Goal: Task Accomplishment & Management: Use online tool/utility

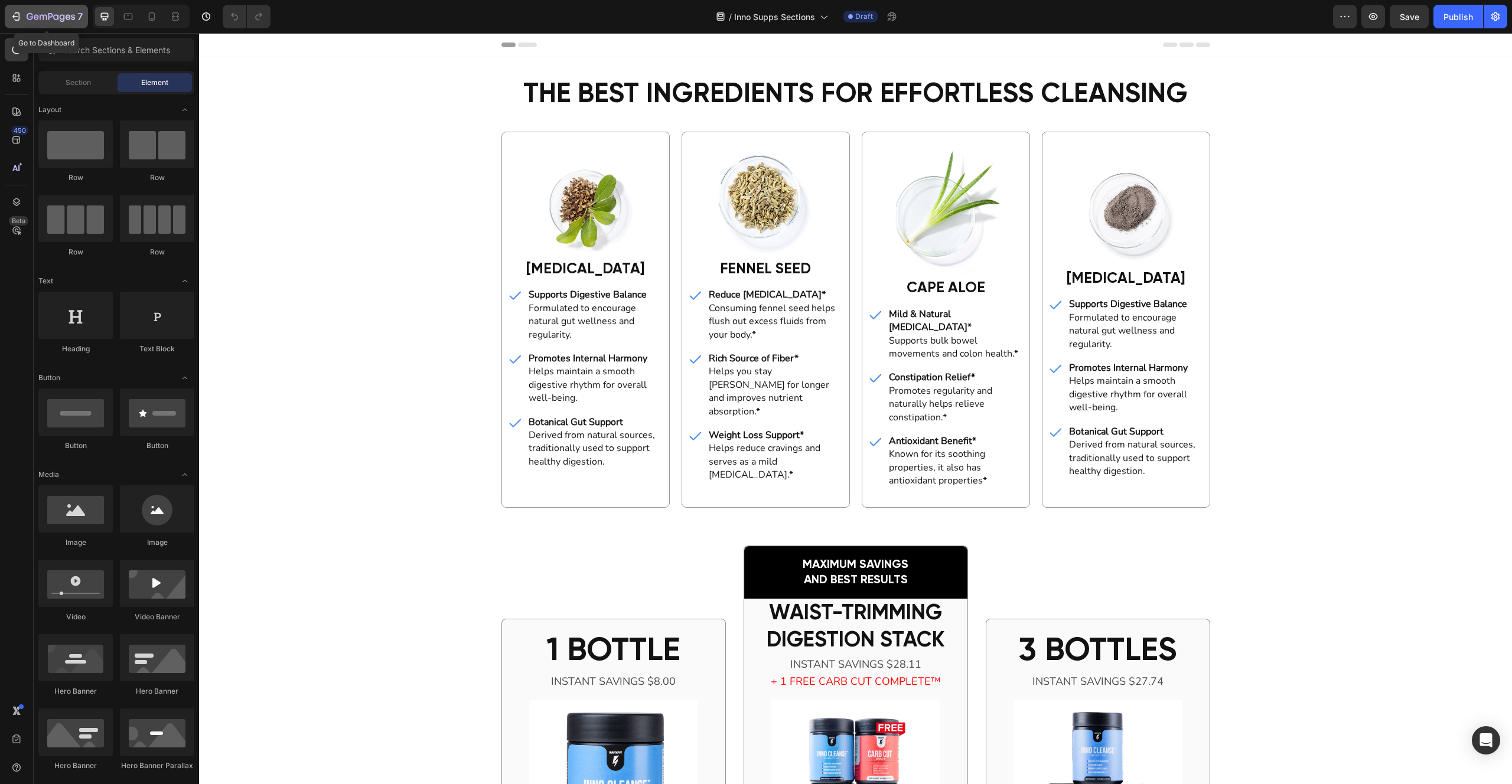
click at [33, 18] on icon "button" at bounding box center [51, 18] width 48 height 10
click at [49, 15] on icon "button" at bounding box center [51, 18] width 48 height 10
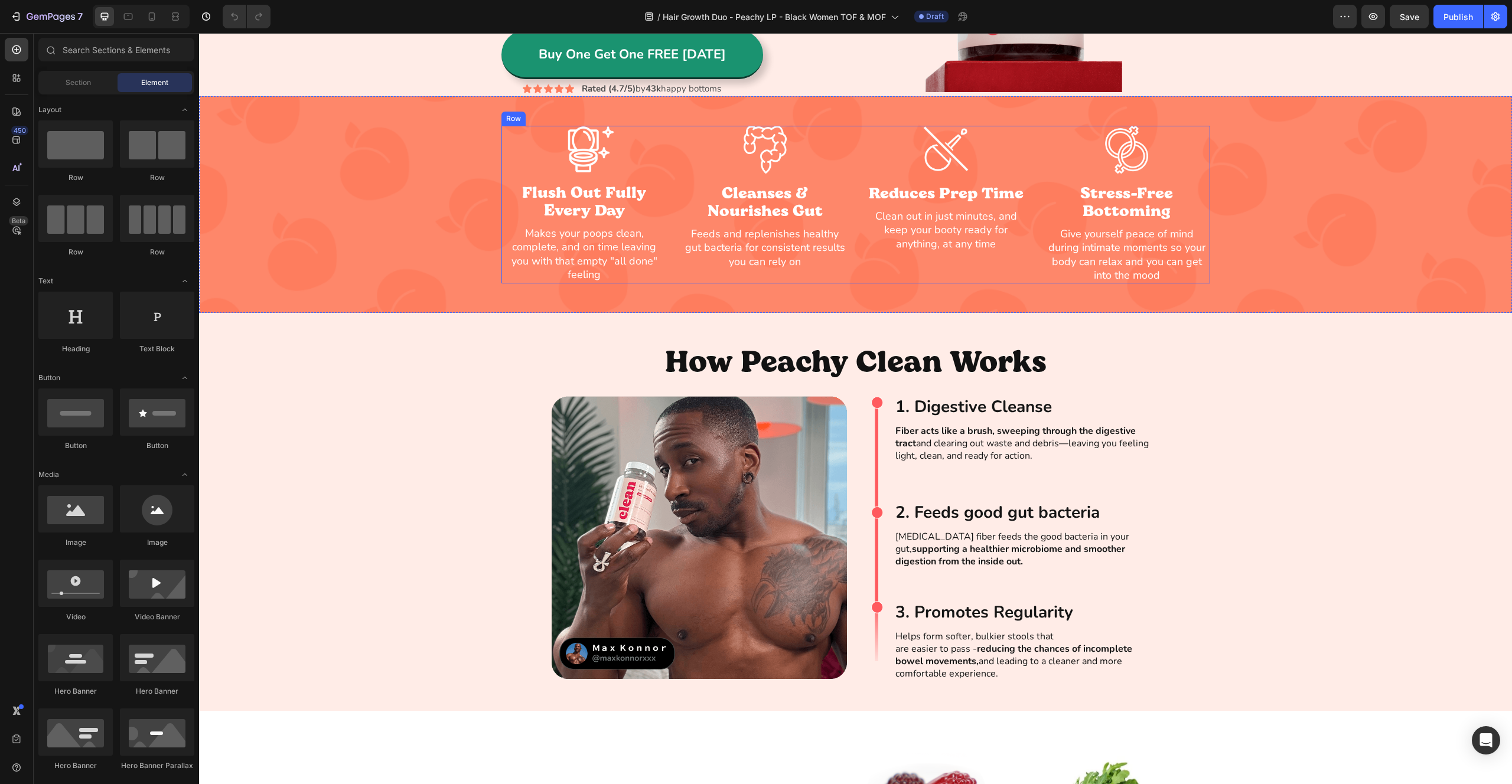
scroll to position [767, 0]
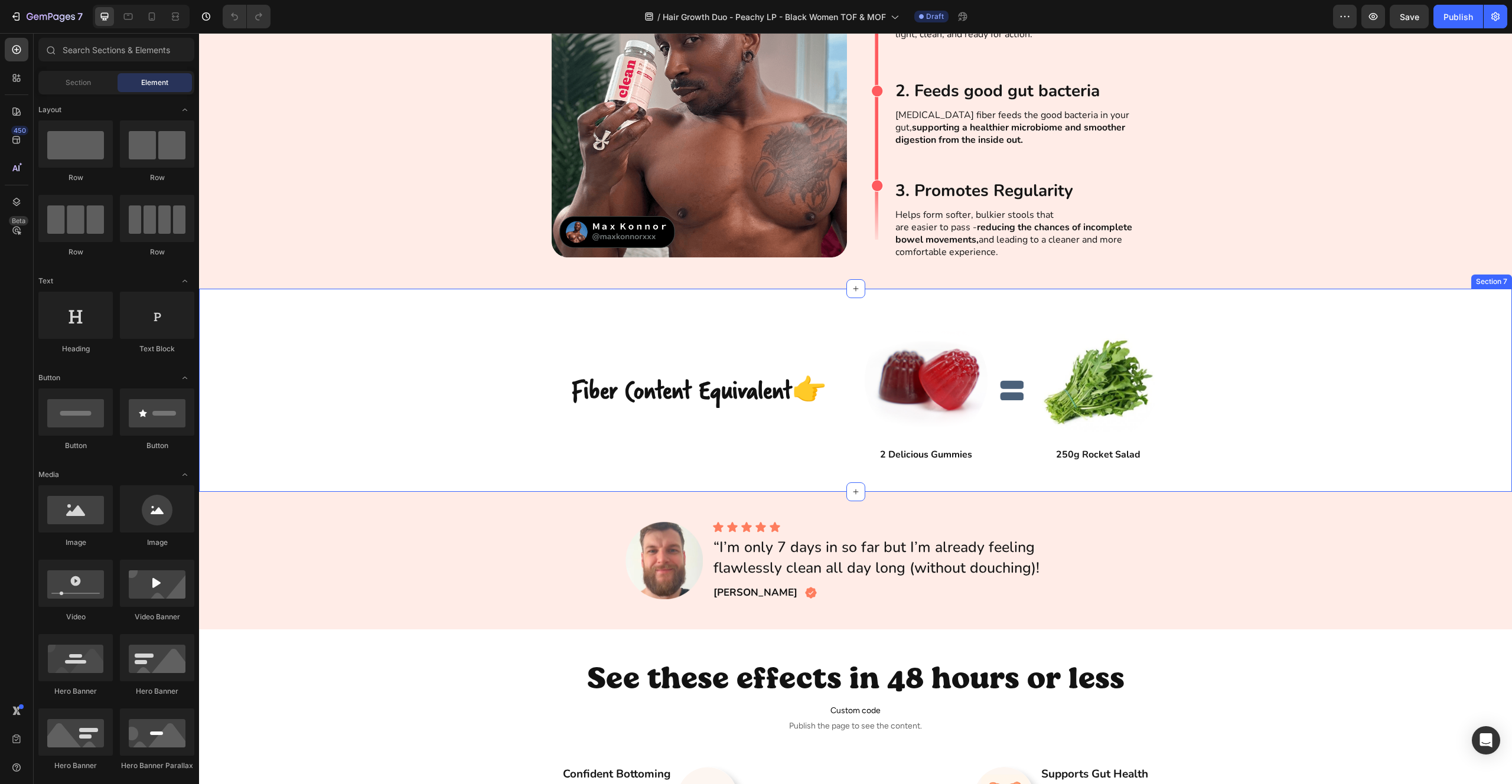
click at [459, 347] on div "Fiber Content Equivalent👉 Heading Image 2 Delicious Gummies Text Block Image Im…" at bounding box center [855, 390] width 1313 height 144
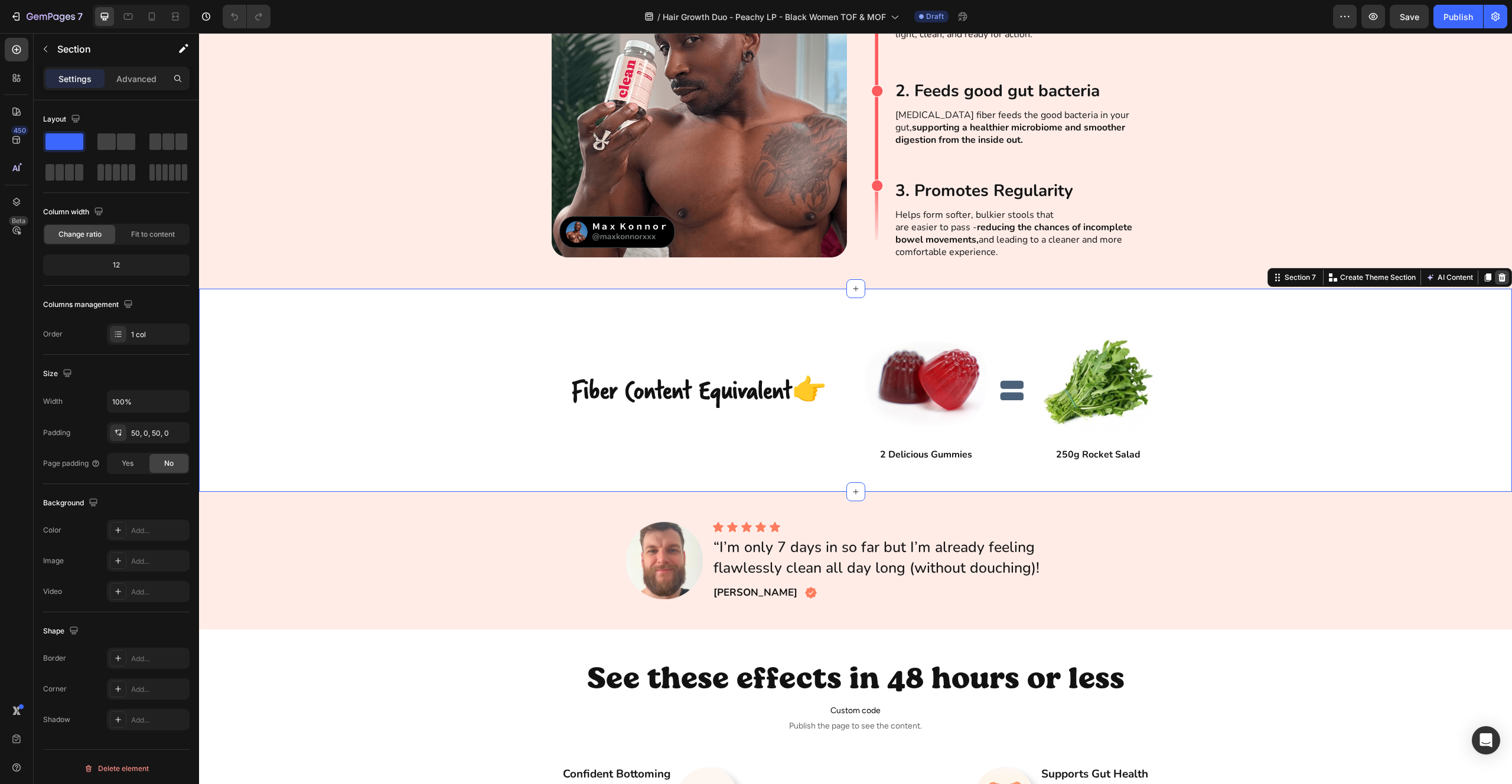
click at [1502, 278] on icon at bounding box center [1502, 277] width 8 height 8
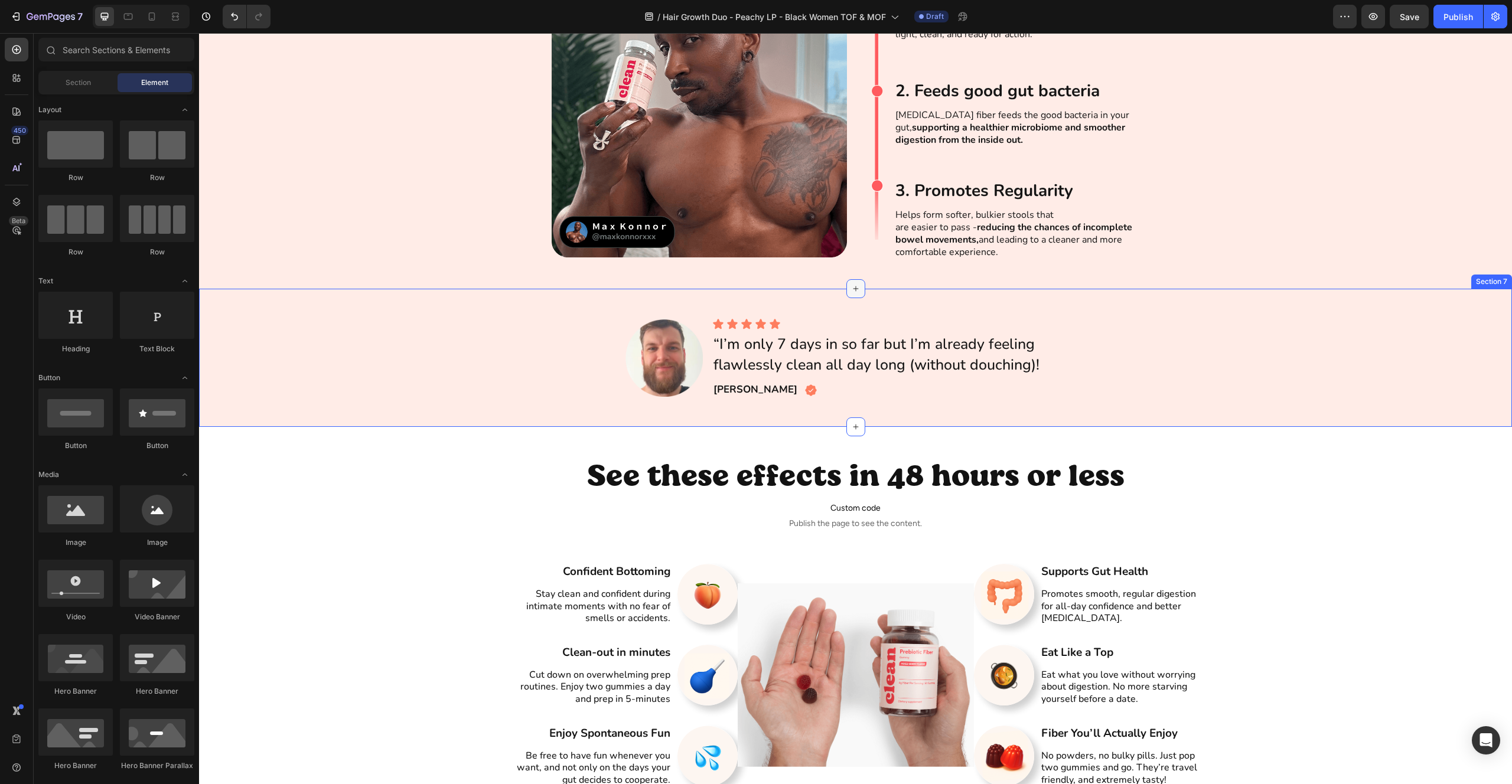
click at [852, 291] on icon at bounding box center [855, 288] width 10 height 10
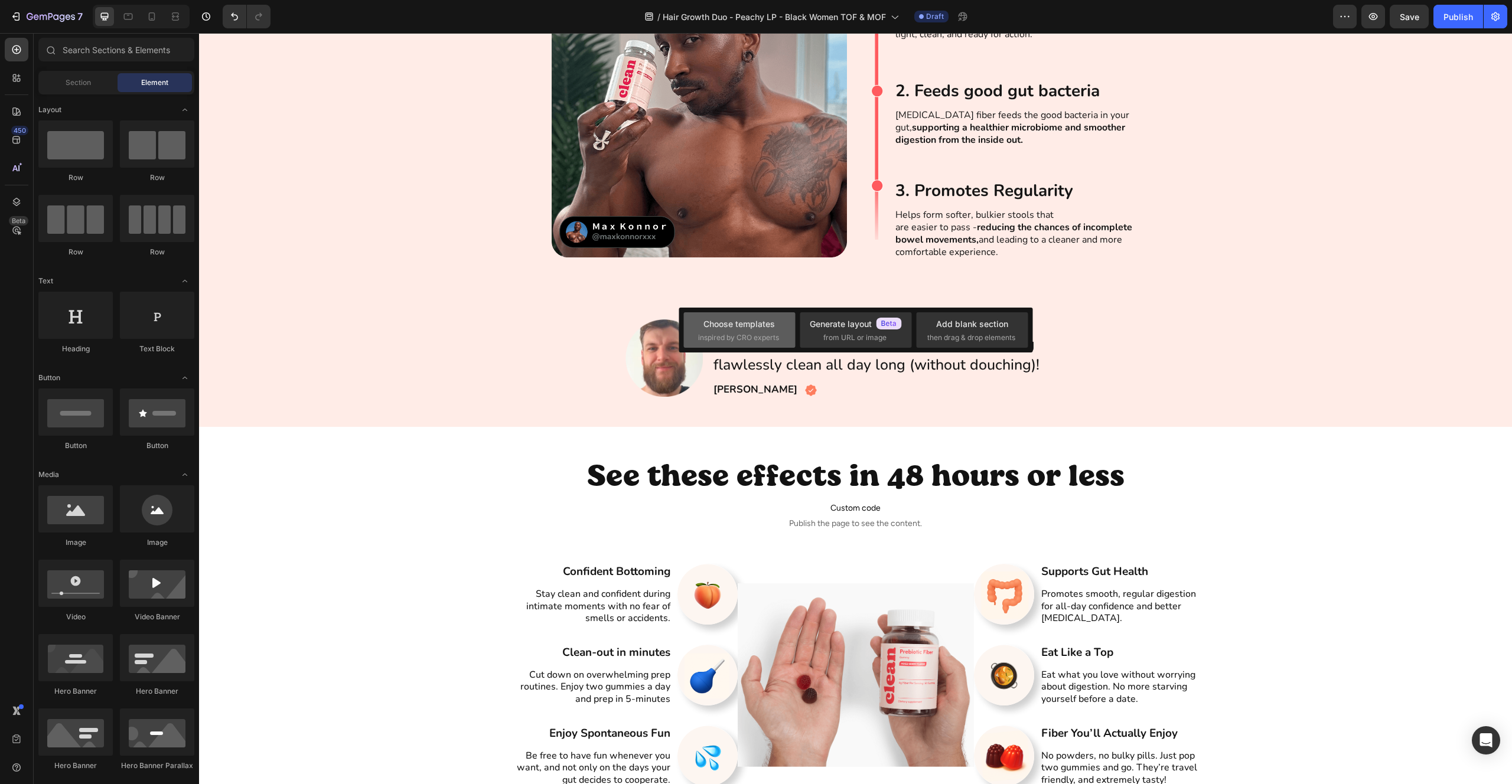
click at [770, 333] on span "inspired by CRO experts" at bounding box center [739, 337] width 81 height 11
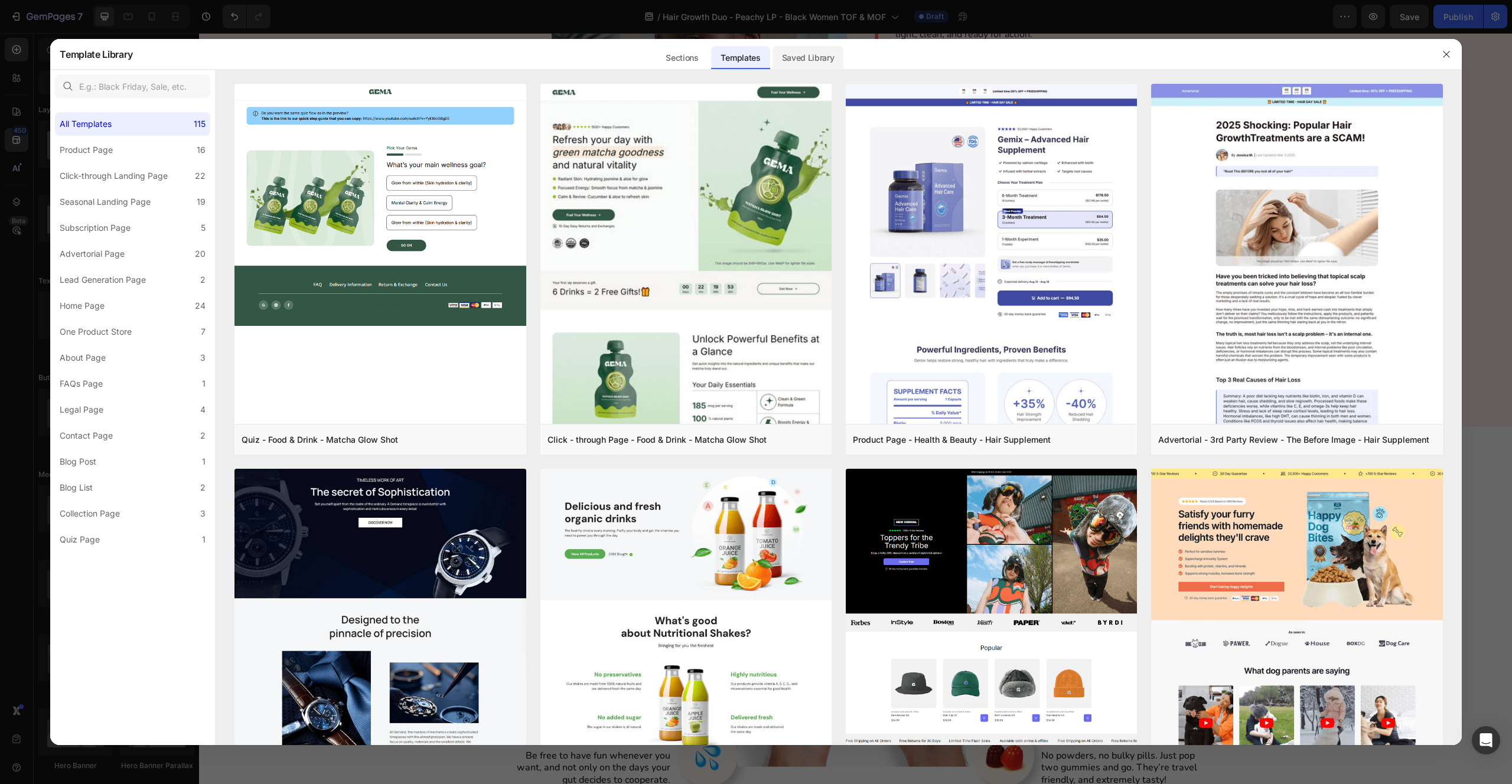
click at [798, 62] on div "Saved Library" at bounding box center [808, 57] width 71 height 24
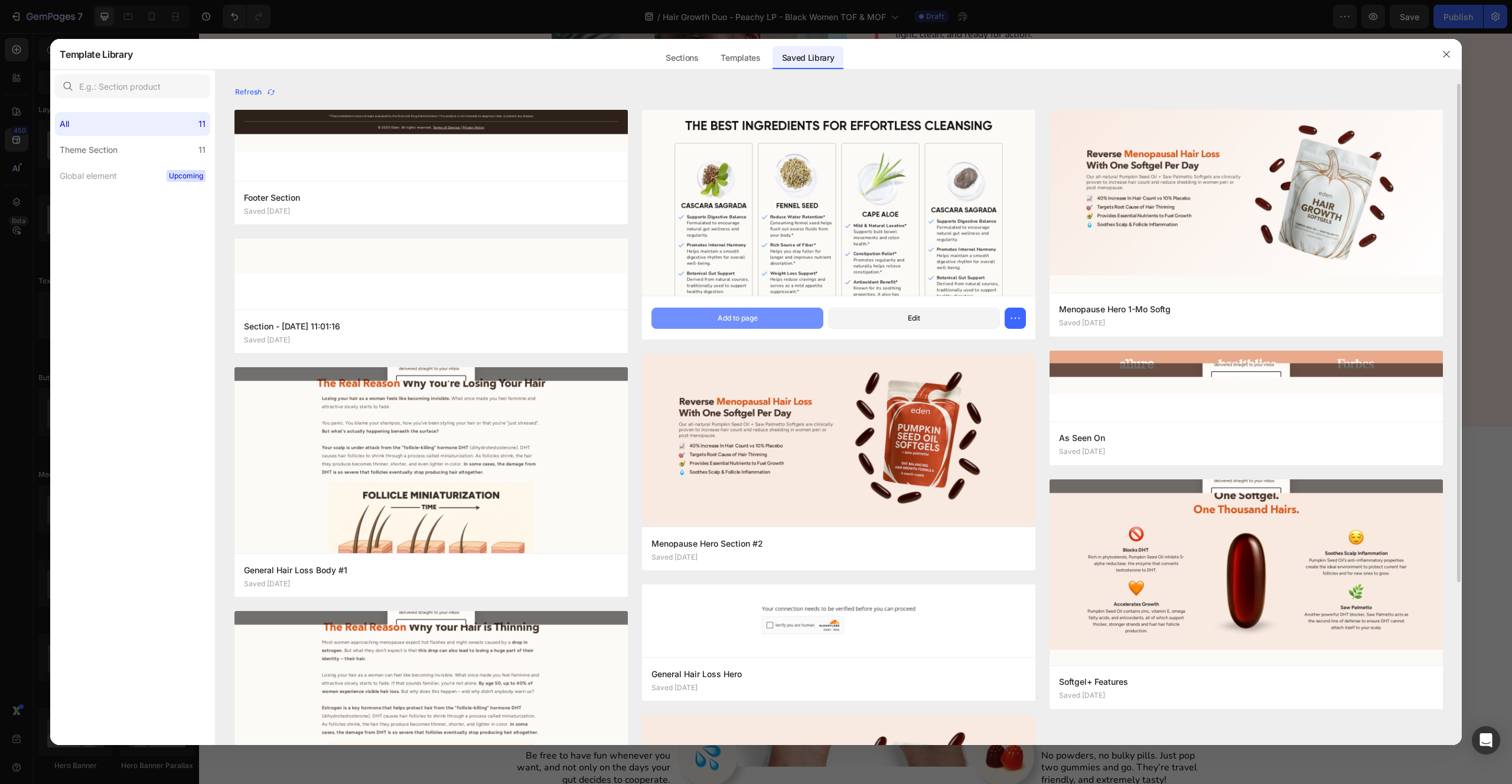
click at [780, 321] on button "Add to page" at bounding box center [737, 318] width 172 height 21
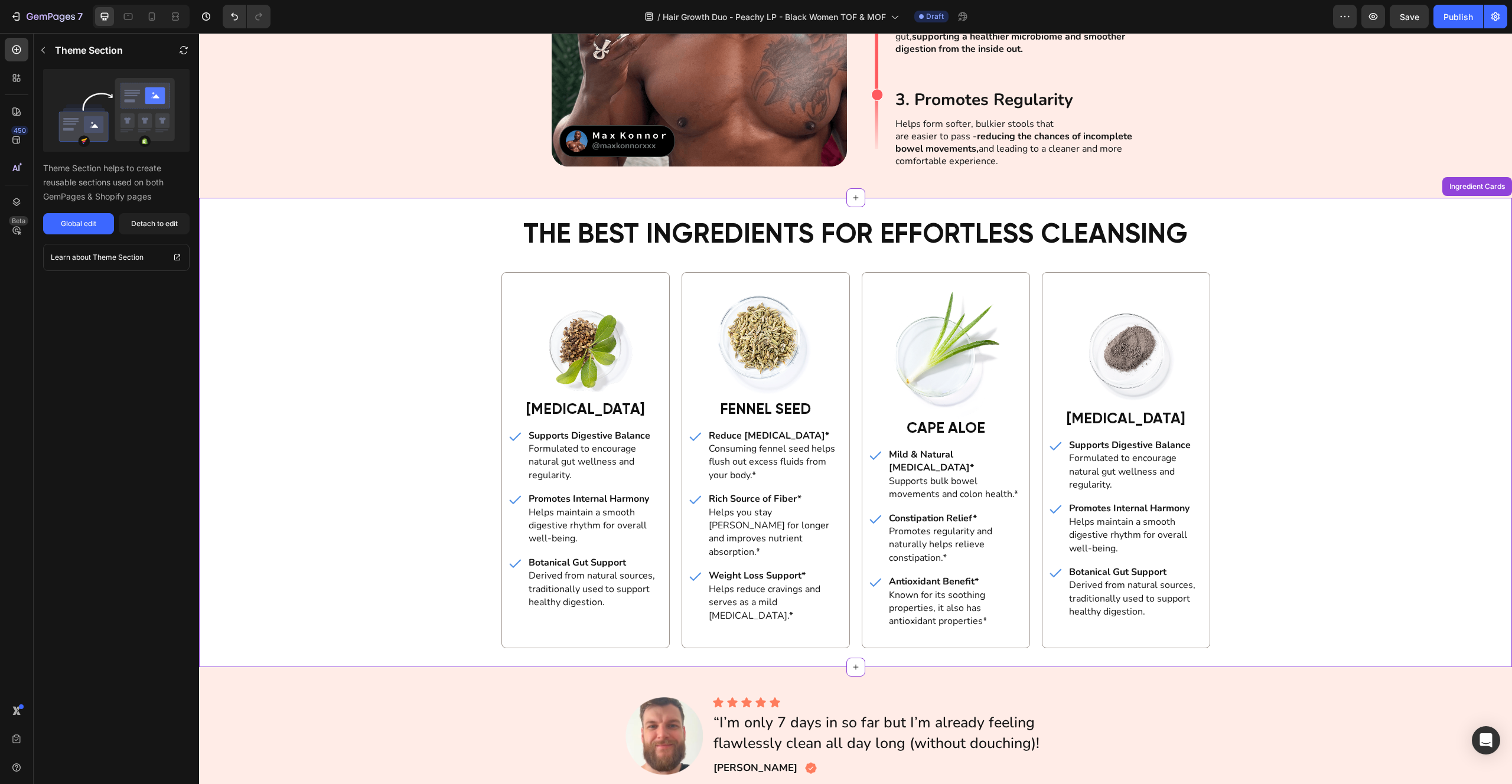
click at [1344, 367] on div "THE BEST INGREDIENTS FOR EFFORTLESS CLEANSING Heading Image [MEDICAL_DATA] Head…" at bounding box center [855, 432] width 1313 height 431
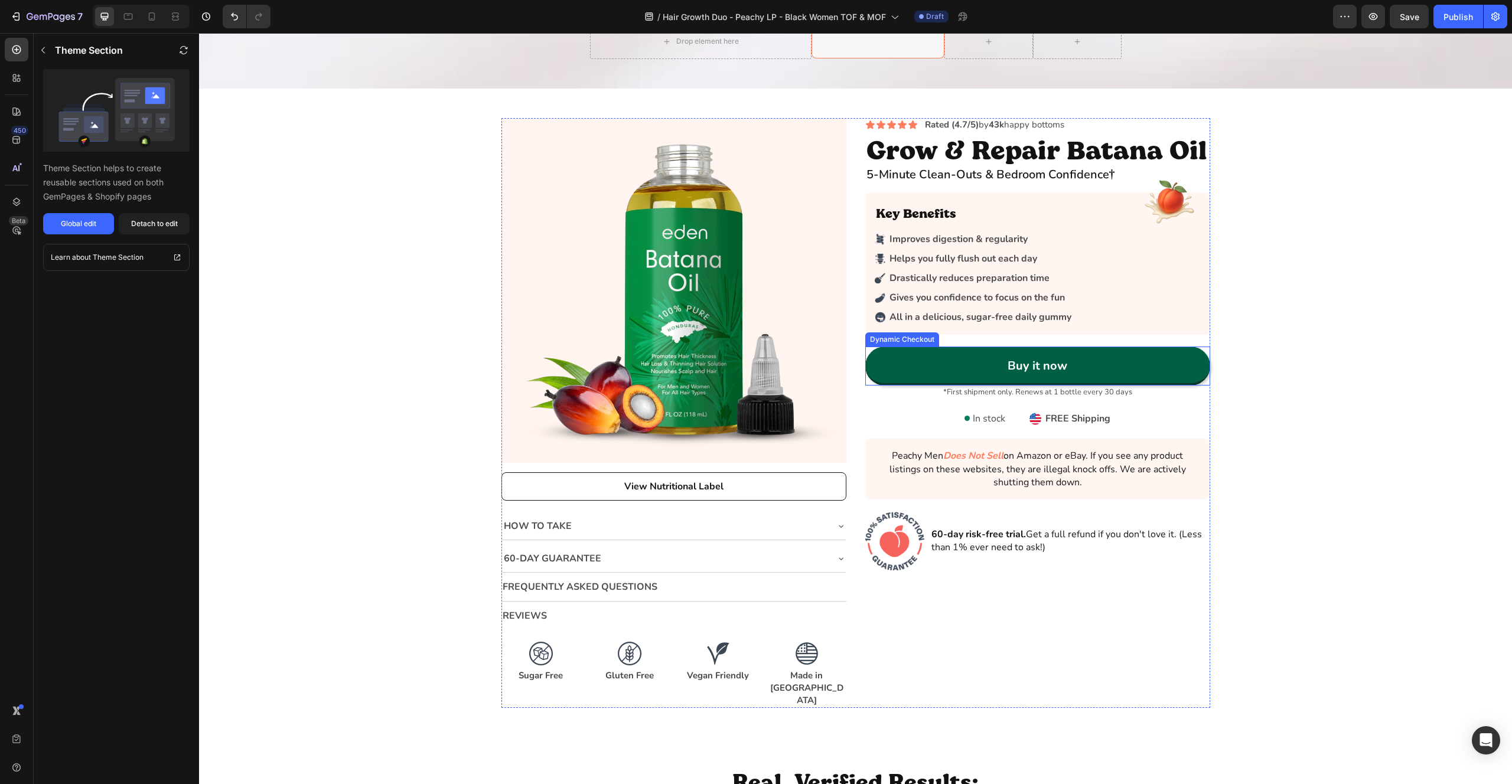
scroll to position [2375, 0]
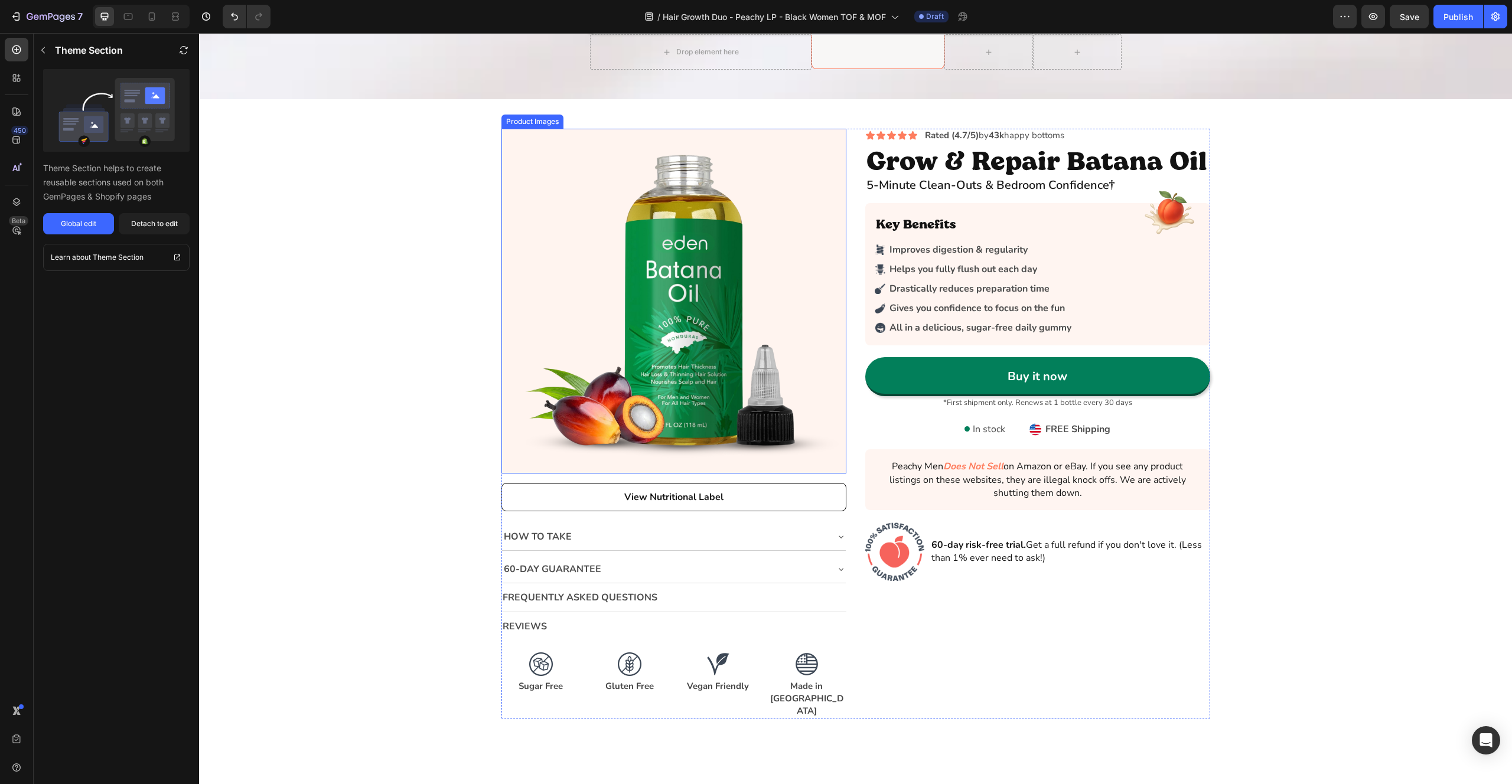
click at [751, 274] on img at bounding box center [674, 301] width 345 height 345
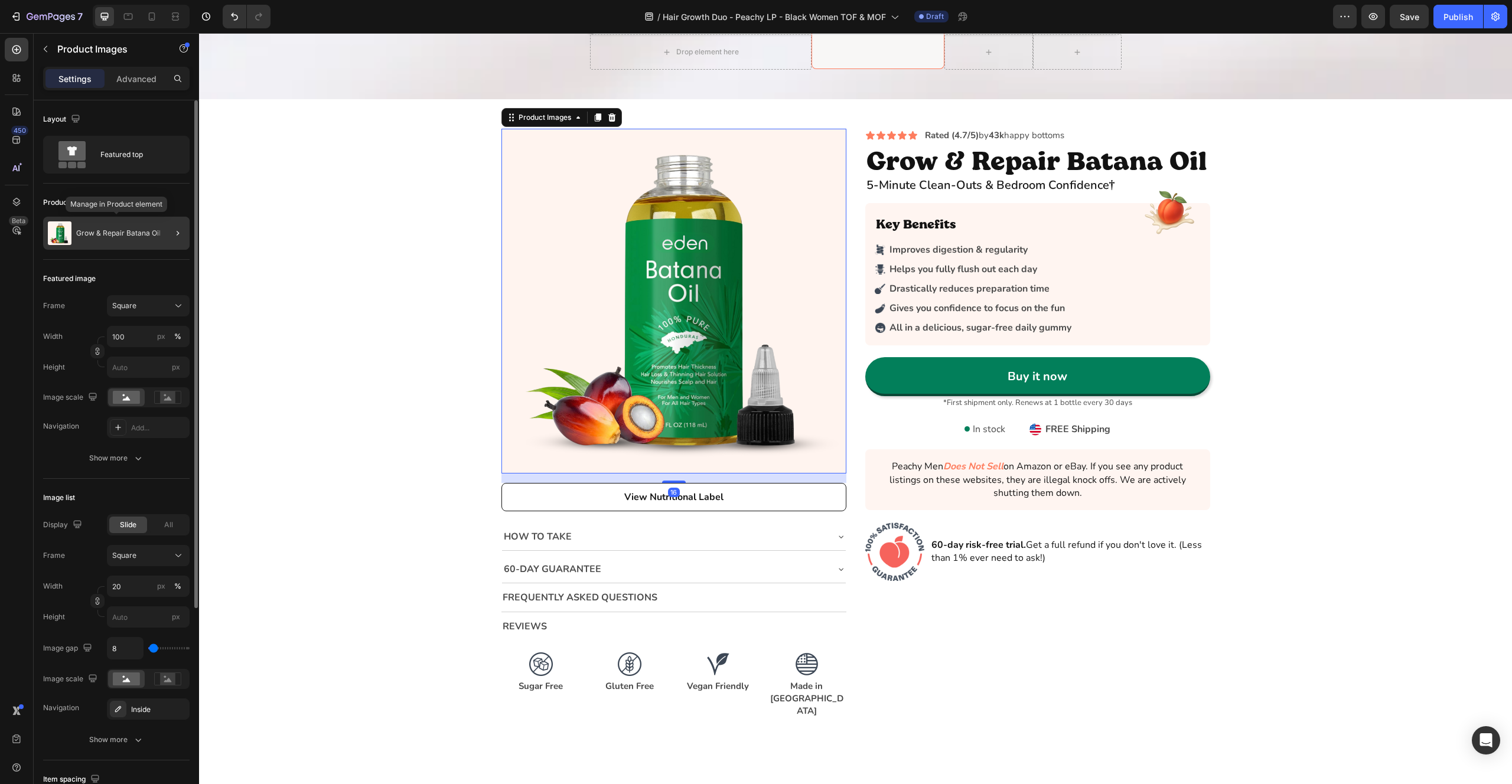
click at [105, 230] on p "Grow & Repair Batana Oil" at bounding box center [118, 233] width 85 height 8
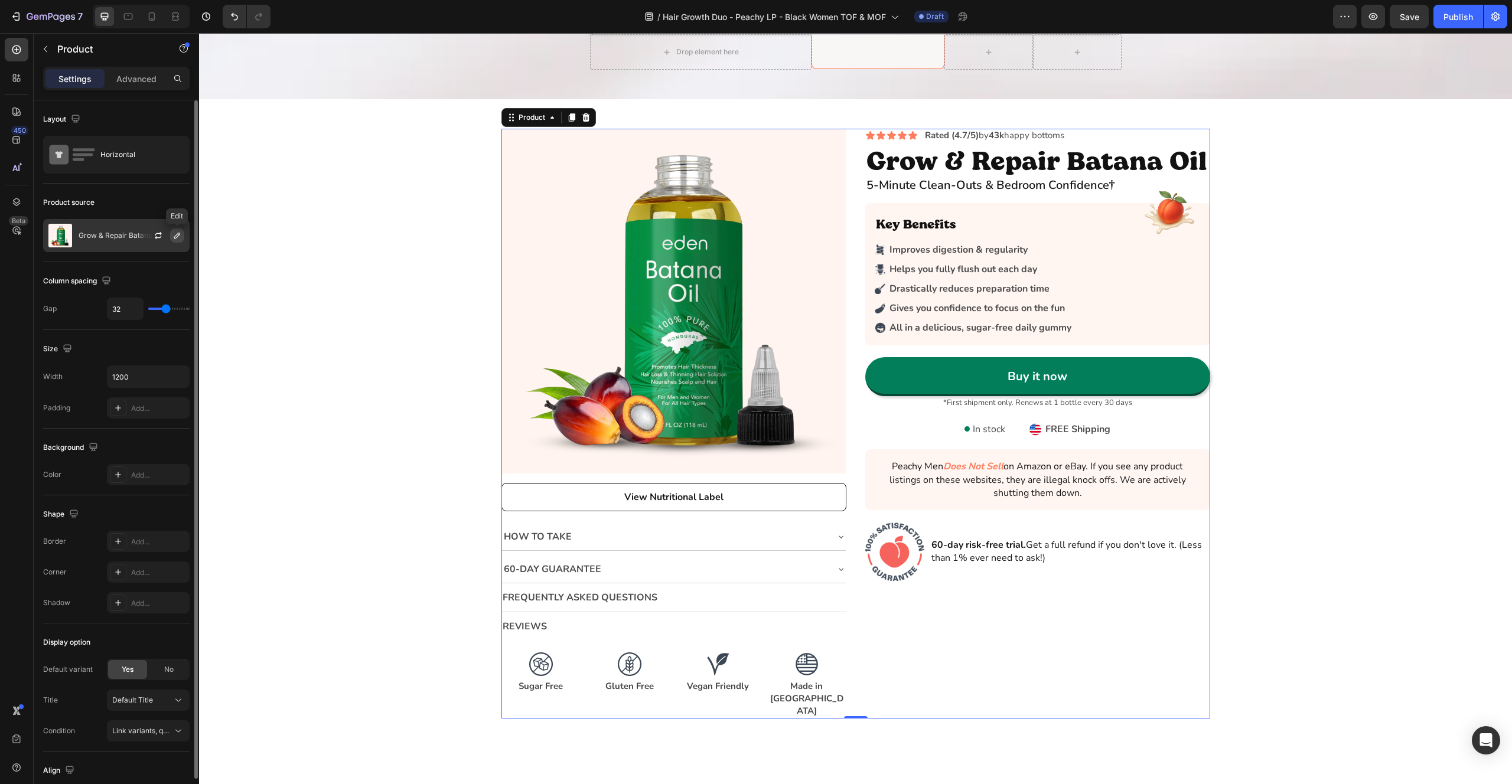
click at [179, 238] on icon "button" at bounding box center [177, 235] width 10 height 10
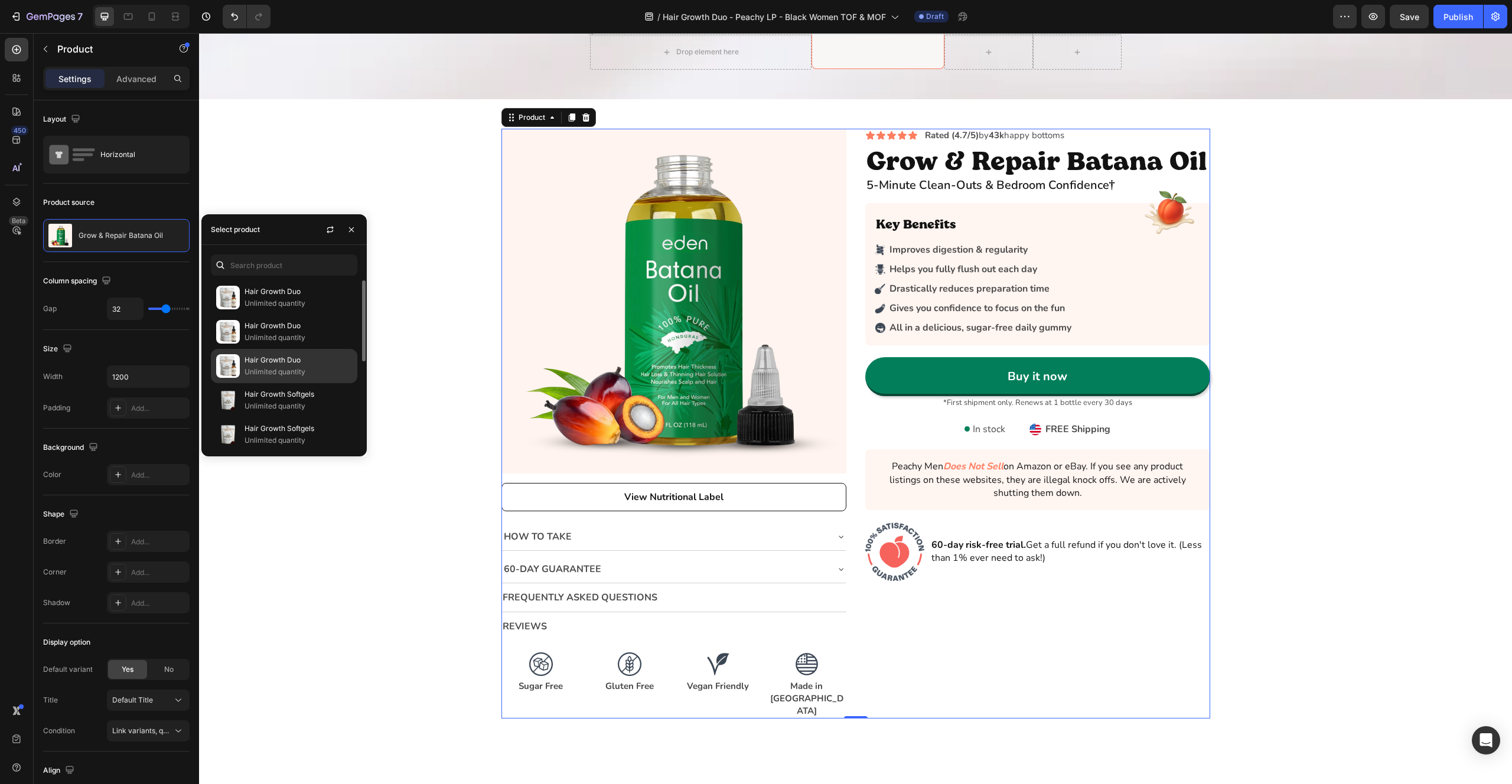
click at [282, 360] on p "Hair Growth Duo" at bounding box center [298, 360] width 107 height 12
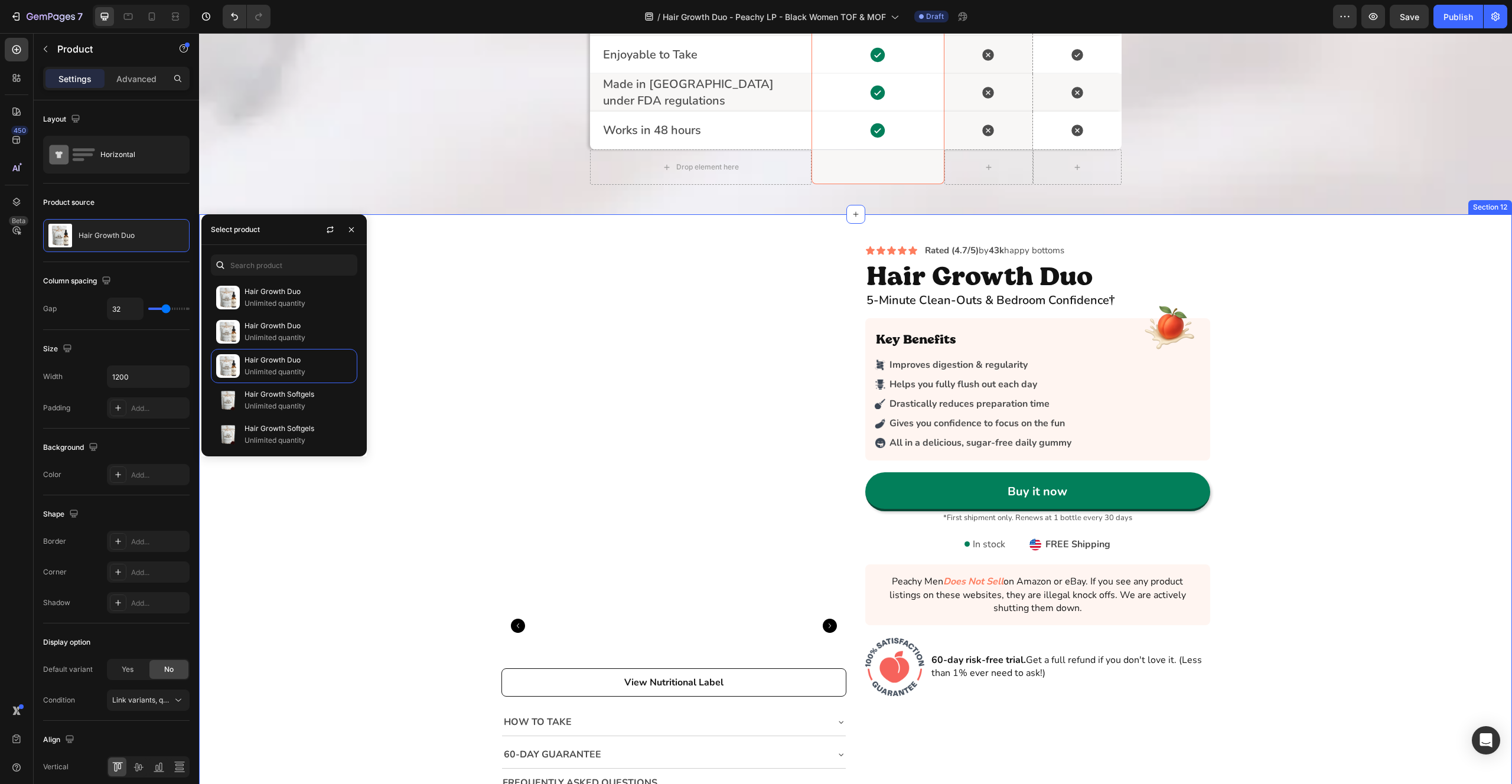
scroll to position [2259, 0]
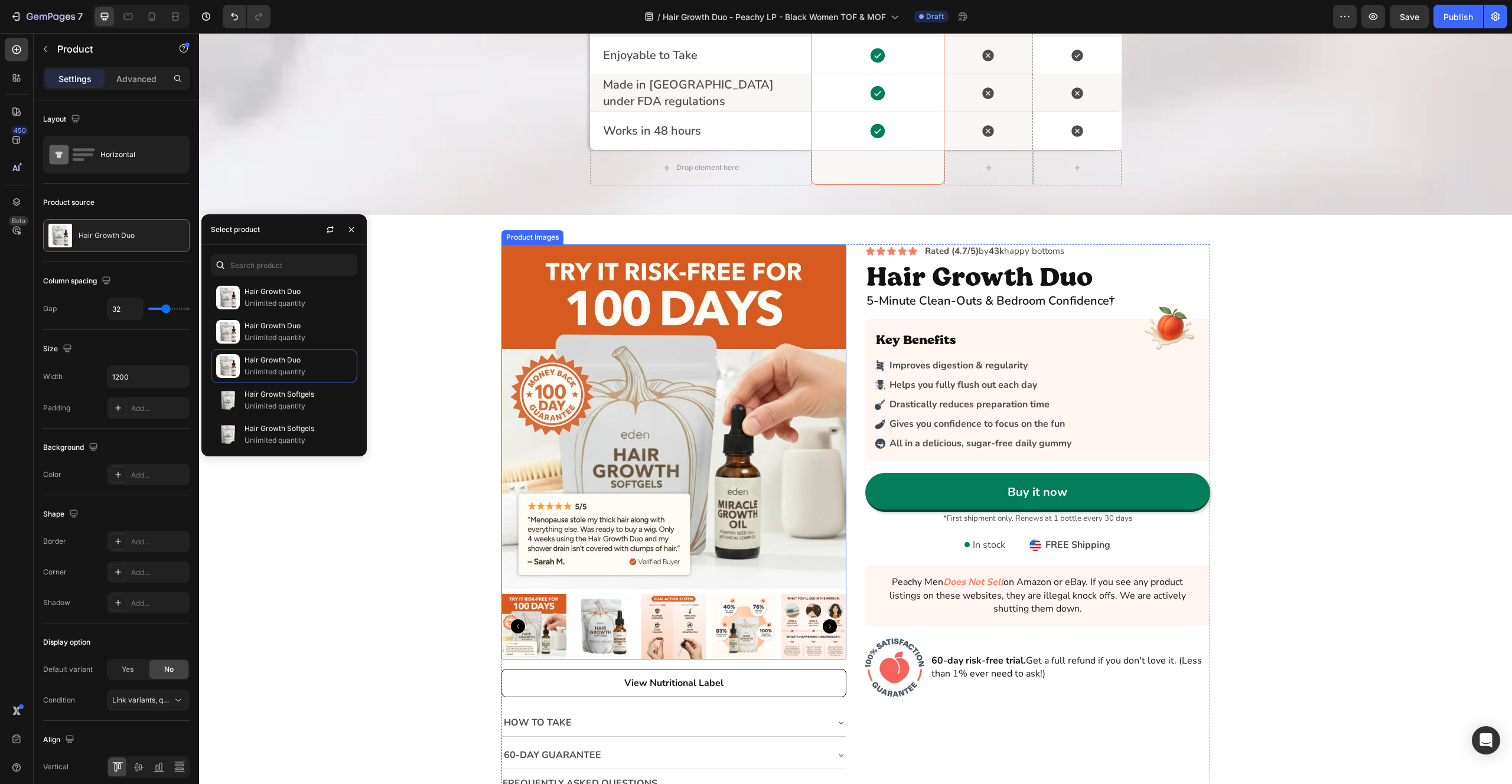
click at [596, 640] on img at bounding box center [604, 626] width 65 height 65
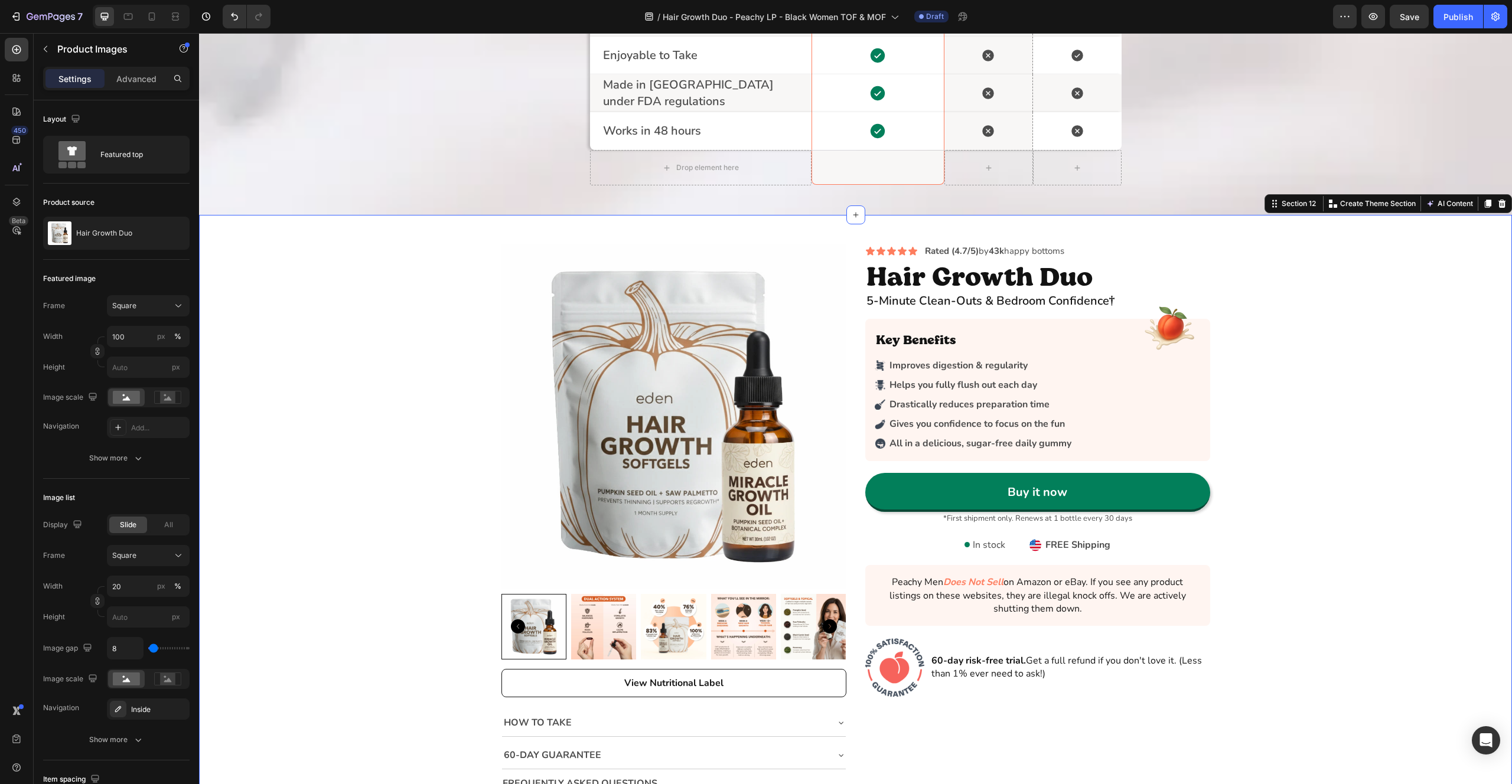
click at [1358, 397] on div "Icon Icon Icon Icon Icon Icon List Rated (4.7/5) by 43k happy bottoms Text Bloc…" at bounding box center [855, 574] width 1313 height 659
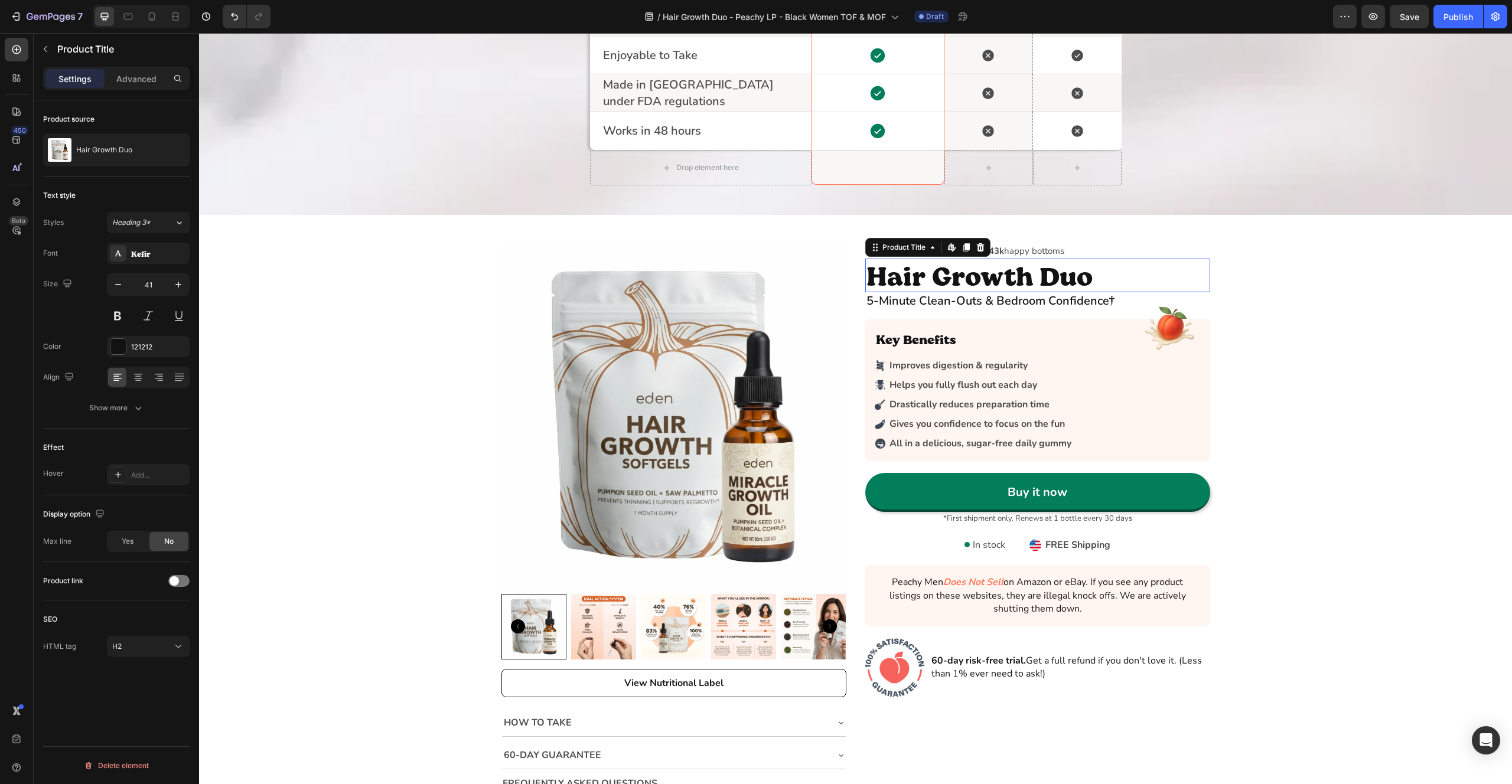
click at [1021, 281] on h2 "Hair Growth Duo" at bounding box center [1038, 275] width 345 height 34
click at [158, 224] on div "Heading 3*" at bounding box center [136, 222] width 48 height 11
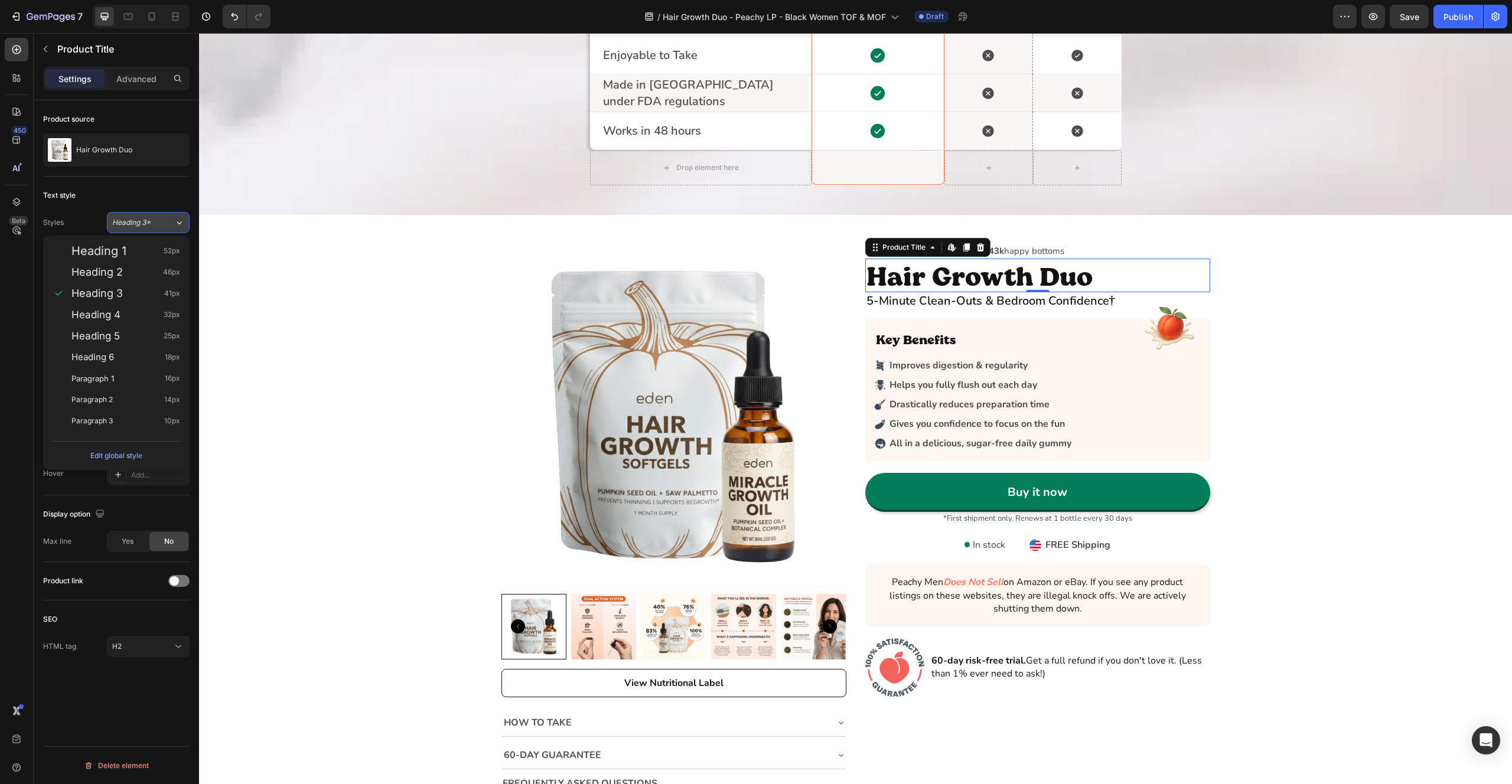
click at [155, 221] on div "Heading 3*" at bounding box center [136, 222] width 48 height 11
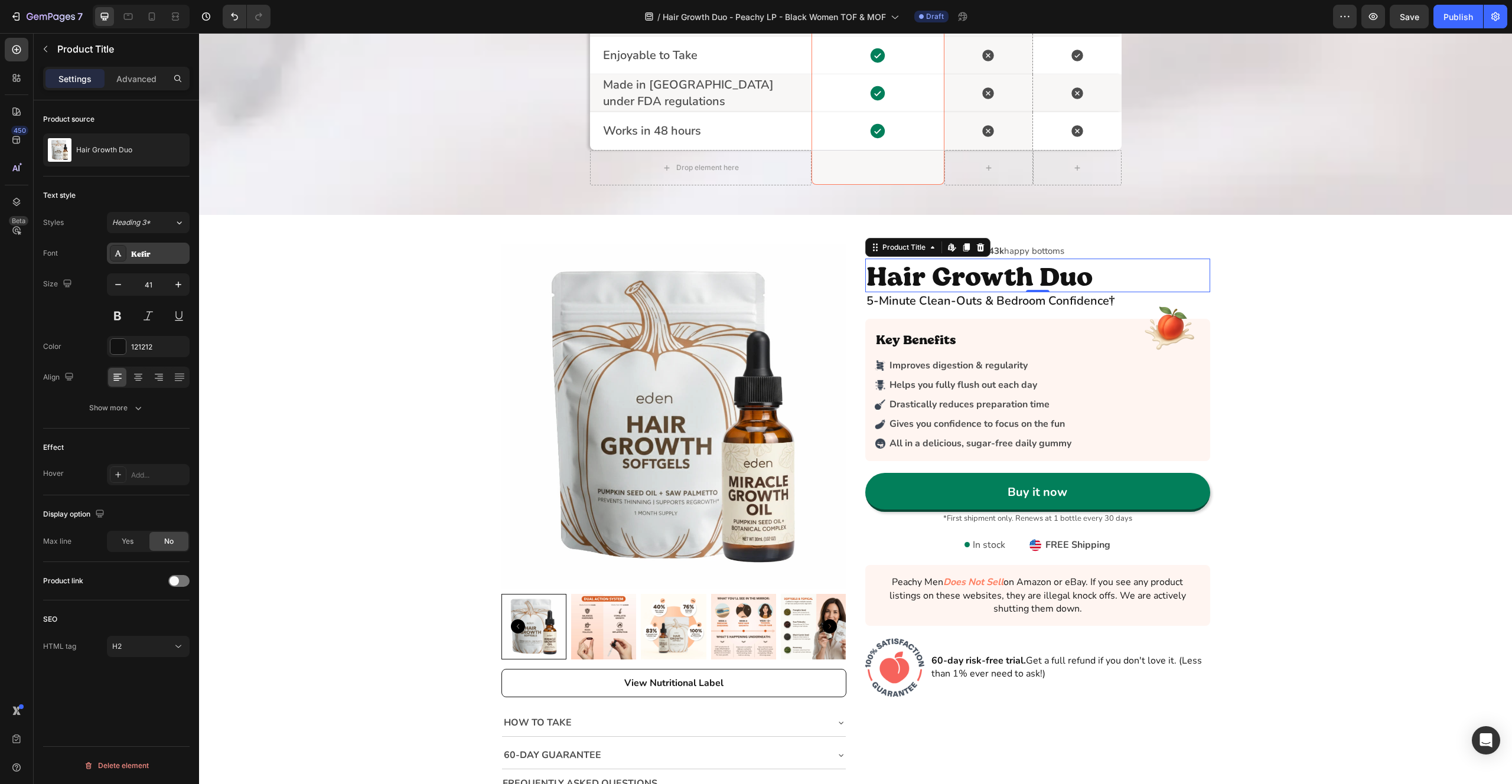
click at [148, 256] on div "Kefir" at bounding box center [158, 253] width 55 height 11
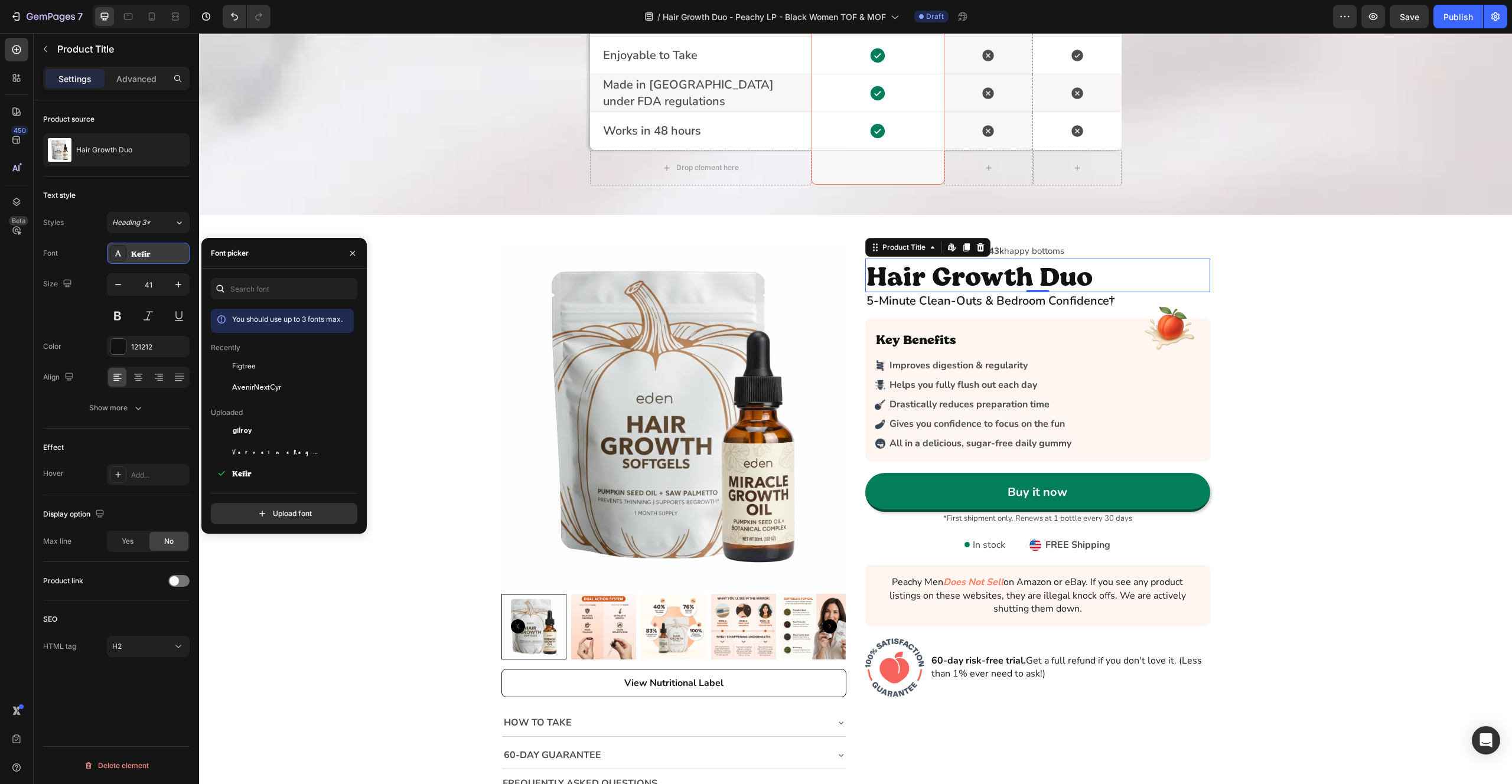
click at [148, 256] on div "Kefir" at bounding box center [158, 253] width 55 height 11
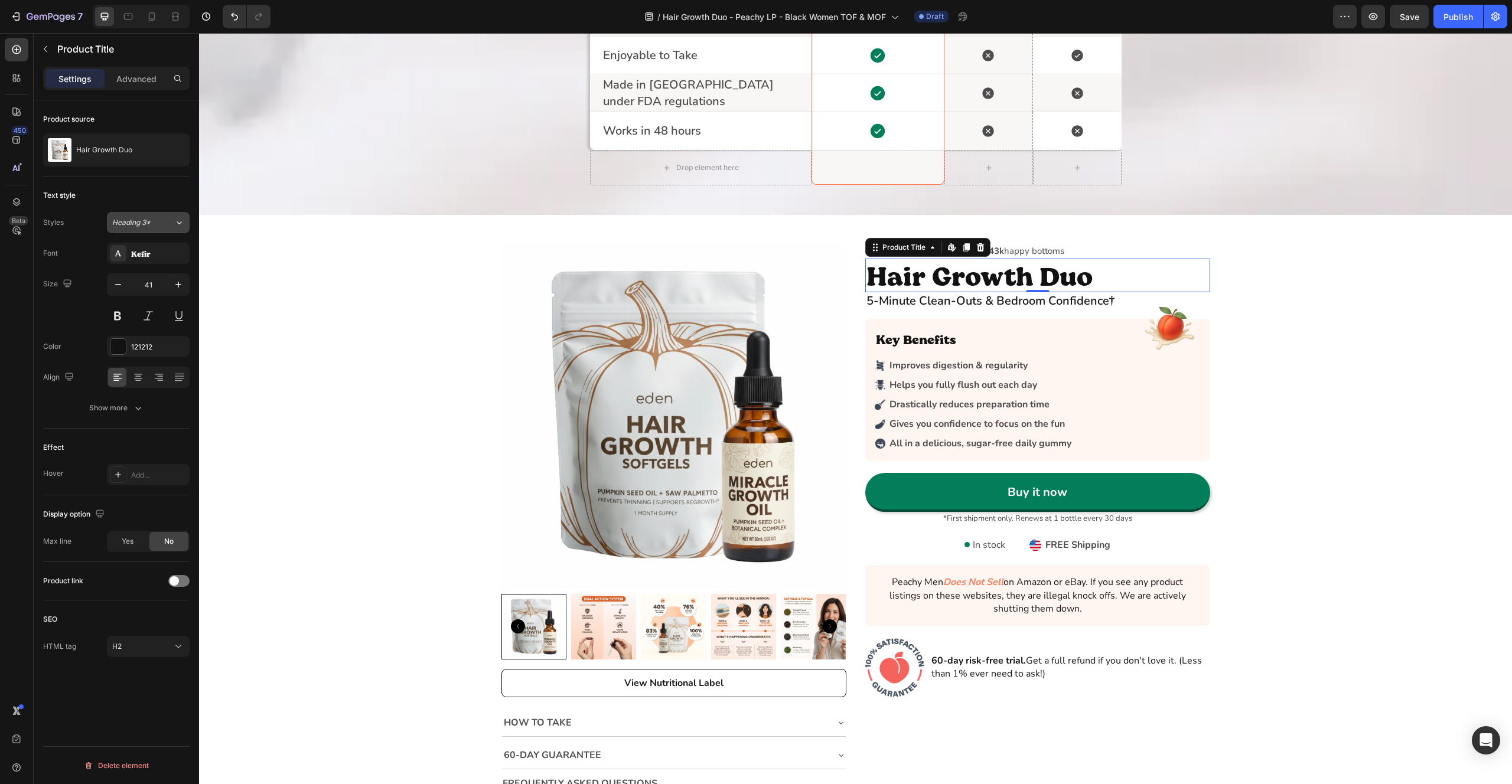
click at [154, 229] on button "Heading 3*" at bounding box center [148, 222] width 83 height 21
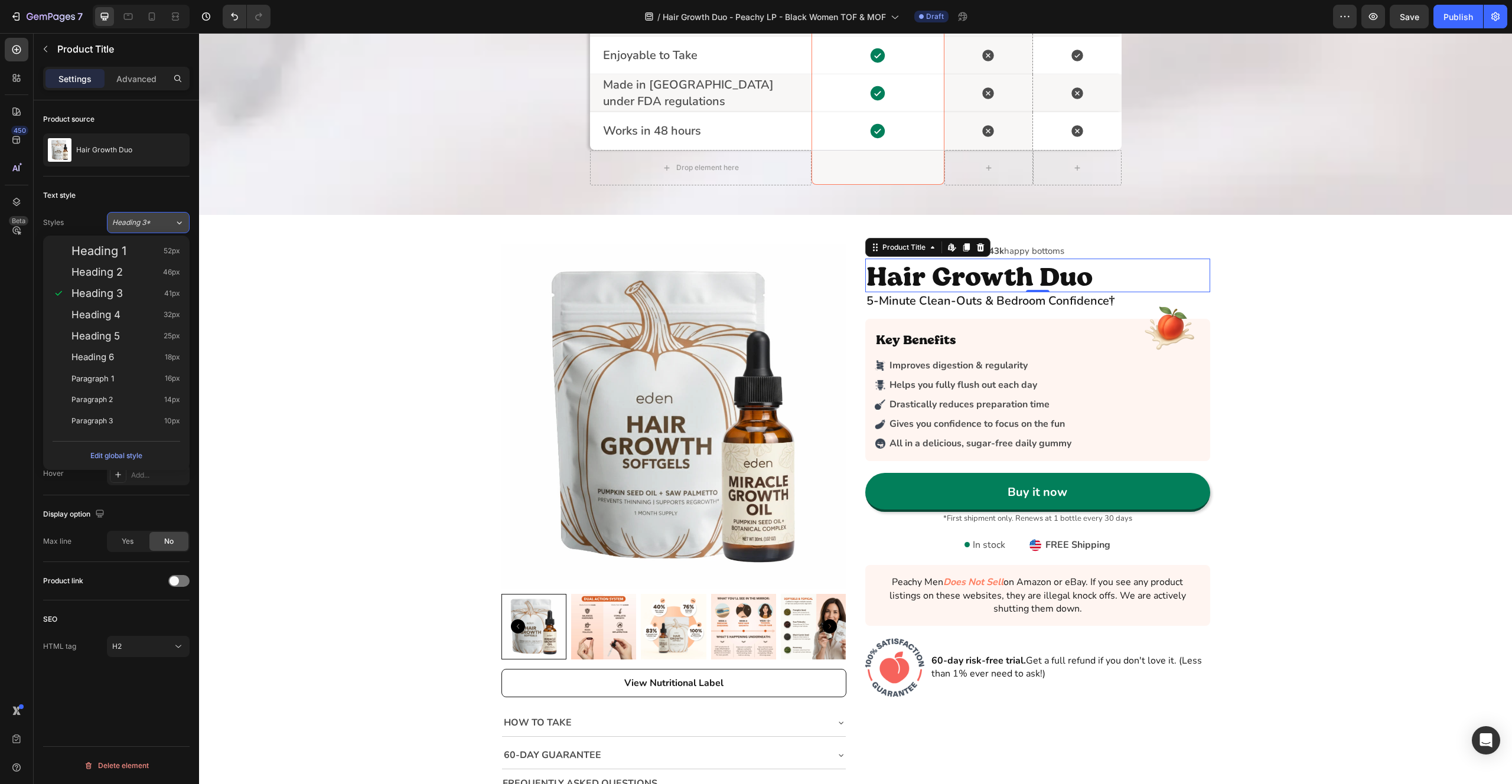
drag, startPoint x: 154, startPoint y: 229, endPoint x: 93, endPoint y: 172, distance: 83.5
click at [154, 229] on button "Heading 3*" at bounding box center [148, 222] width 83 height 21
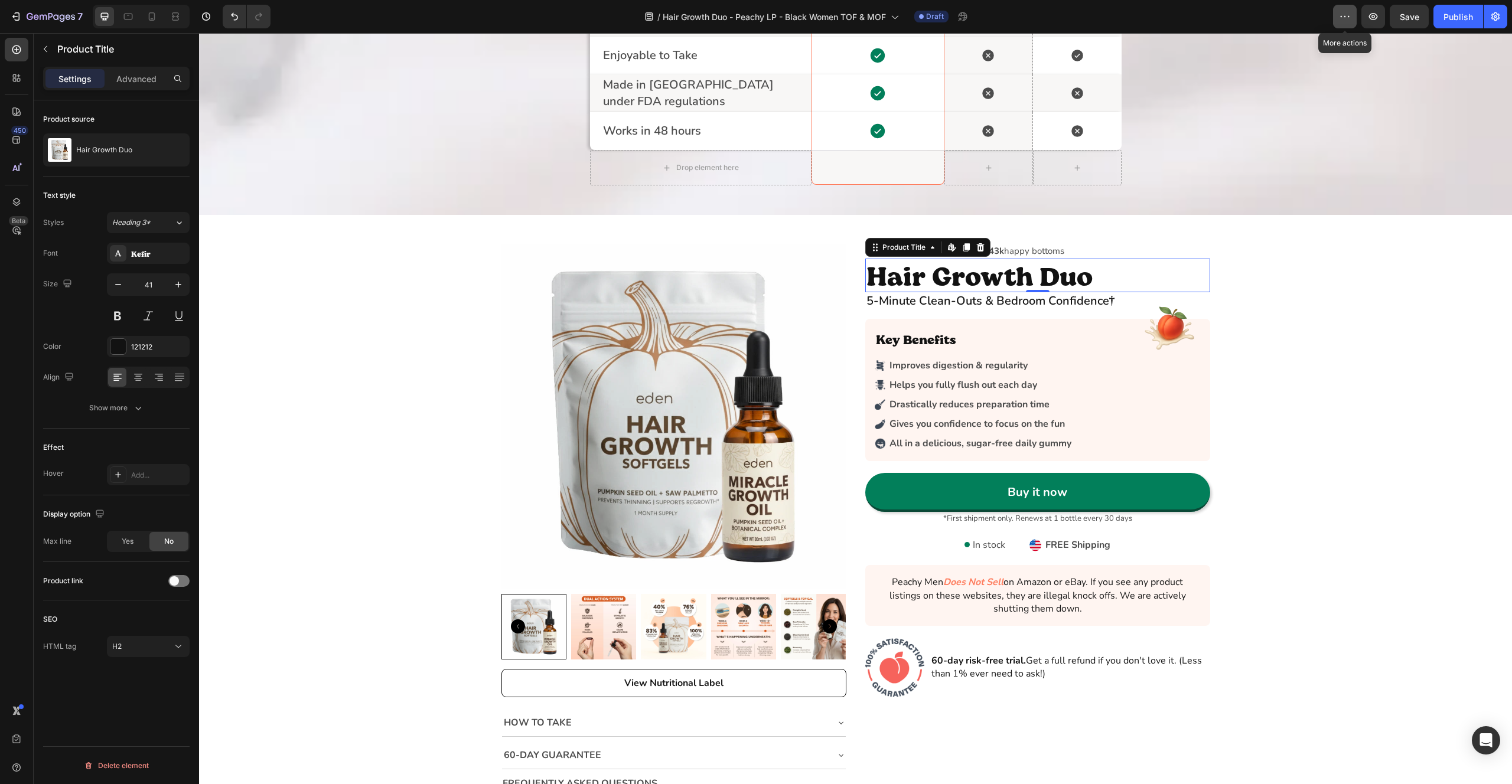
click at [1352, 23] on button "button" at bounding box center [1345, 16] width 24 height 24
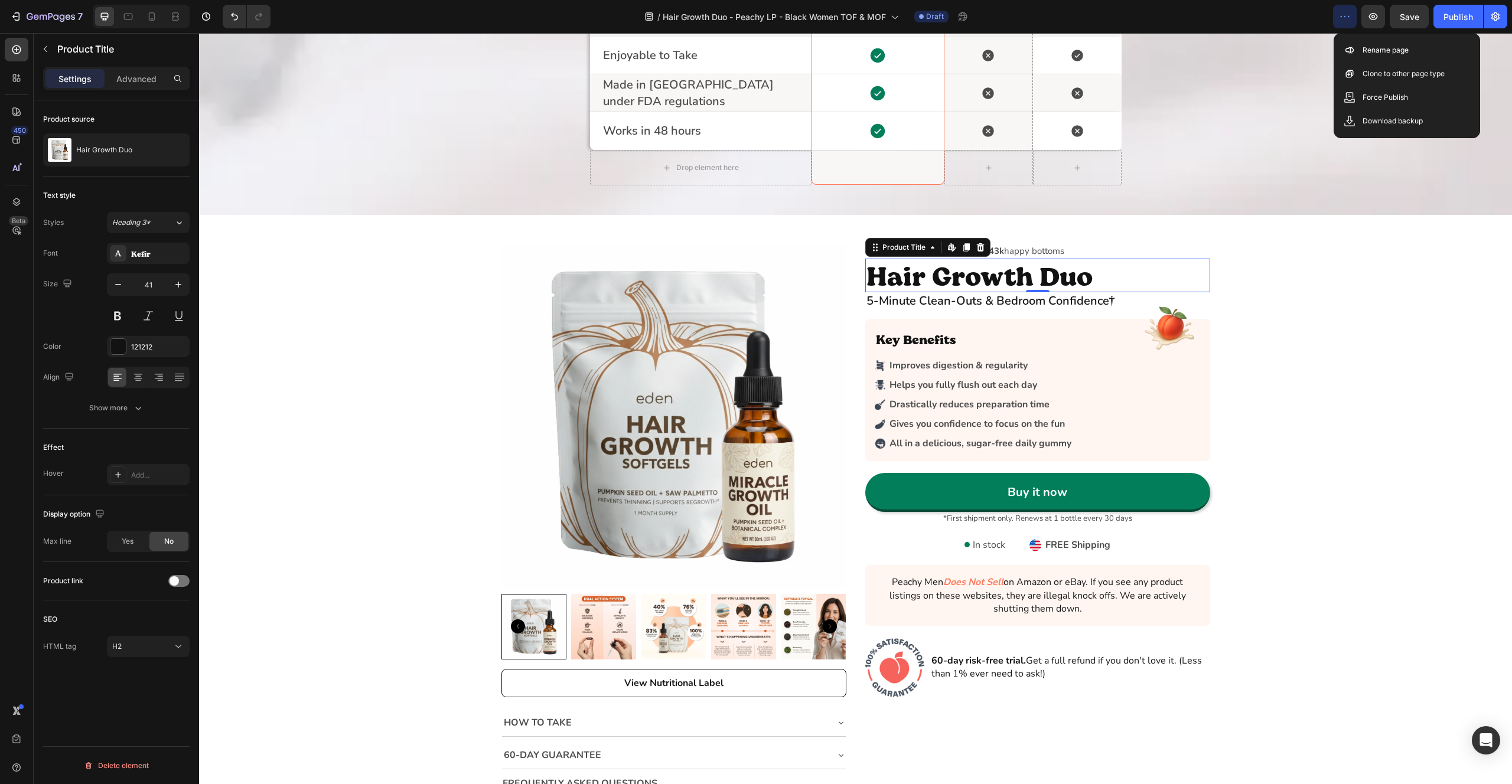
click at [1352, 23] on button "button" at bounding box center [1345, 16] width 24 height 24
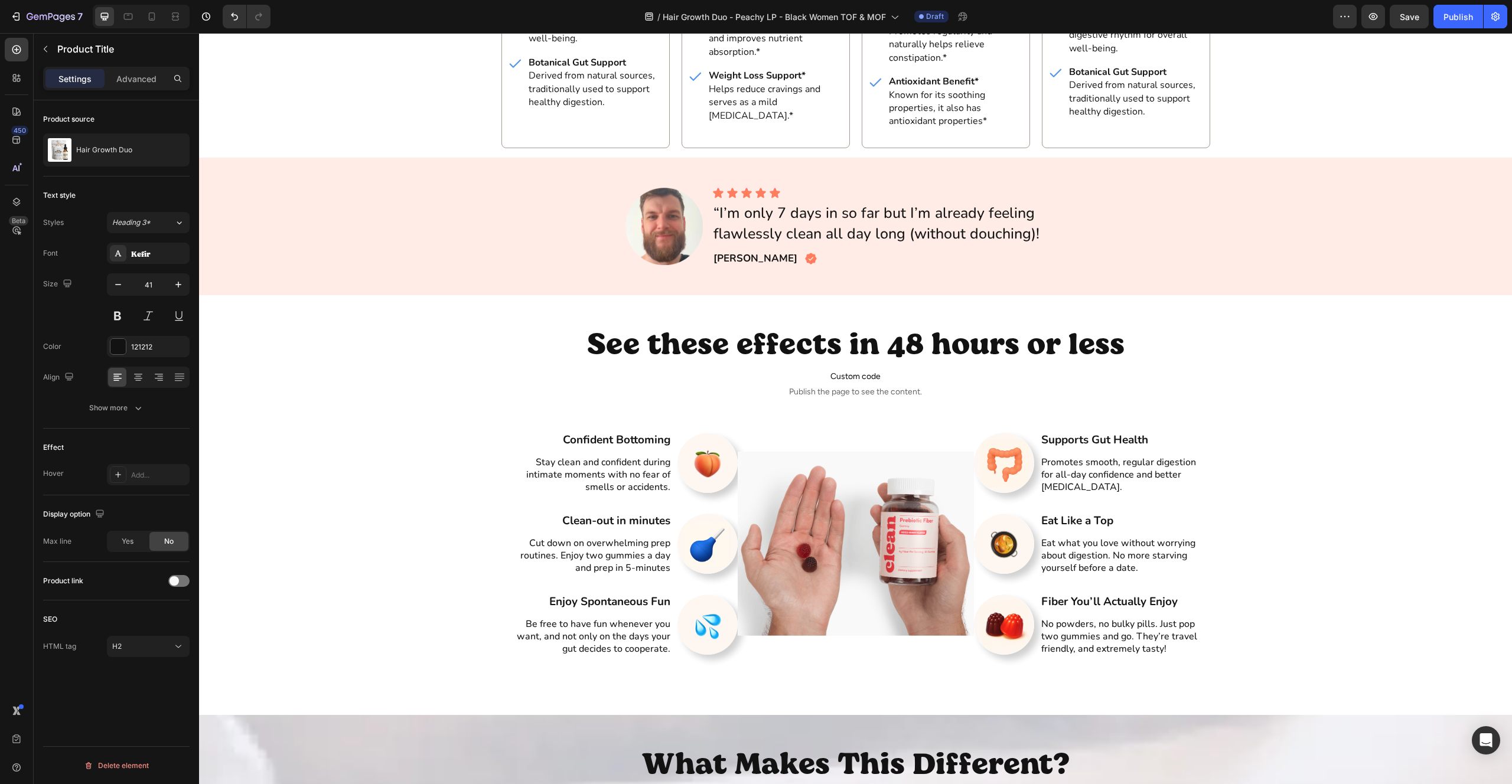
scroll to position [1692, 0]
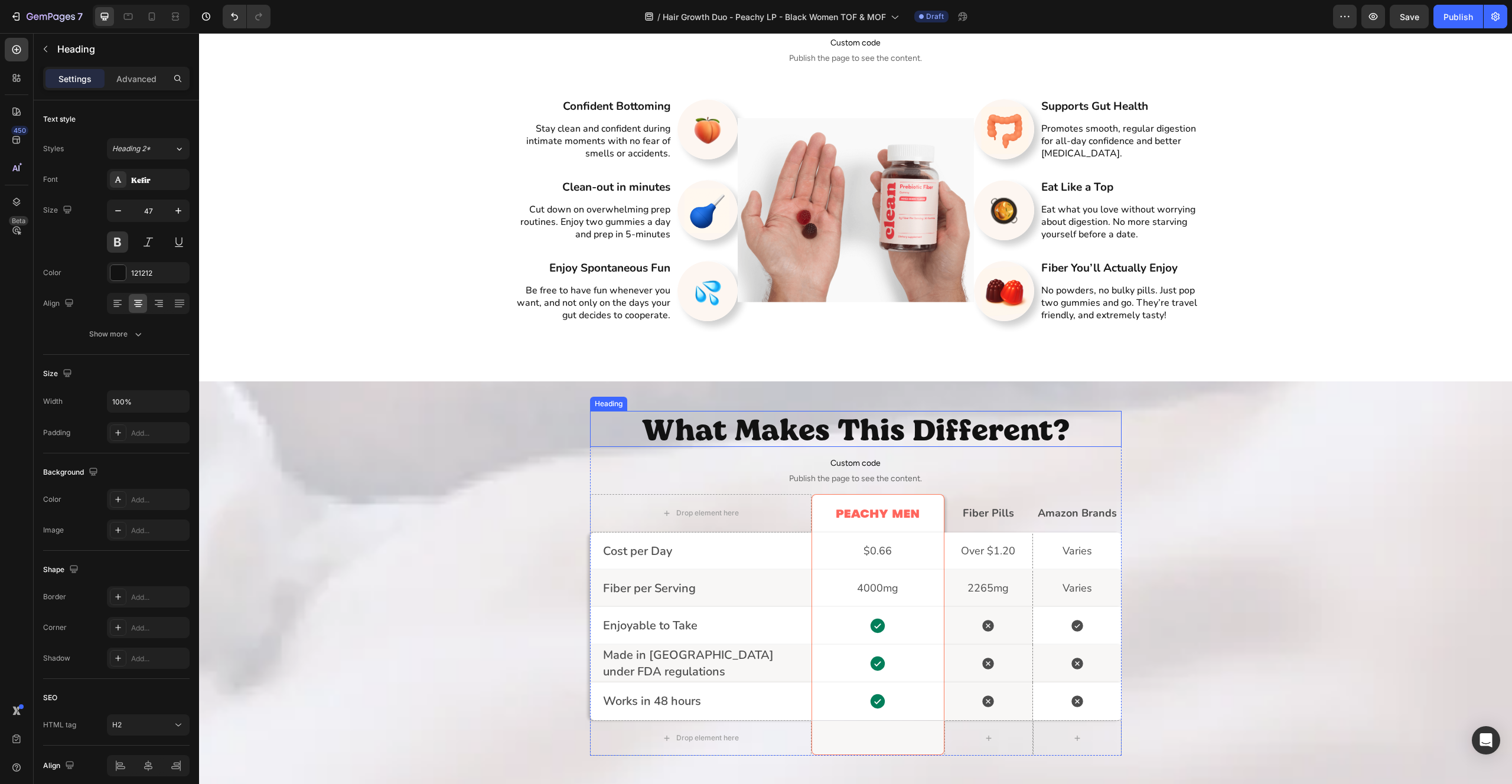
click at [720, 439] on h2 "What Makes This Different?" at bounding box center [856, 429] width 532 height 36
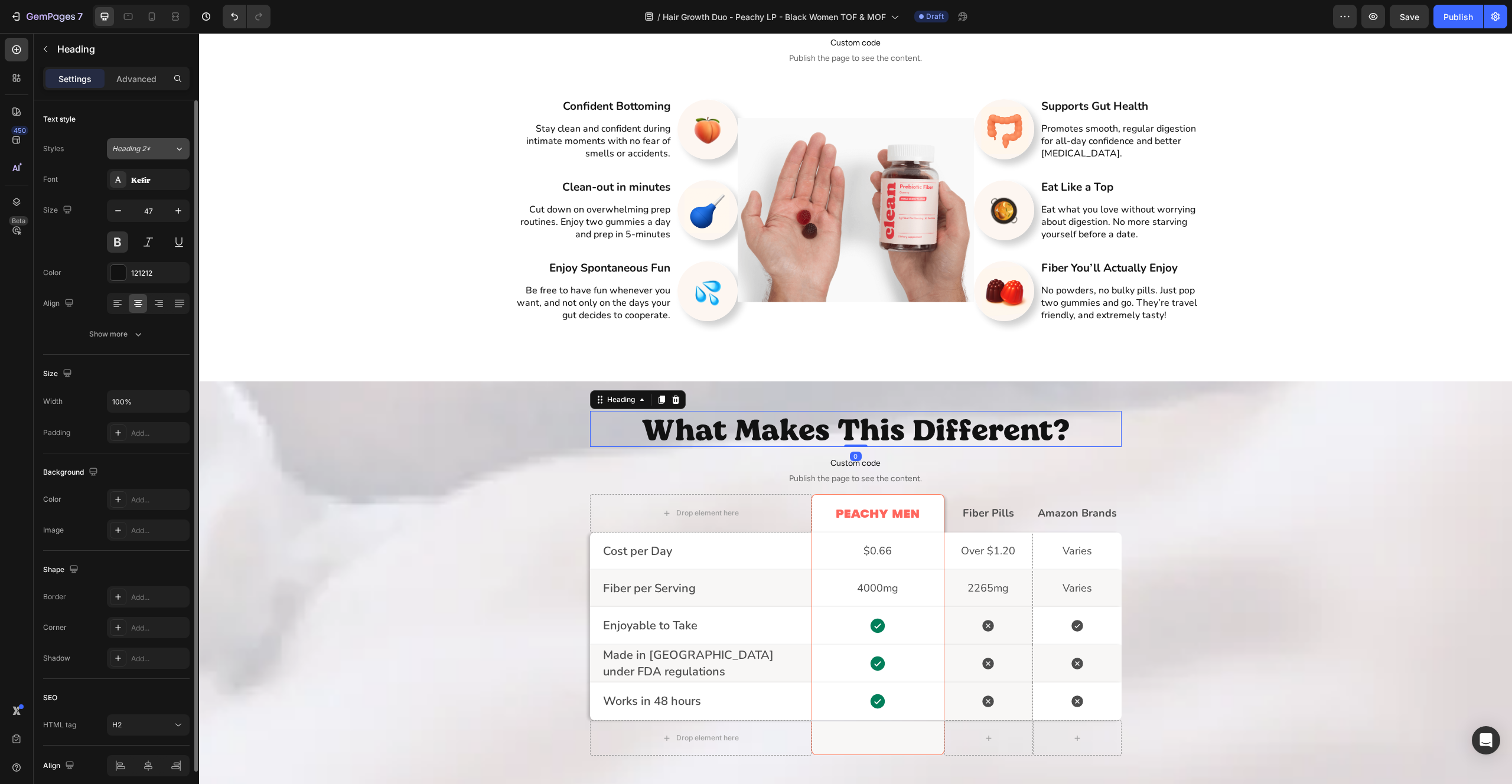
click at [151, 148] on div "Heading 2*" at bounding box center [136, 149] width 48 height 11
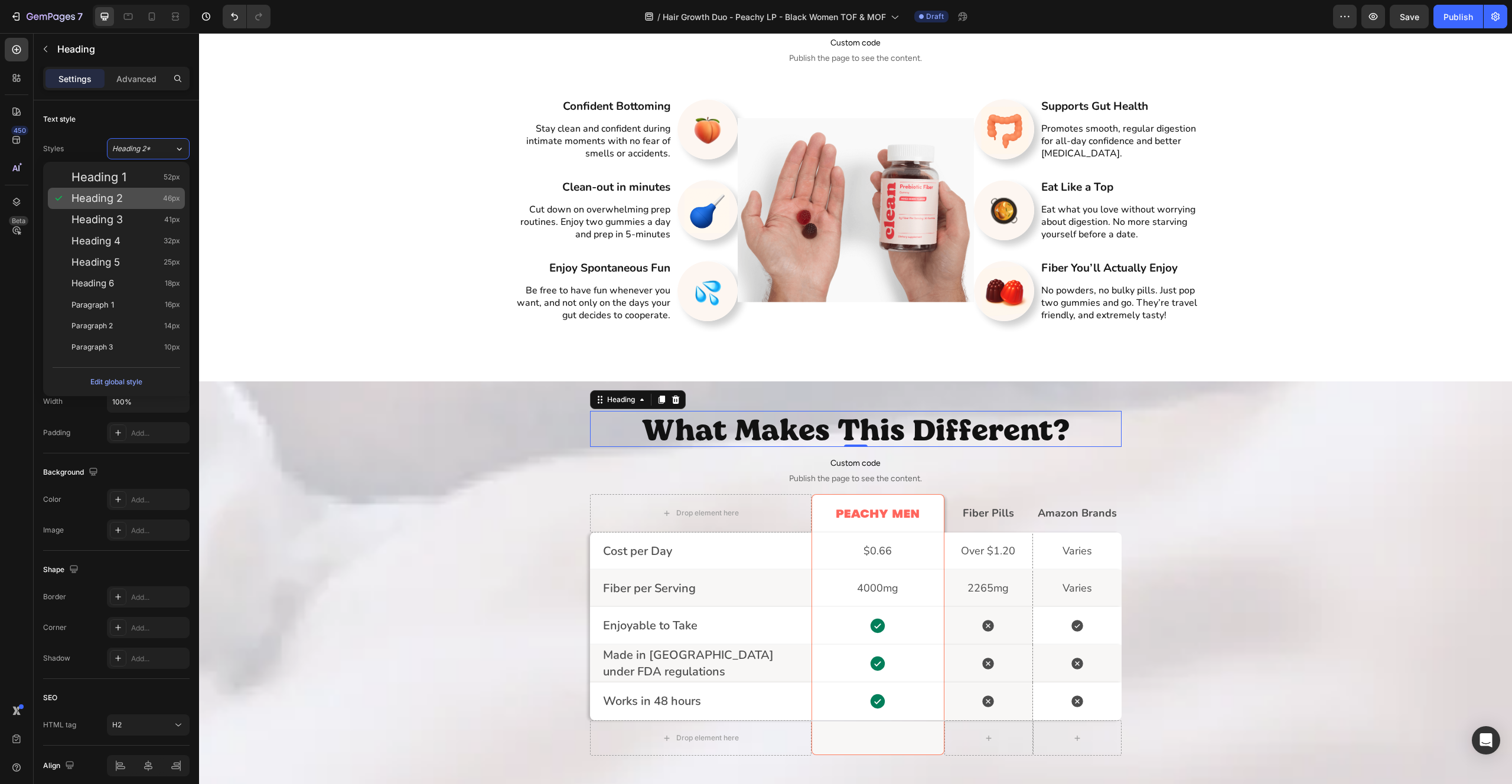
click at [126, 197] on div "Heading 2 46px" at bounding box center [125, 198] width 109 height 12
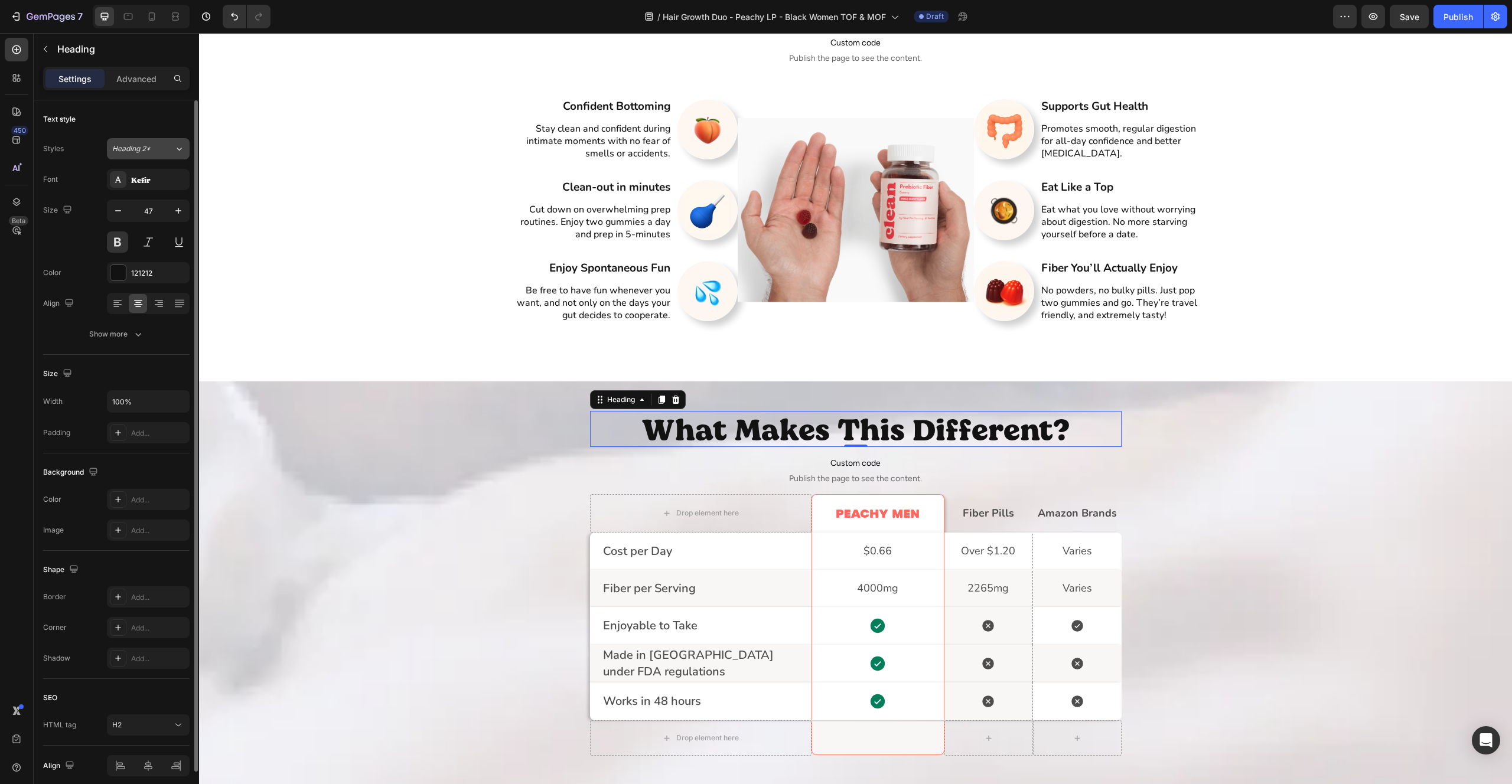
click at [158, 155] on button "Heading 2*" at bounding box center [148, 148] width 83 height 21
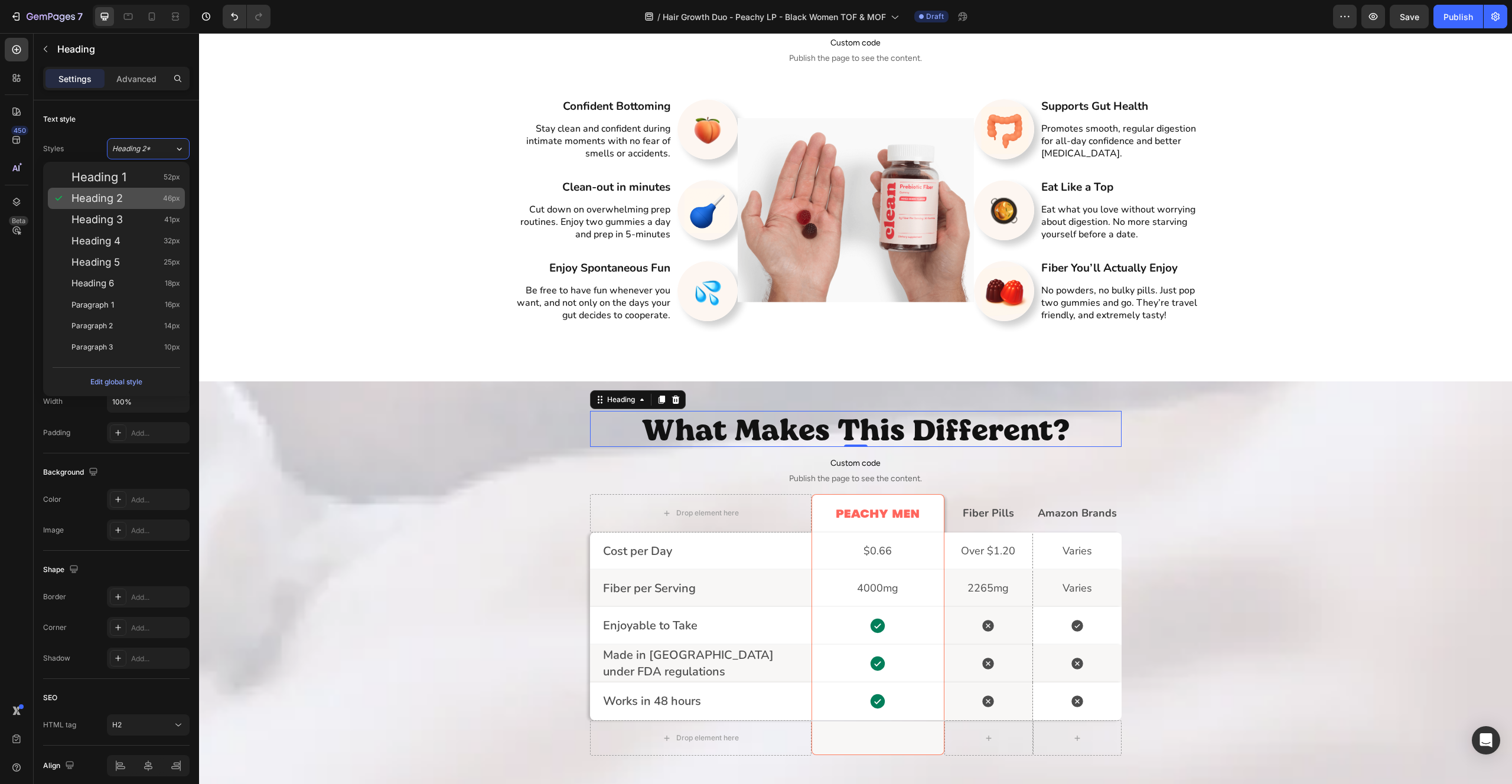
click at [119, 196] on span "Heading 2" at bounding box center [97, 198] width 51 height 12
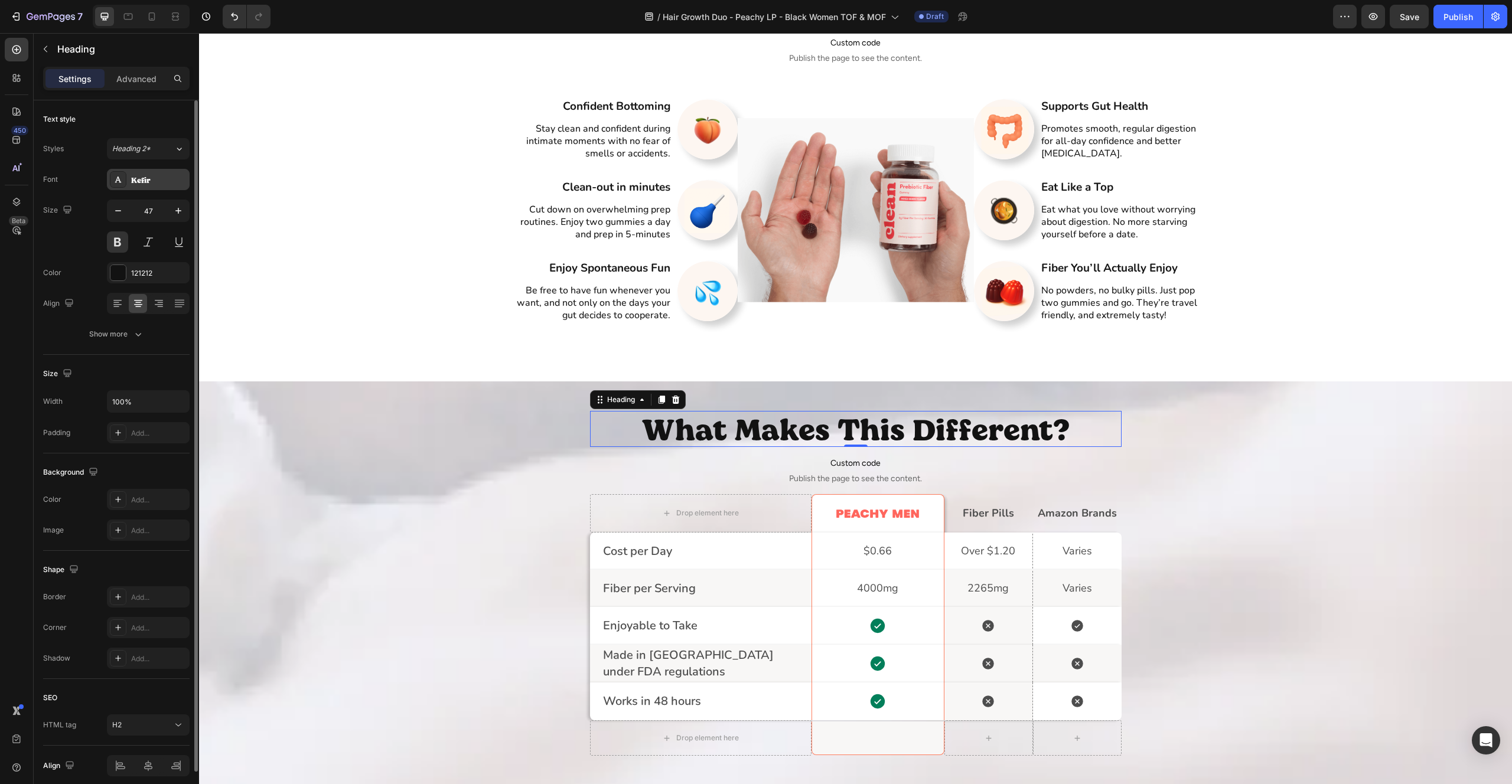
click at [147, 184] on div "Kefir" at bounding box center [158, 180] width 55 height 11
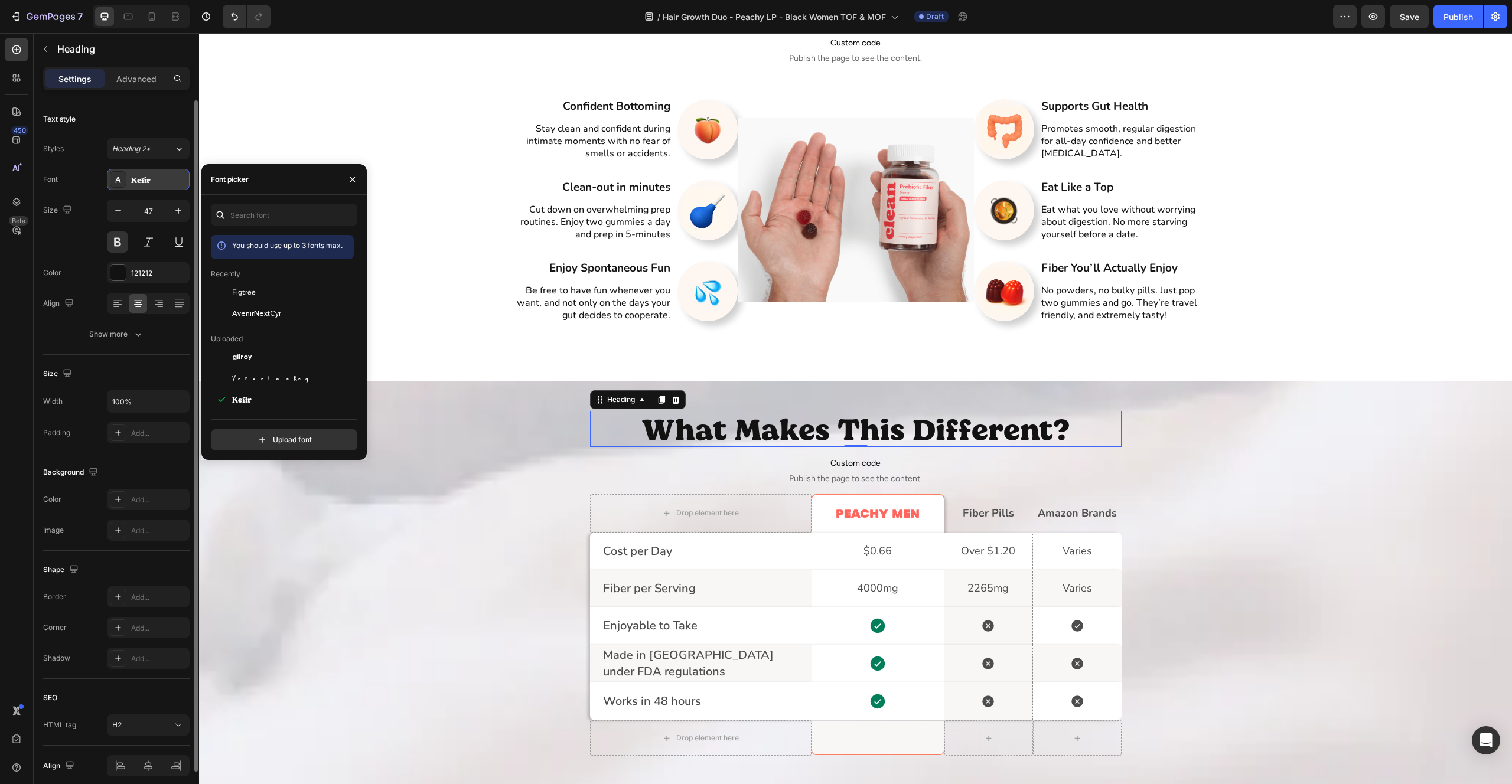
click at [147, 184] on div "Kefir" at bounding box center [158, 180] width 55 height 11
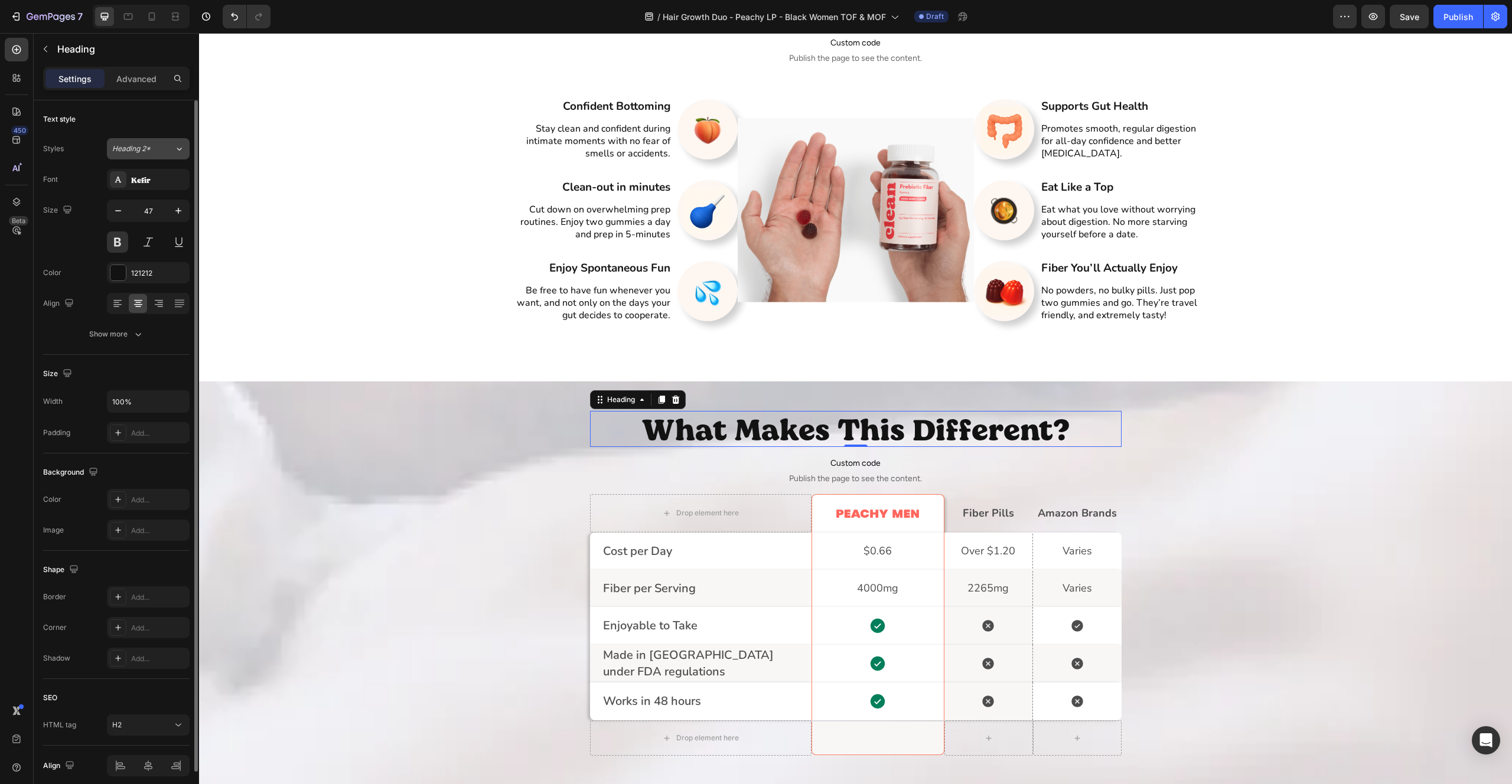
click at [144, 149] on span "Heading 2*" at bounding box center [132, 149] width 38 height 11
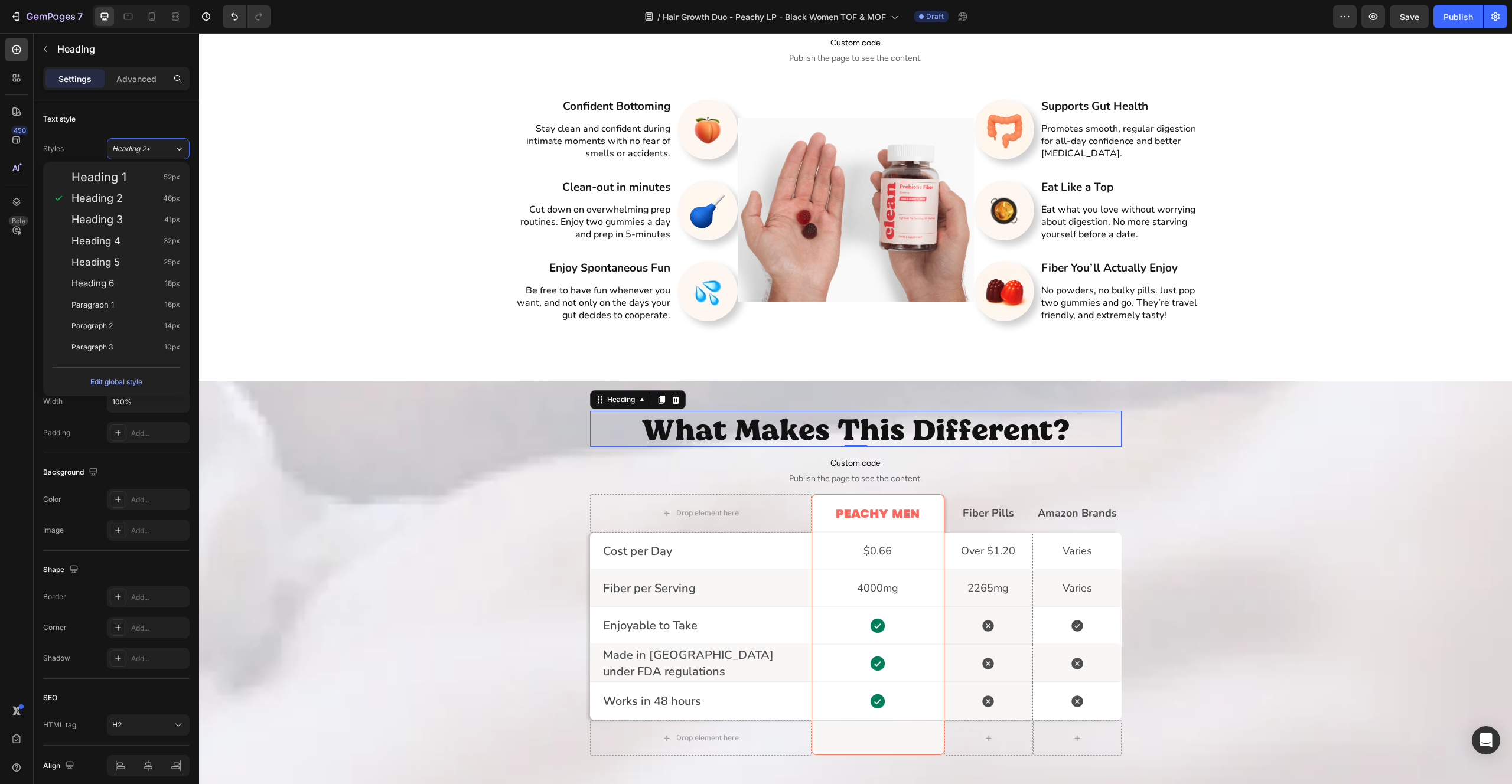
click at [138, 384] on div "Edit global style" at bounding box center [116, 382] width 52 height 14
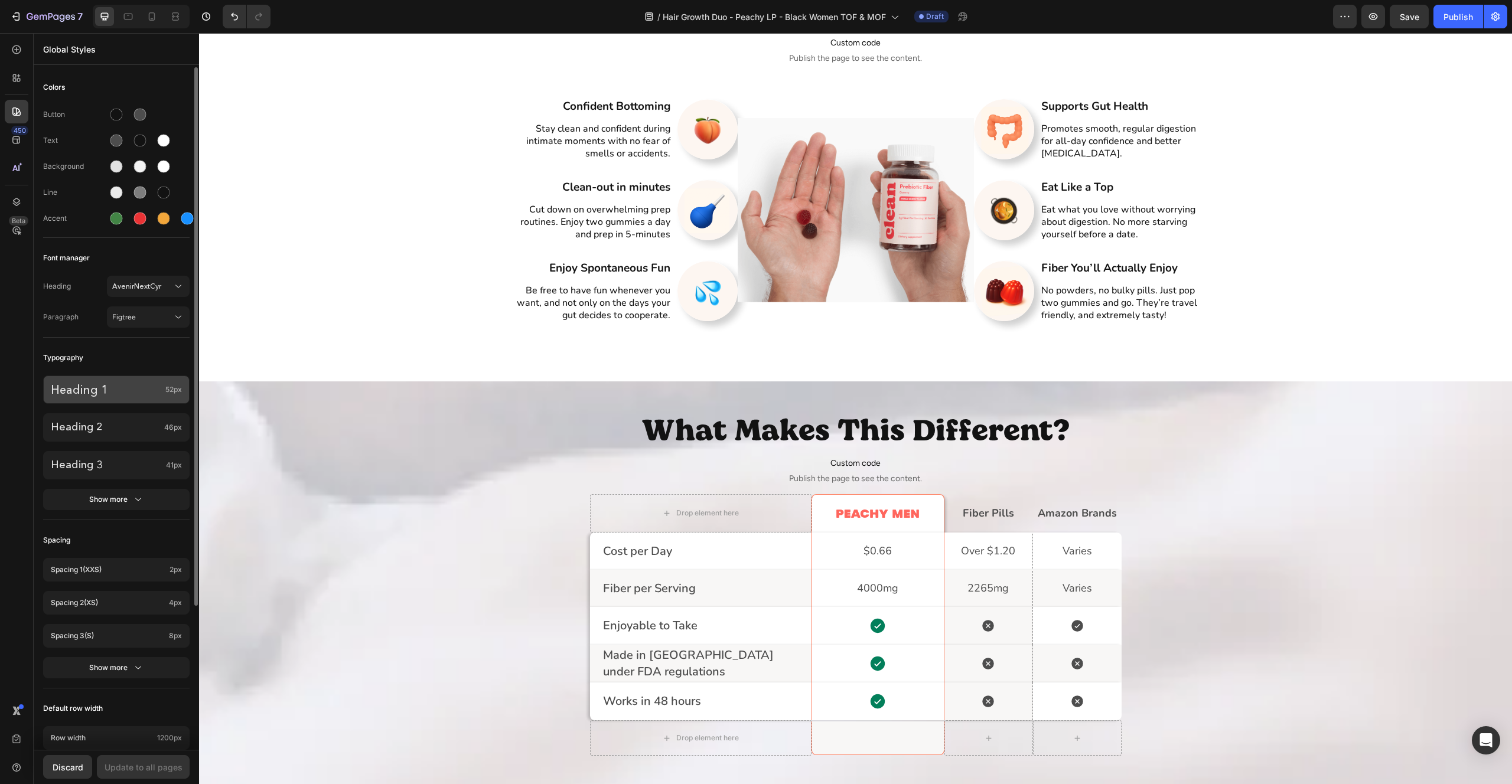
click at [121, 396] on p "Heading 1" at bounding box center [106, 389] width 110 height 15
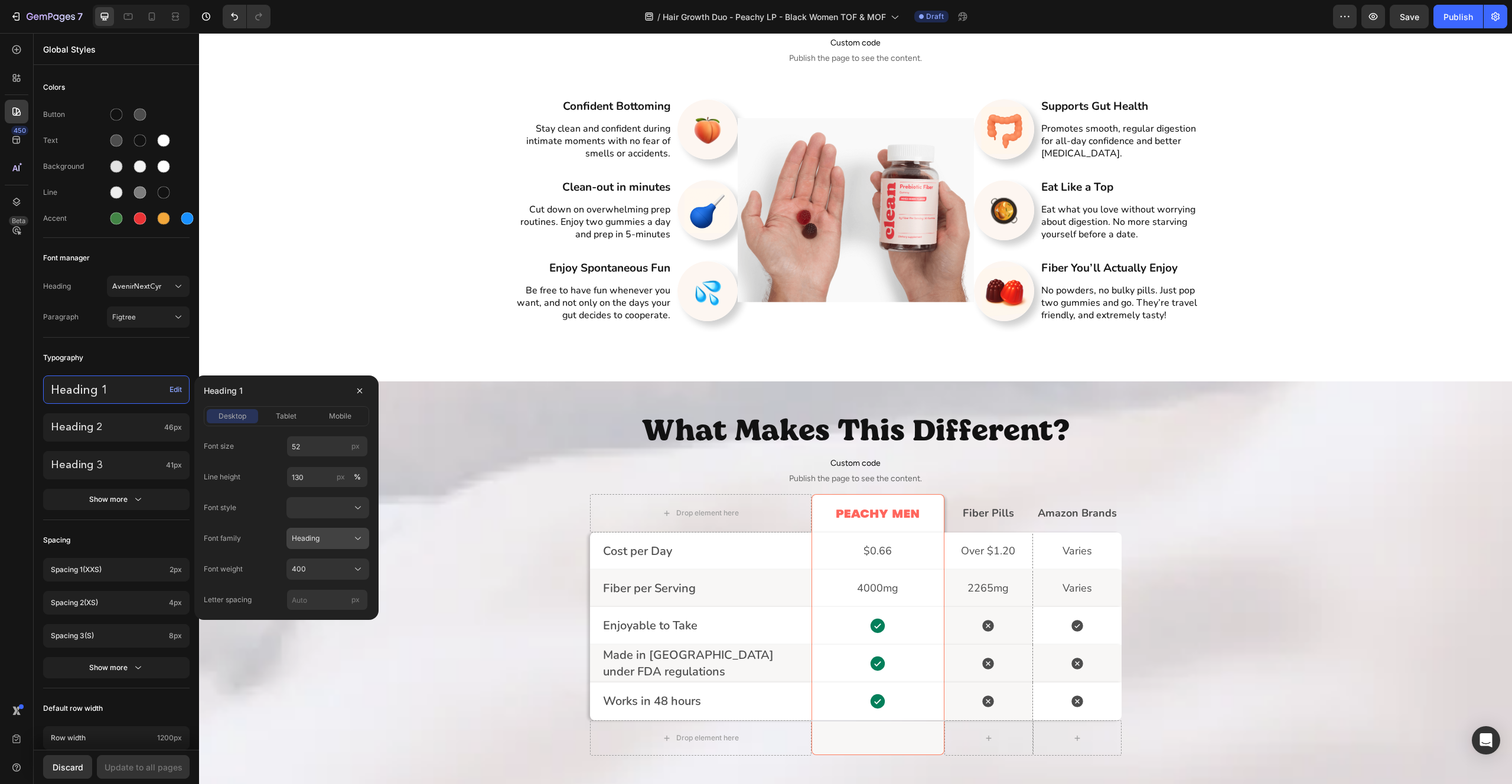
click at [325, 531] on button "Heading" at bounding box center [328, 538] width 83 height 21
click at [241, 498] on div "Font style" at bounding box center [287, 508] width 165 height 21
click at [317, 546] on button "Heading" at bounding box center [328, 538] width 83 height 21
click at [261, 390] on div "Heading 1" at bounding box center [287, 391] width 165 height 30
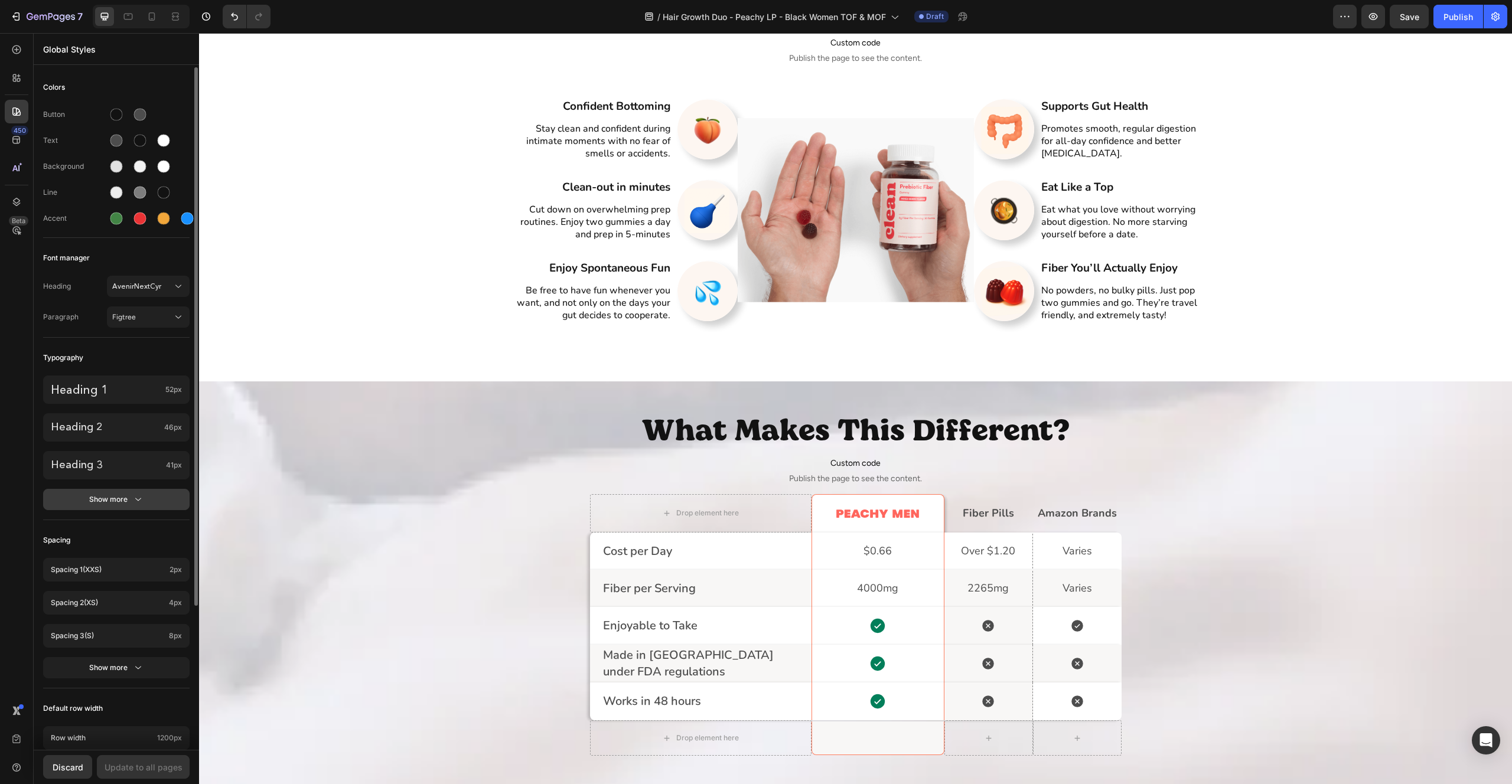
click at [136, 502] on icon "button" at bounding box center [138, 499] width 12 height 12
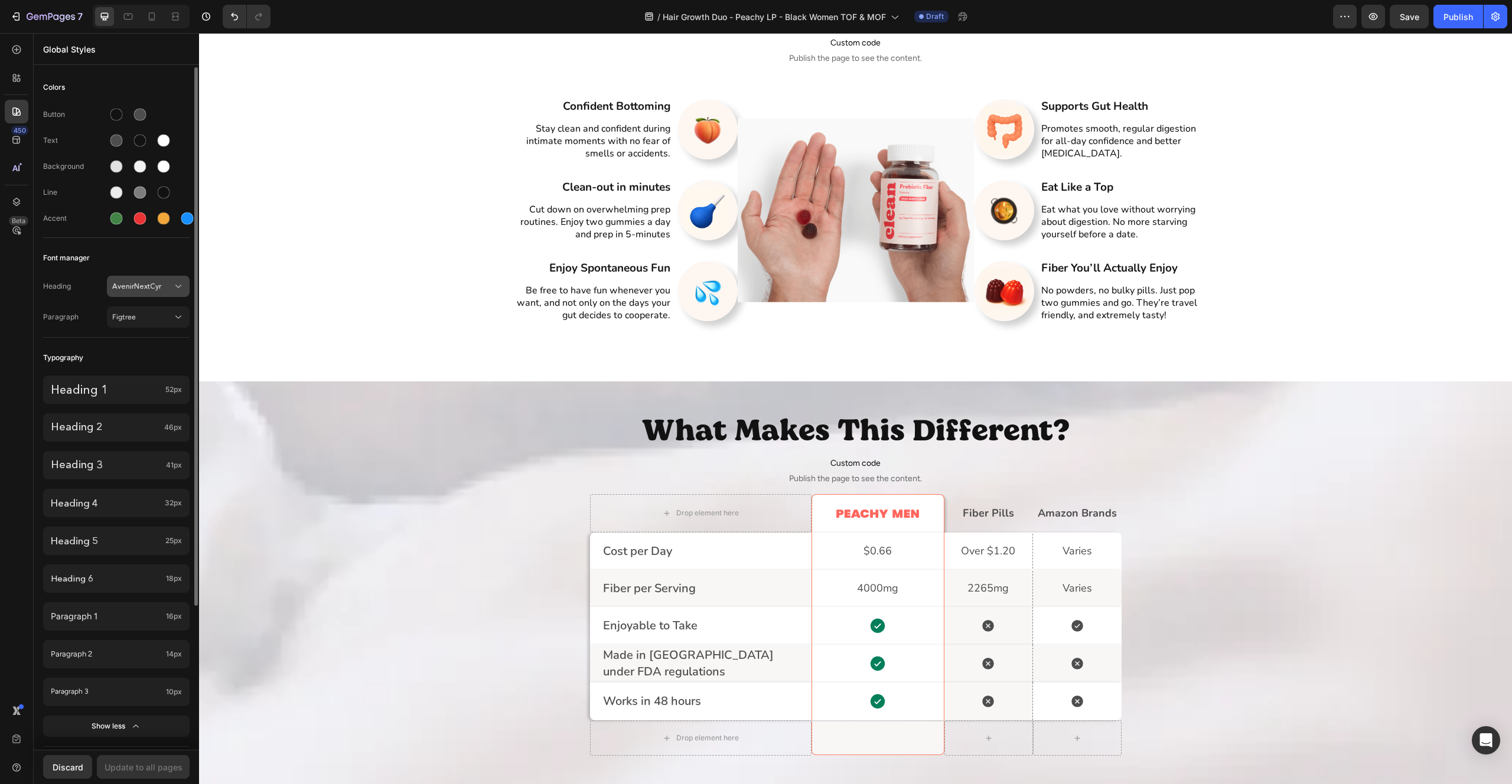
click at [140, 287] on span "AvenirNextCyr" at bounding box center [142, 286] width 60 height 11
click at [109, 250] on div "Font manager" at bounding box center [116, 257] width 147 height 21
click at [13, 75] on icon at bounding box center [17, 78] width 12 height 12
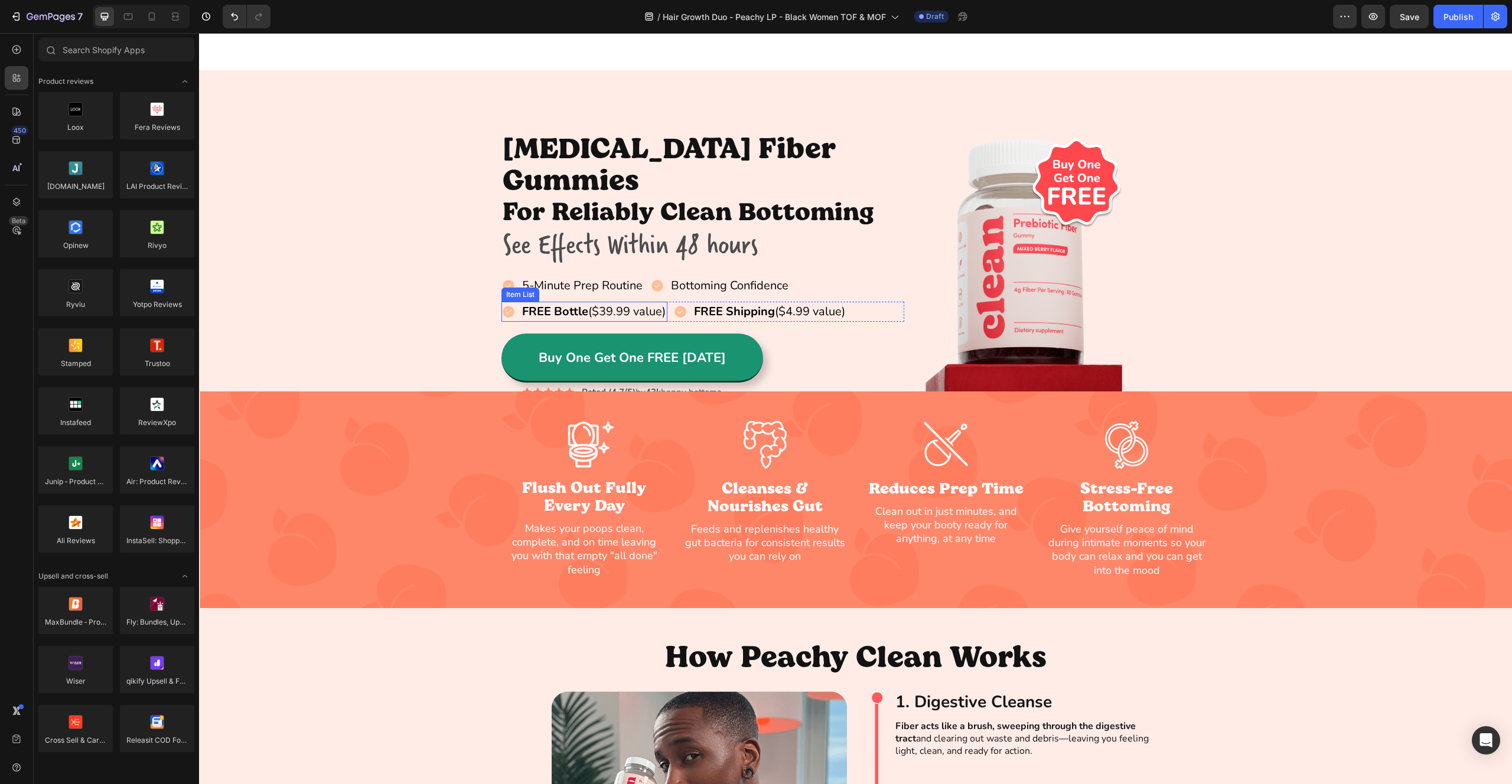
scroll to position [0, 0]
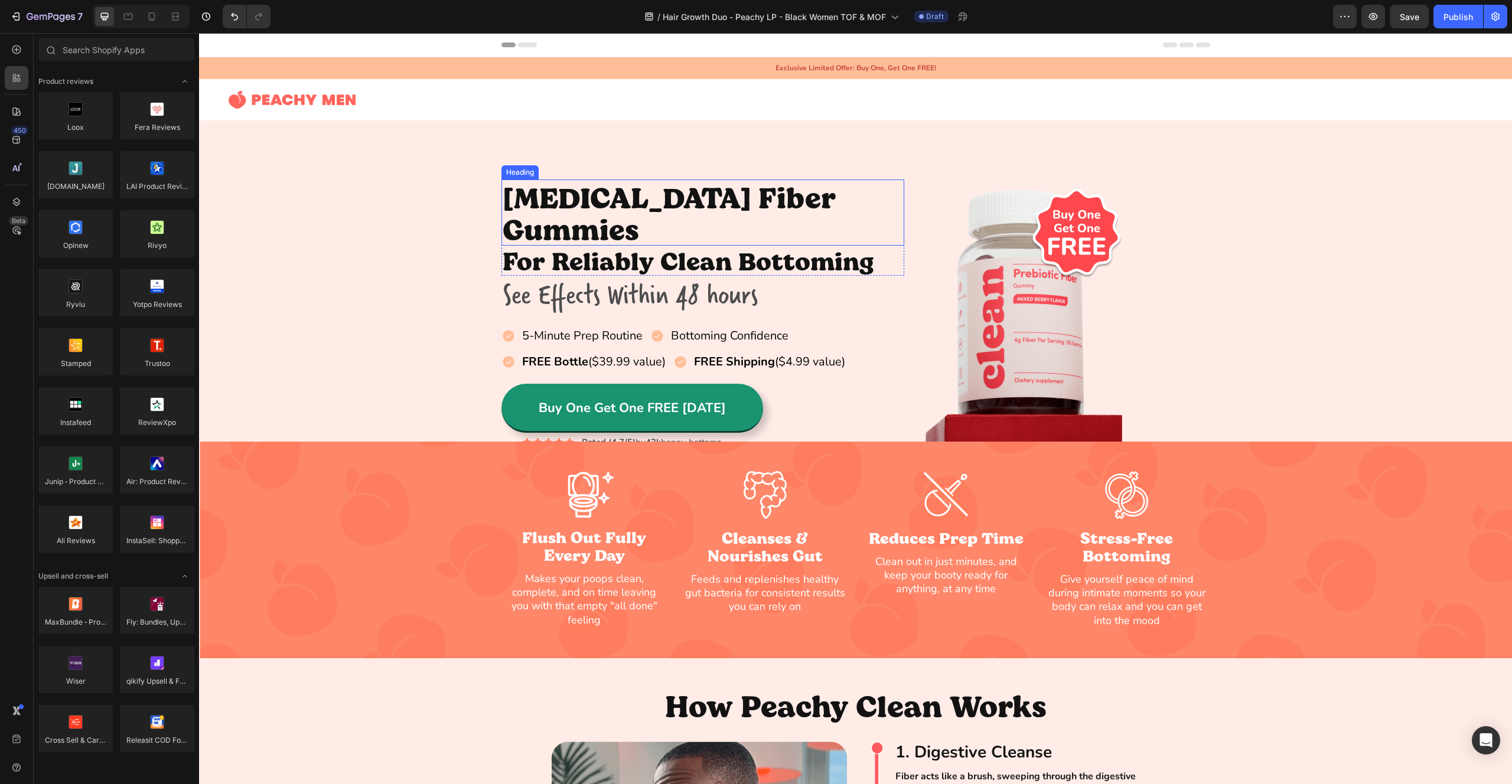
click at [641, 200] on h2 "[MEDICAL_DATA] Fiber Gummies" at bounding box center [703, 213] width 404 height 66
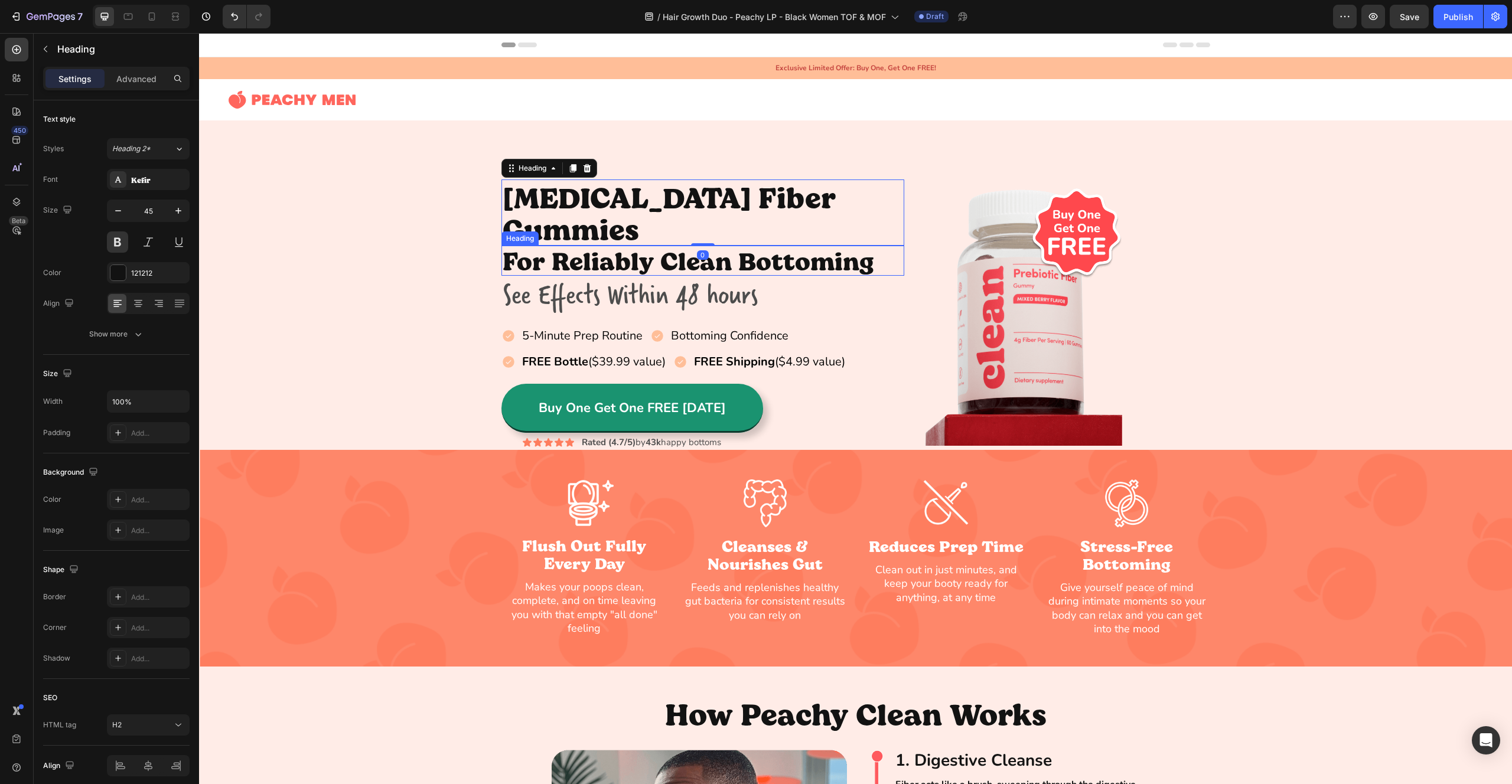
click at [561, 246] on h2 "For Reliably Clean Bottoming" at bounding box center [703, 260] width 404 height 30
click at [571, 230] on icon at bounding box center [573, 234] width 10 height 10
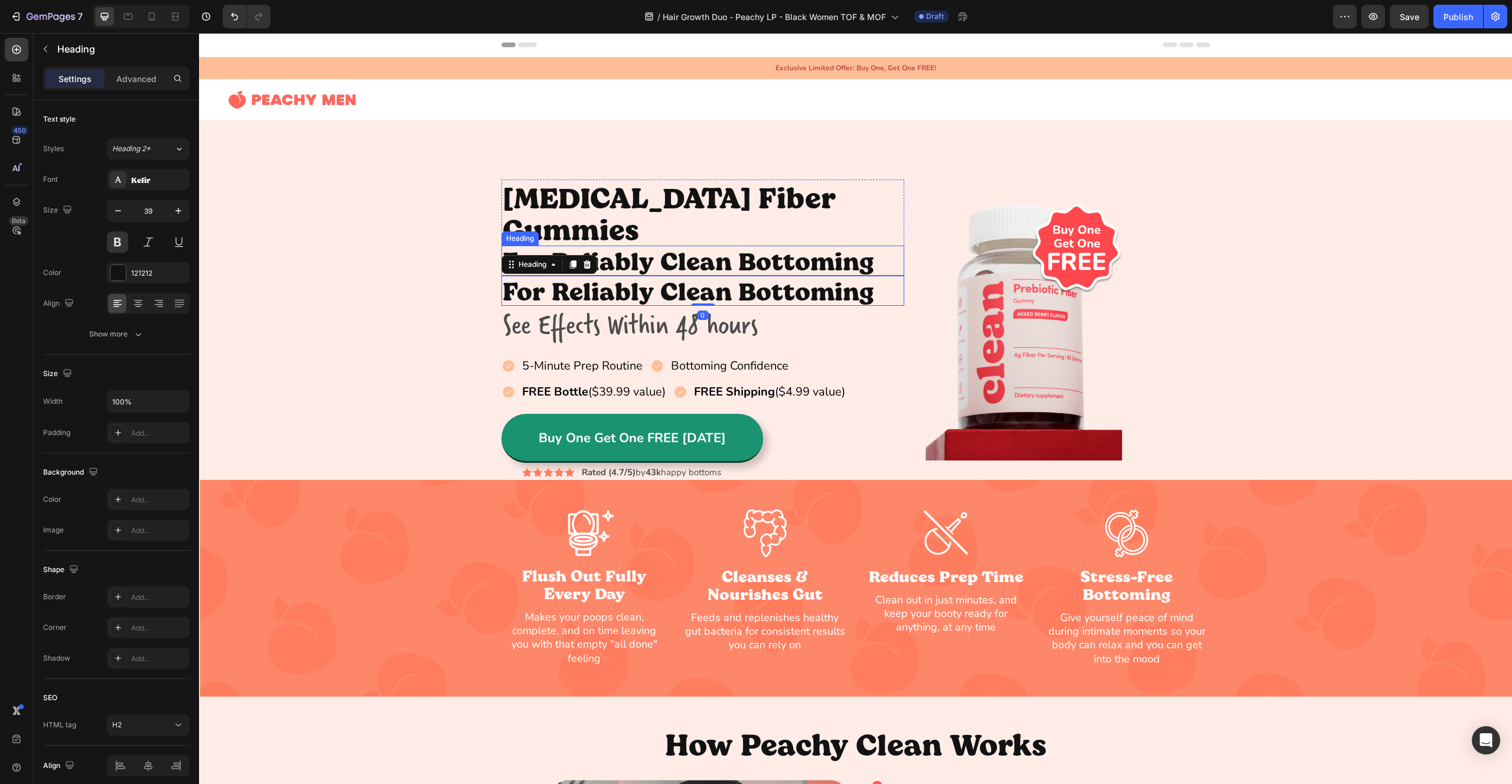
click at [718, 246] on h2 "For Reliably Clean Bottoming" at bounding box center [703, 260] width 404 height 30
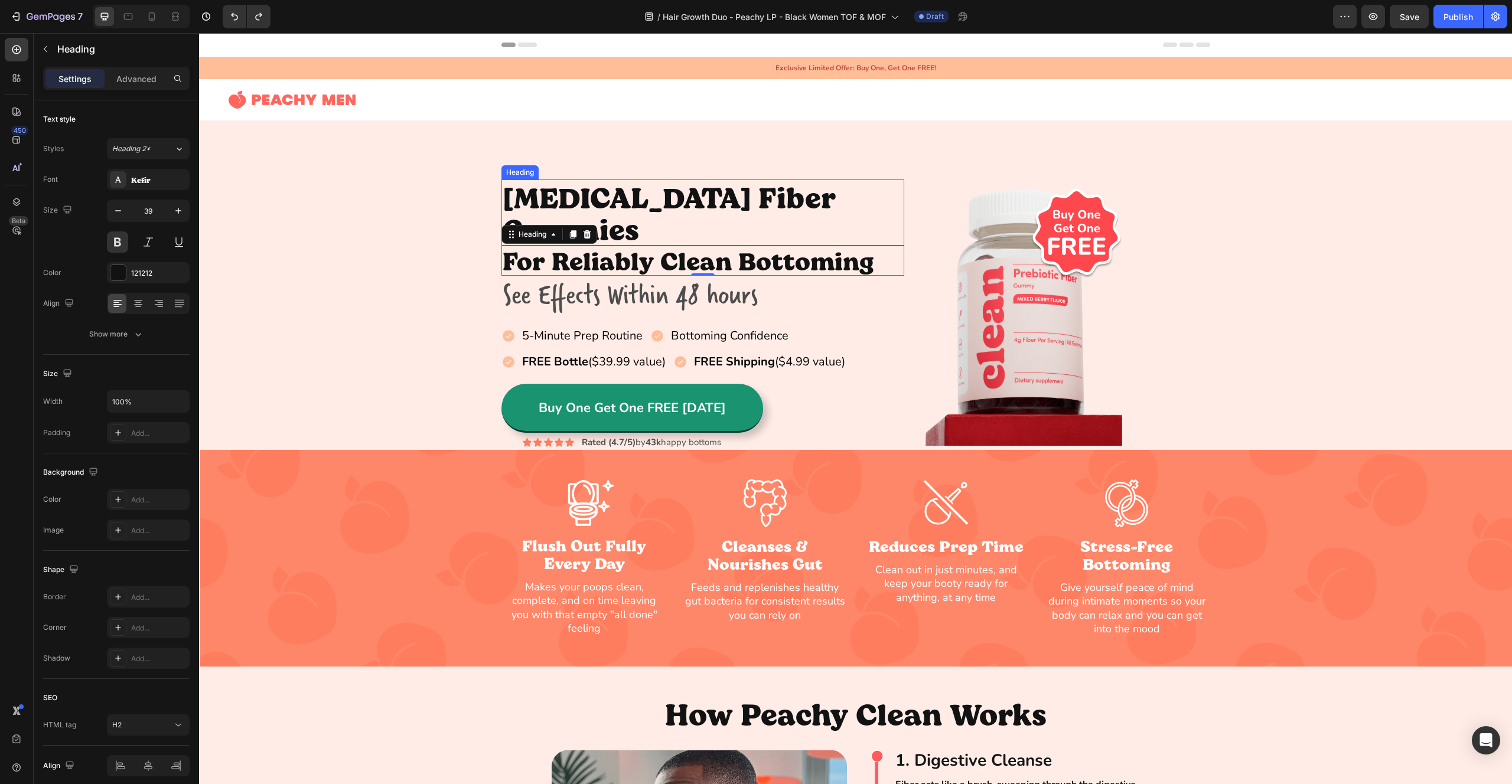
click at [650, 214] on h2 "[MEDICAL_DATA] Fiber Gummies" at bounding box center [703, 213] width 404 height 66
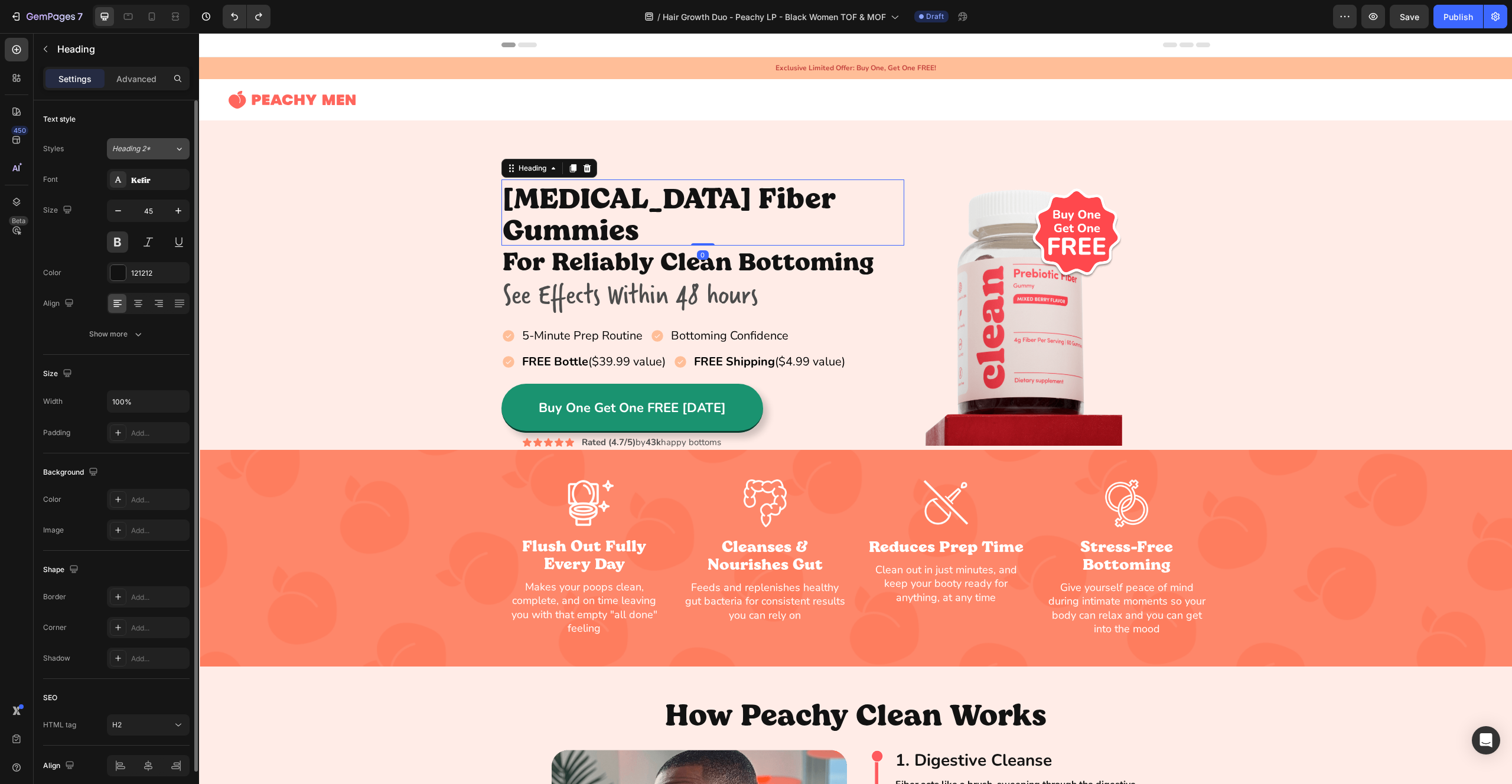
click at [153, 152] on div "Heading 2*" at bounding box center [136, 149] width 48 height 11
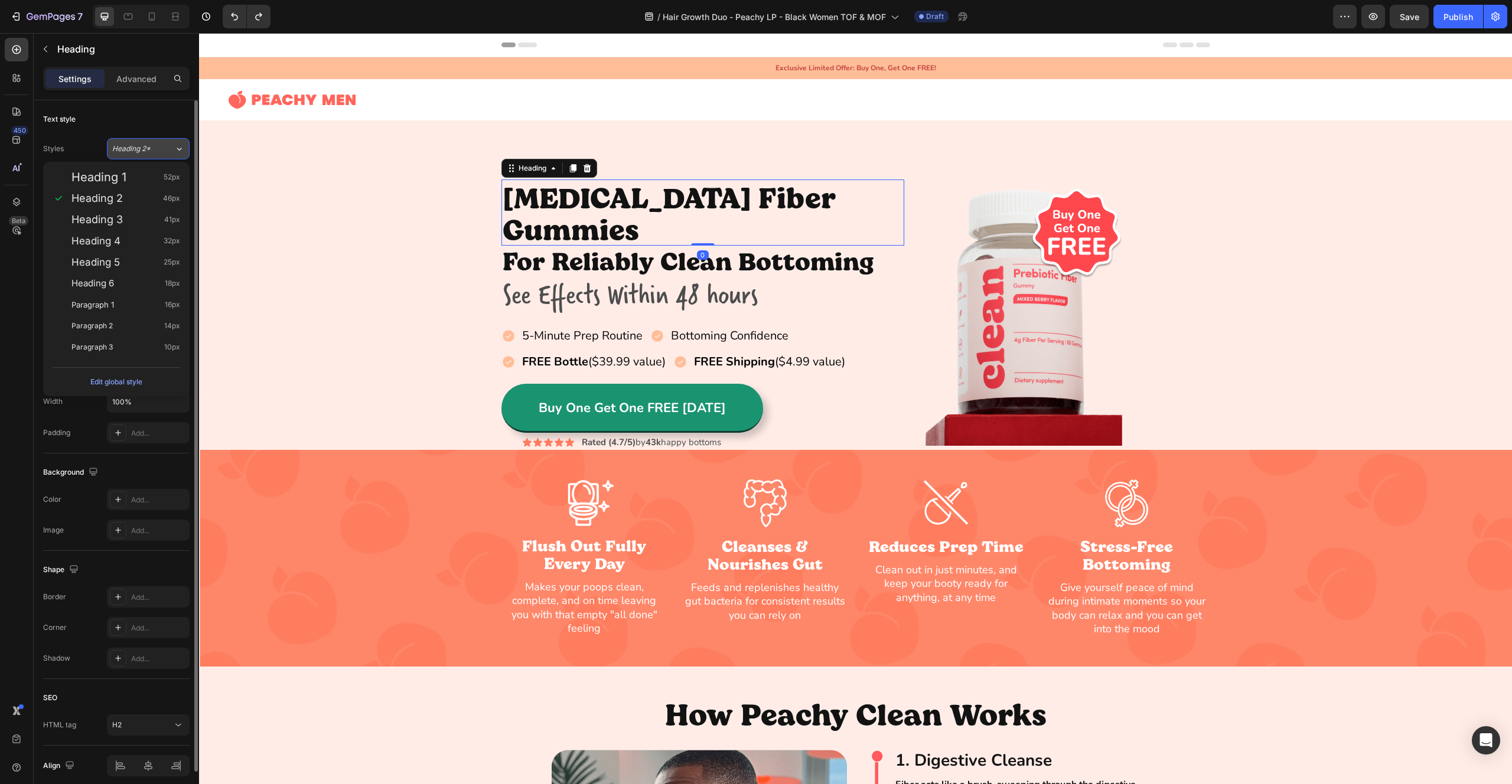
click at [153, 152] on div "Heading 2*" at bounding box center [136, 149] width 48 height 11
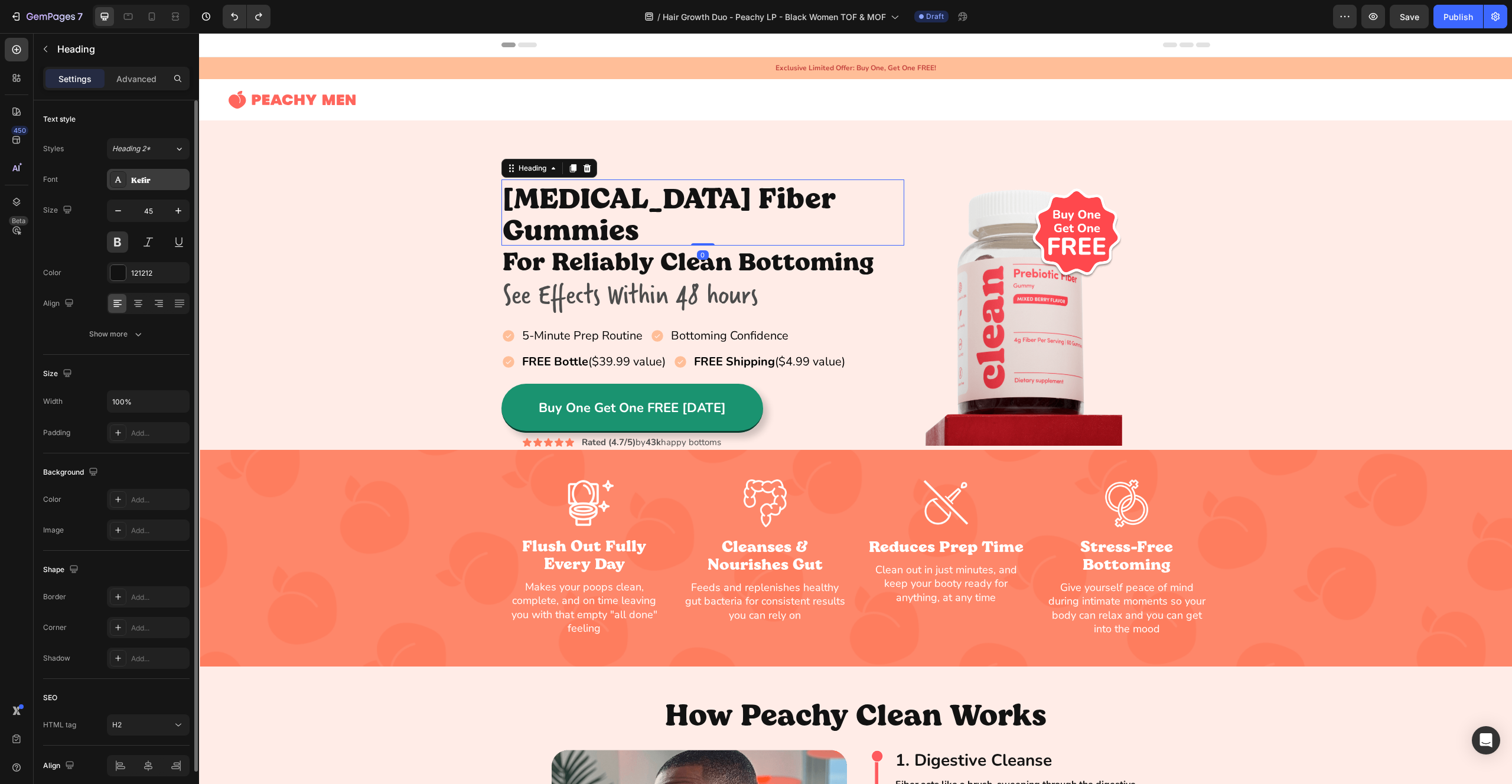
click at [156, 184] on div "Kefir" at bounding box center [158, 180] width 55 height 11
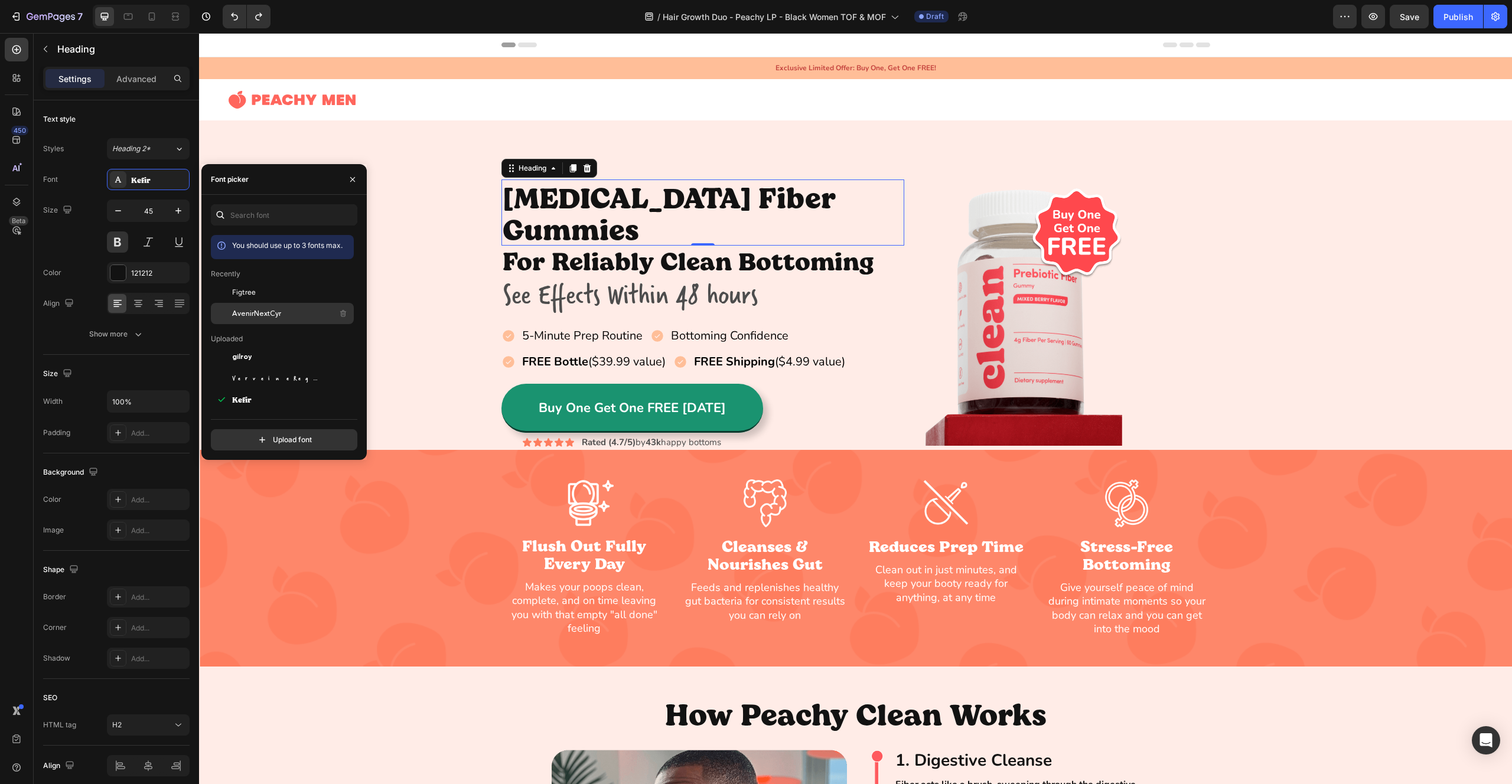
click at [279, 314] on span "AvenirNextCyr" at bounding box center [256, 313] width 49 height 11
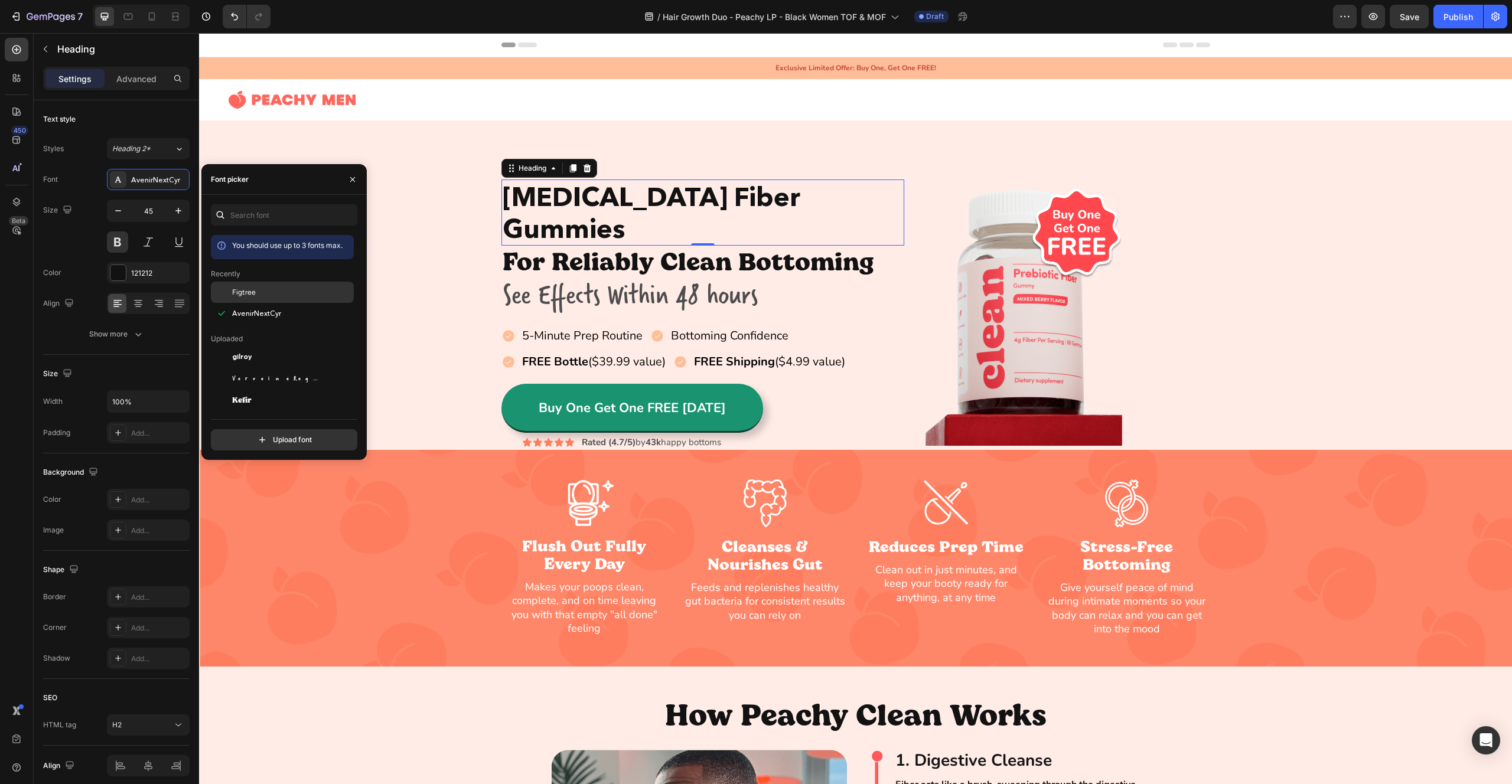
click at [277, 294] on div "Figtree" at bounding box center [292, 292] width 119 height 11
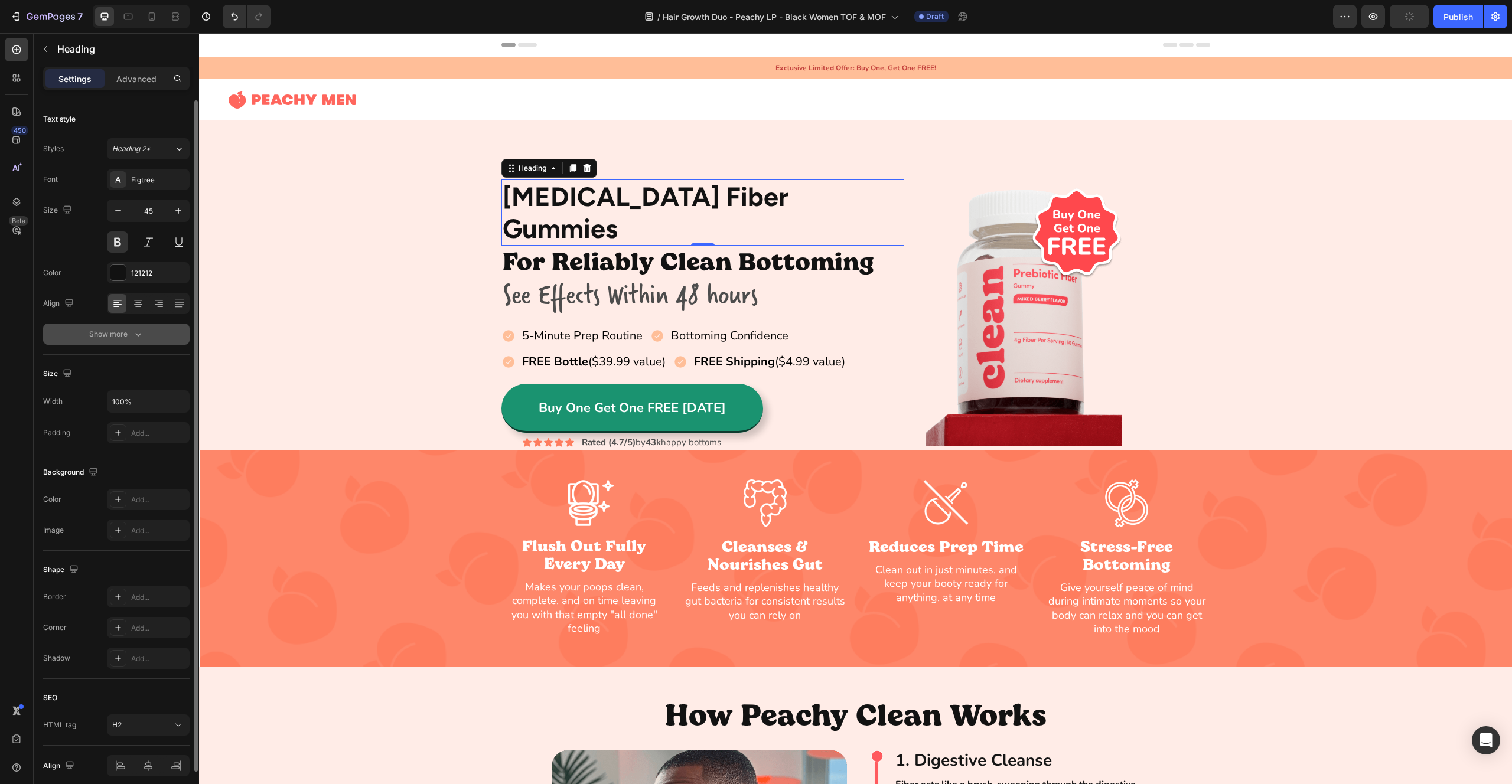
click at [118, 340] on button "Show more" at bounding box center [116, 334] width 147 height 21
click at [130, 334] on span "Medium" at bounding box center [126, 334] width 27 height 9
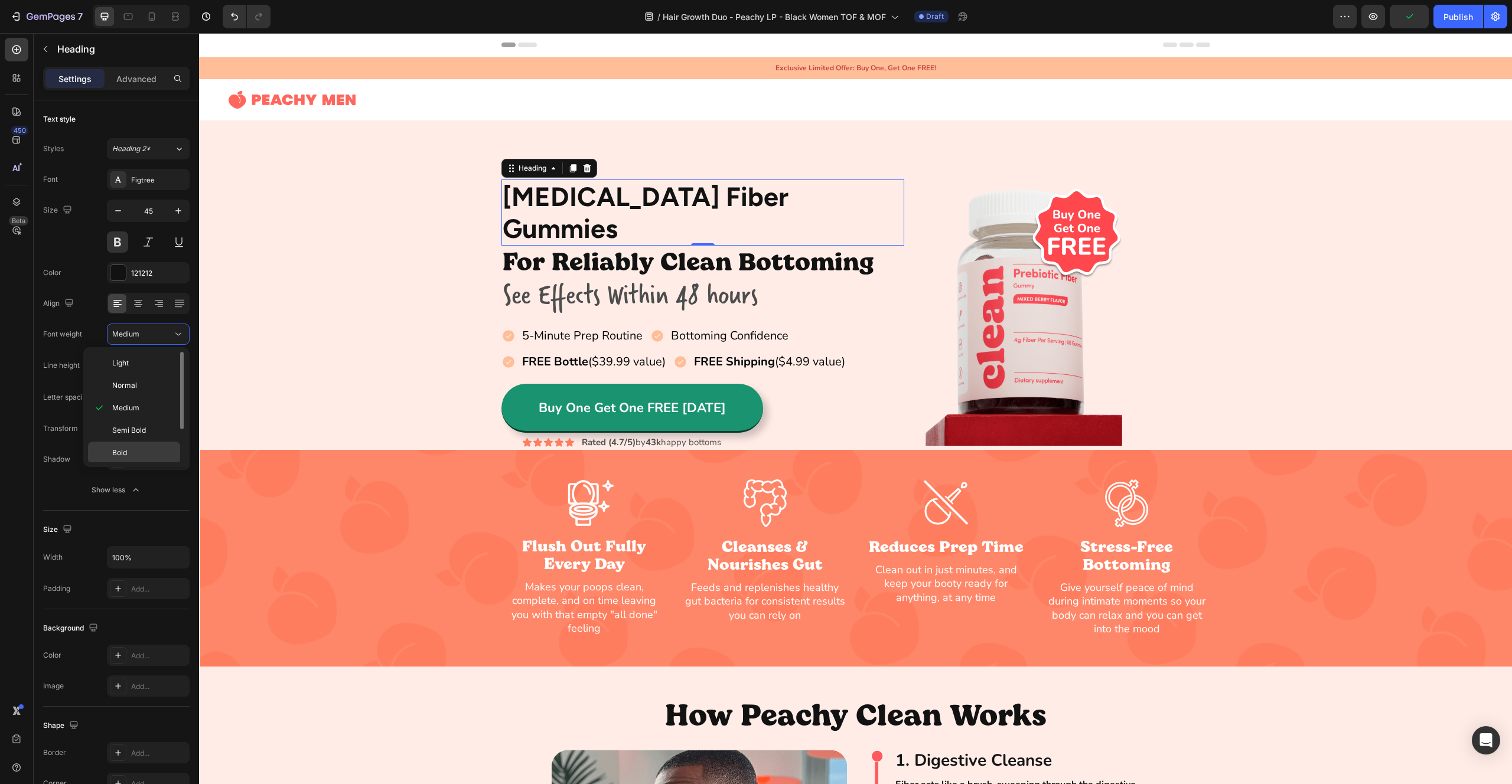
click at [139, 454] on p "Bold" at bounding box center [144, 453] width 63 height 11
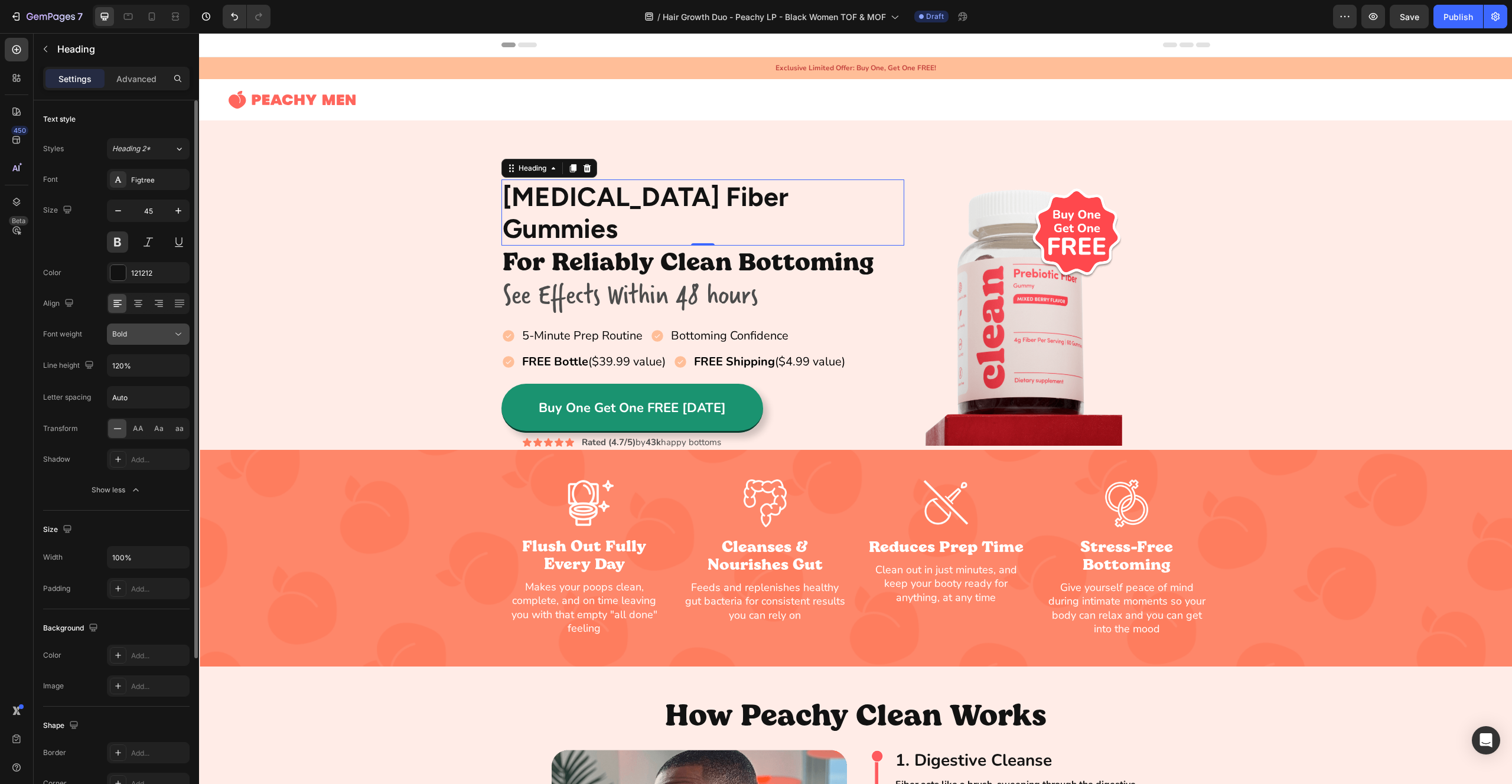
click at [156, 331] on div "Bold" at bounding box center [142, 334] width 60 height 11
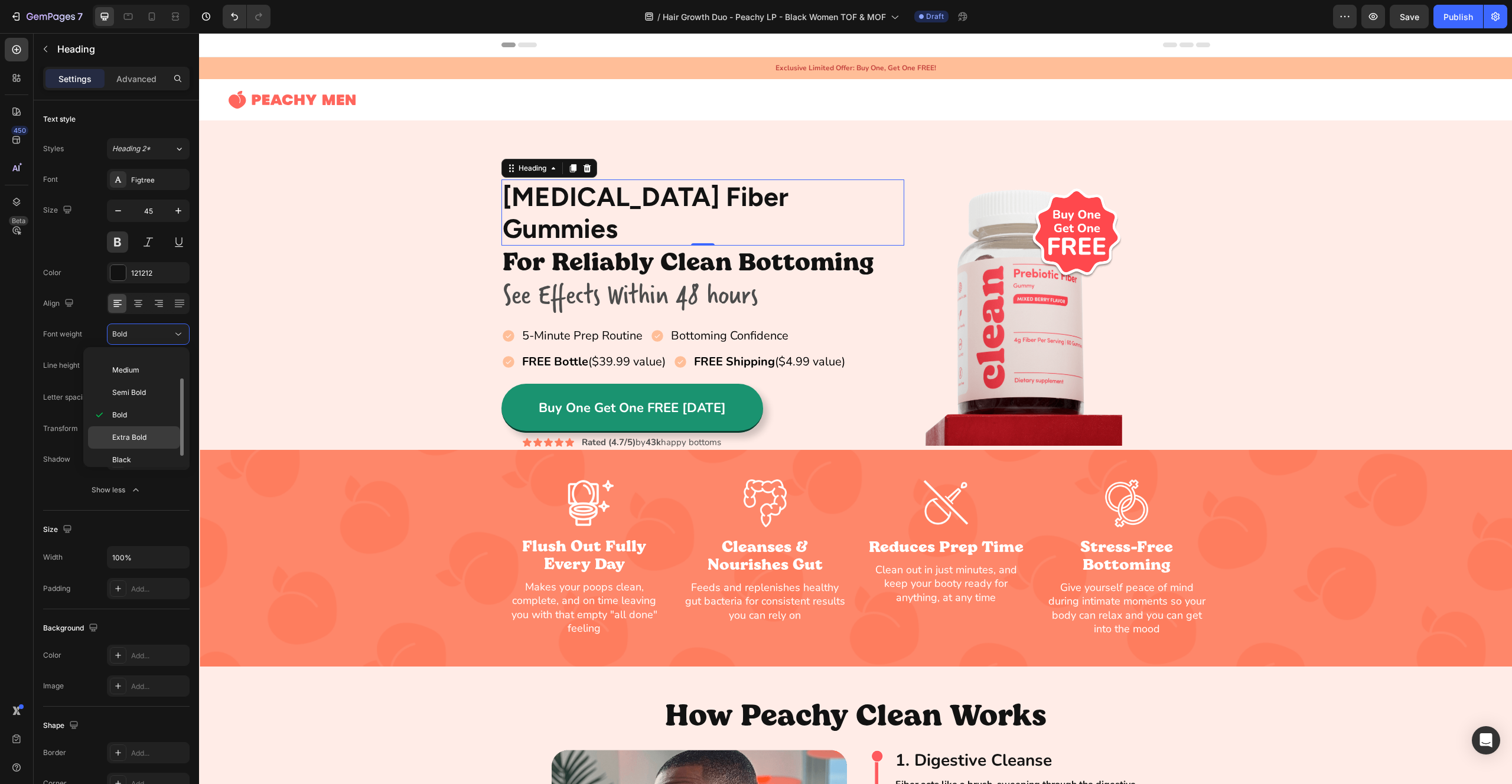
scroll to position [39, 0]
click at [149, 431] on p "Extra Bold" at bounding box center [144, 436] width 63 height 11
click at [115, 239] on button at bounding box center [117, 241] width 21 height 21
click at [632, 246] on h2 "For Reliably Clean Bottoming" at bounding box center [703, 260] width 404 height 30
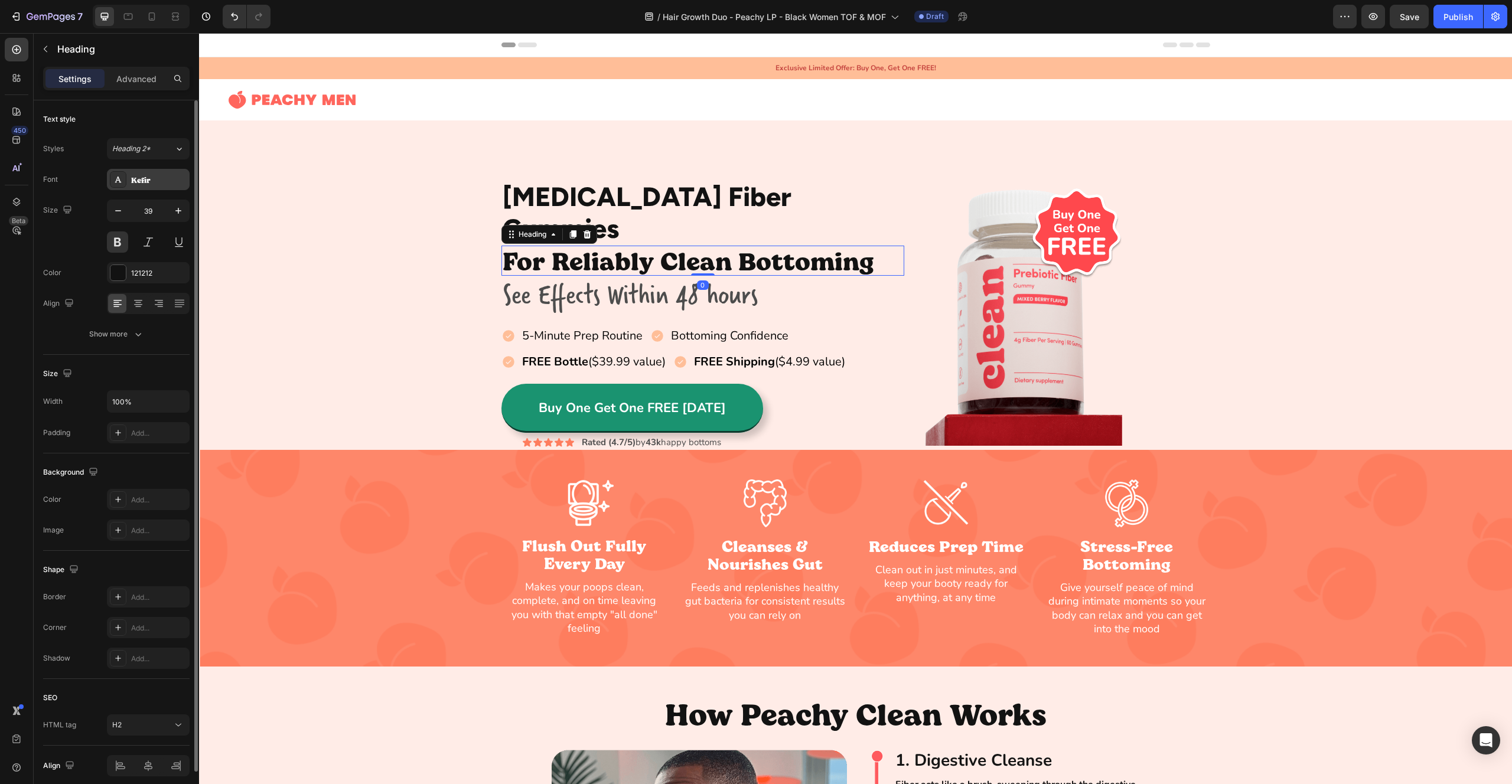
click at [163, 183] on div "Kefir" at bounding box center [158, 180] width 55 height 11
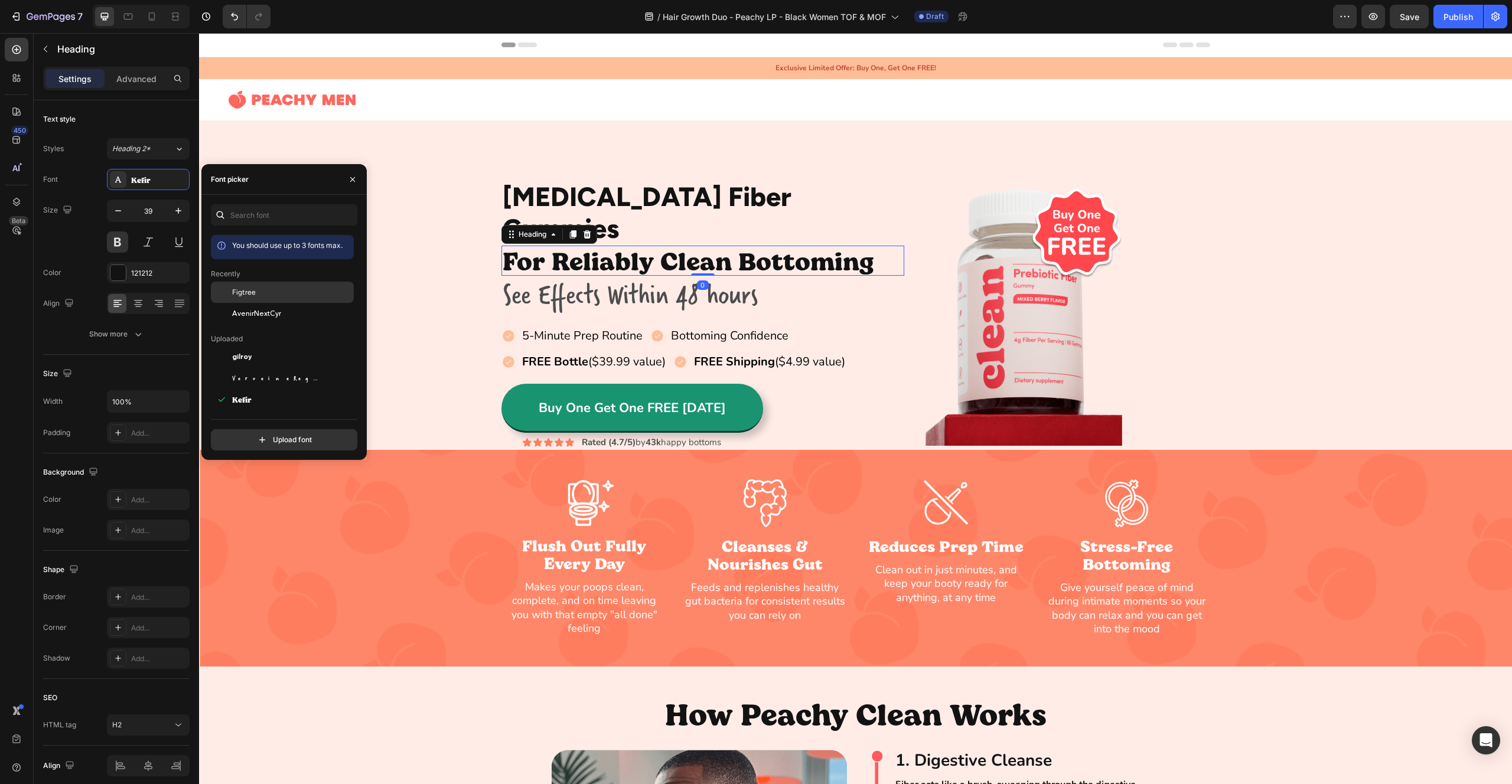
click at [252, 288] on span "Figtree" at bounding box center [243, 292] width 24 height 11
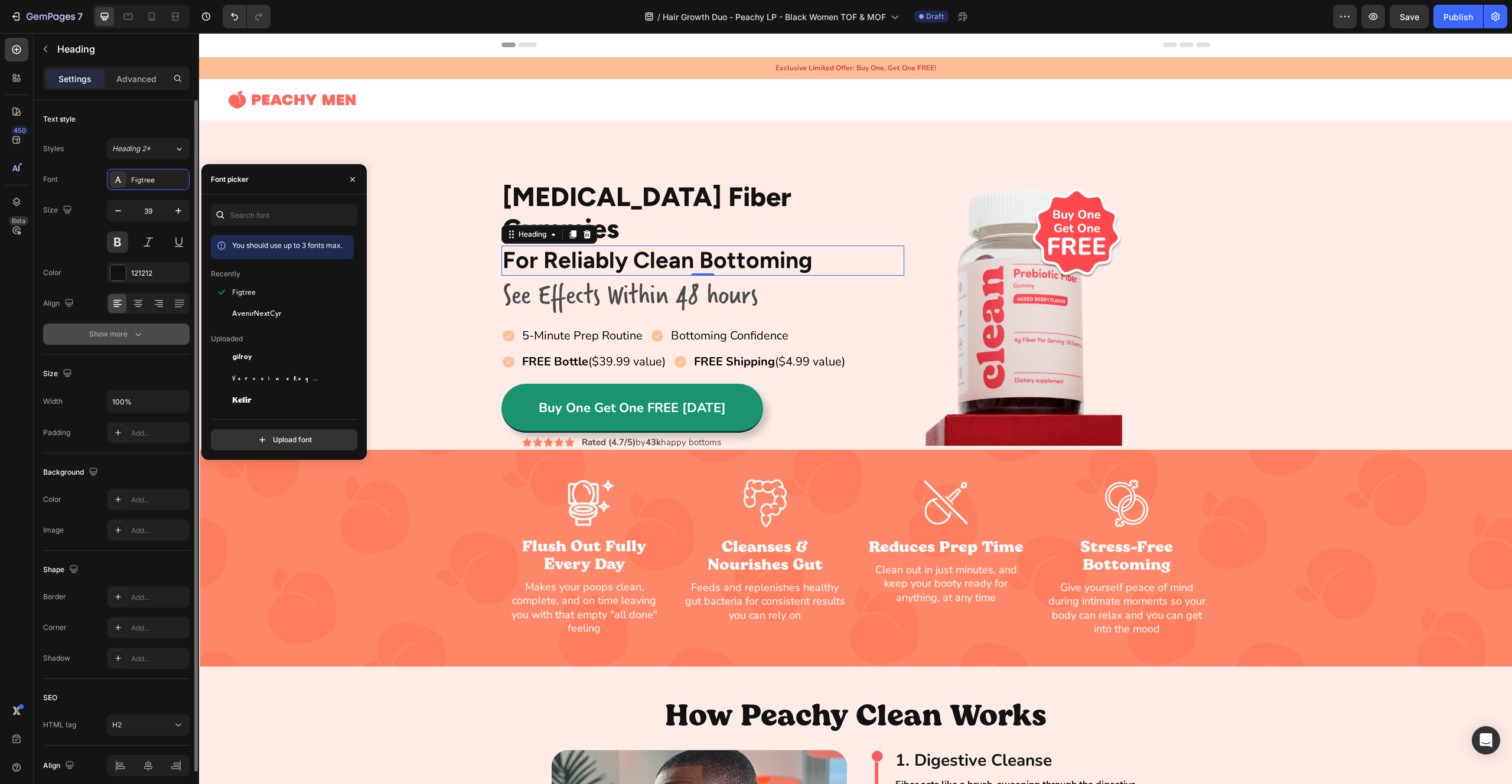
click at [129, 338] on div "Show more" at bounding box center [116, 334] width 55 height 12
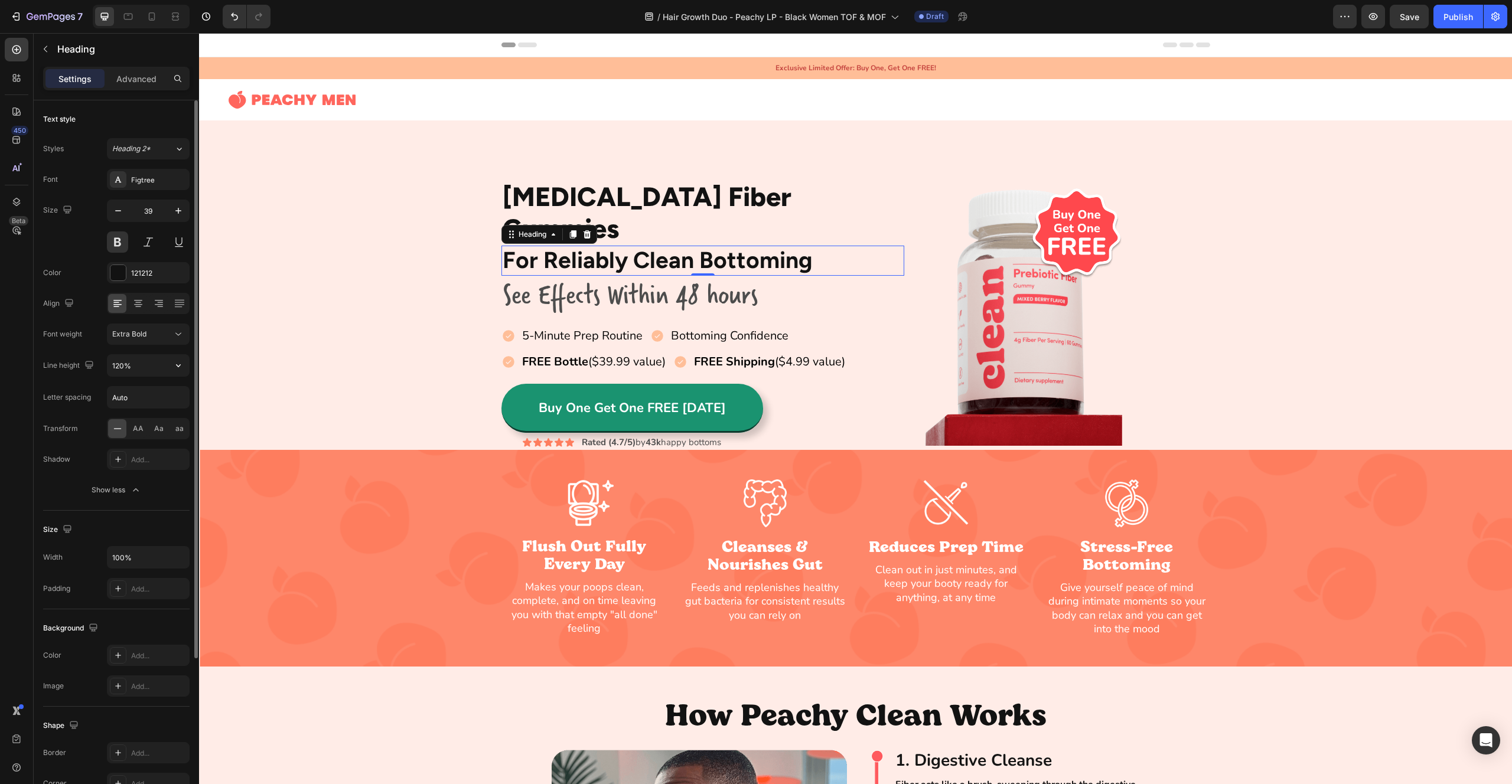
click at [147, 346] on div "Font Figtree Size 39 Color 121212 Align Font weight Extra Bold Line height 120%…" at bounding box center [116, 335] width 147 height 332
click at [147, 339] on div "Extra Bold" at bounding box center [142, 334] width 60 height 11
click at [112, 246] on button at bounding box center [117, 241] width 21 height 21
click at [116, 245] on button at bounding box center [117, 241] width 21 height 21
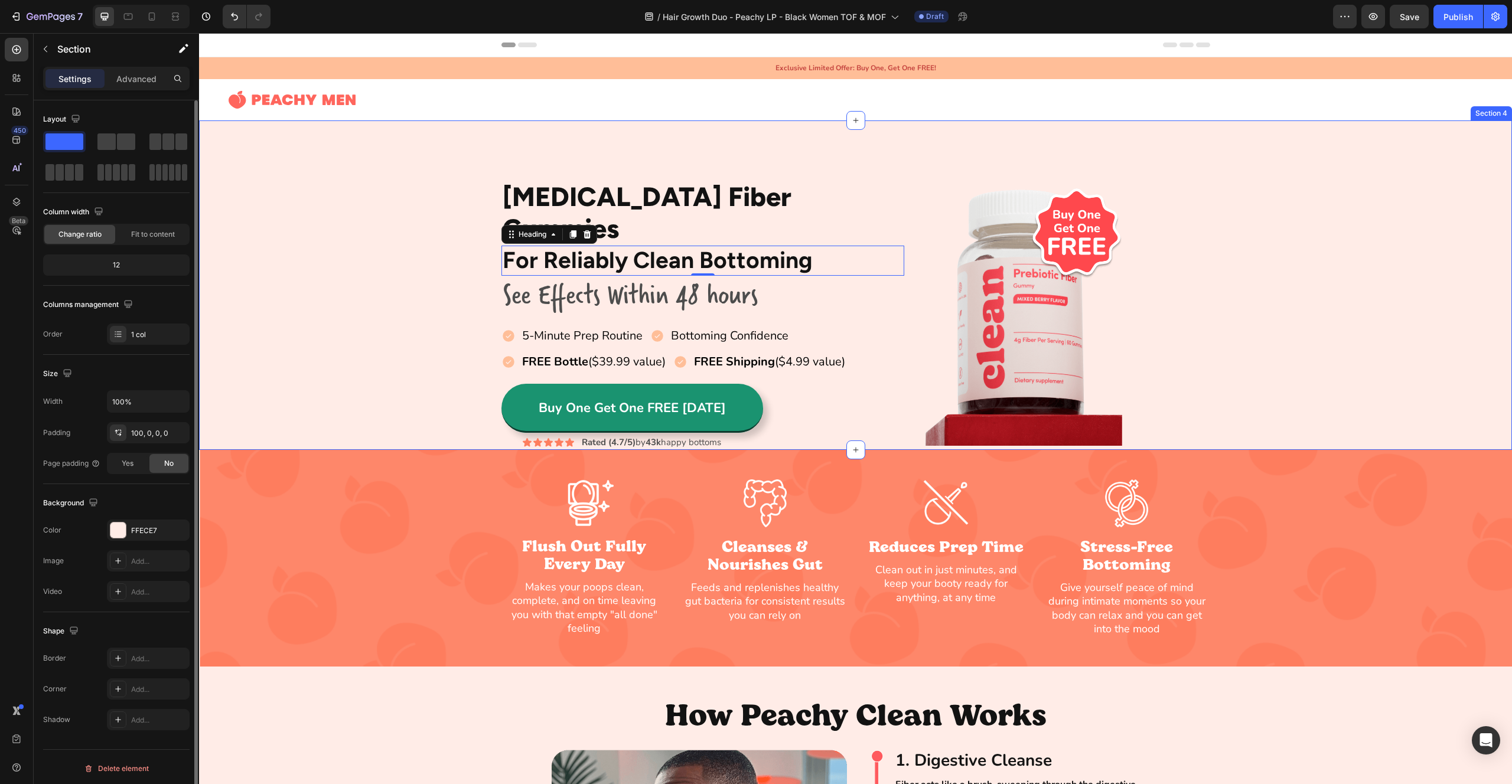
click at [400, 233] on div "[MEDICAL_DATA] Fiber Gummies Heading For Reliably Clean Bottoming Heading 0 Row…" at bounding box center [855, 315] width 1313 height 271
click at [655, 205] on h2 "[MEDICAL_DATA] Fiber Gummies" at bounding box center [703, 213] width 404 height 66
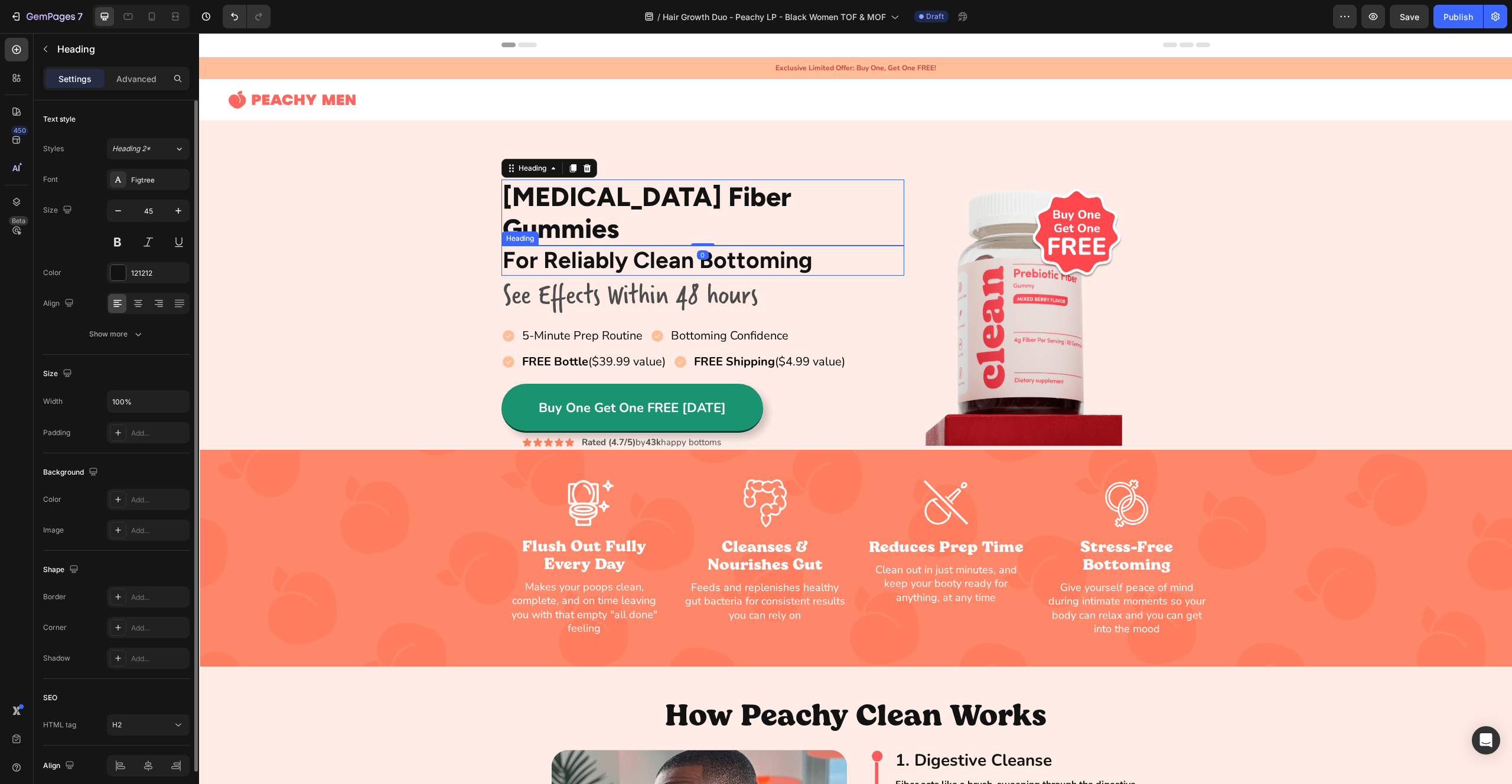
click at [550, 246] on h2 "For Reliably Clean Bottoming" at bounding box center [703, 260] width 404 height 30
click at [115, 242] on button at bounding box center [117, 241] width 21 height 21
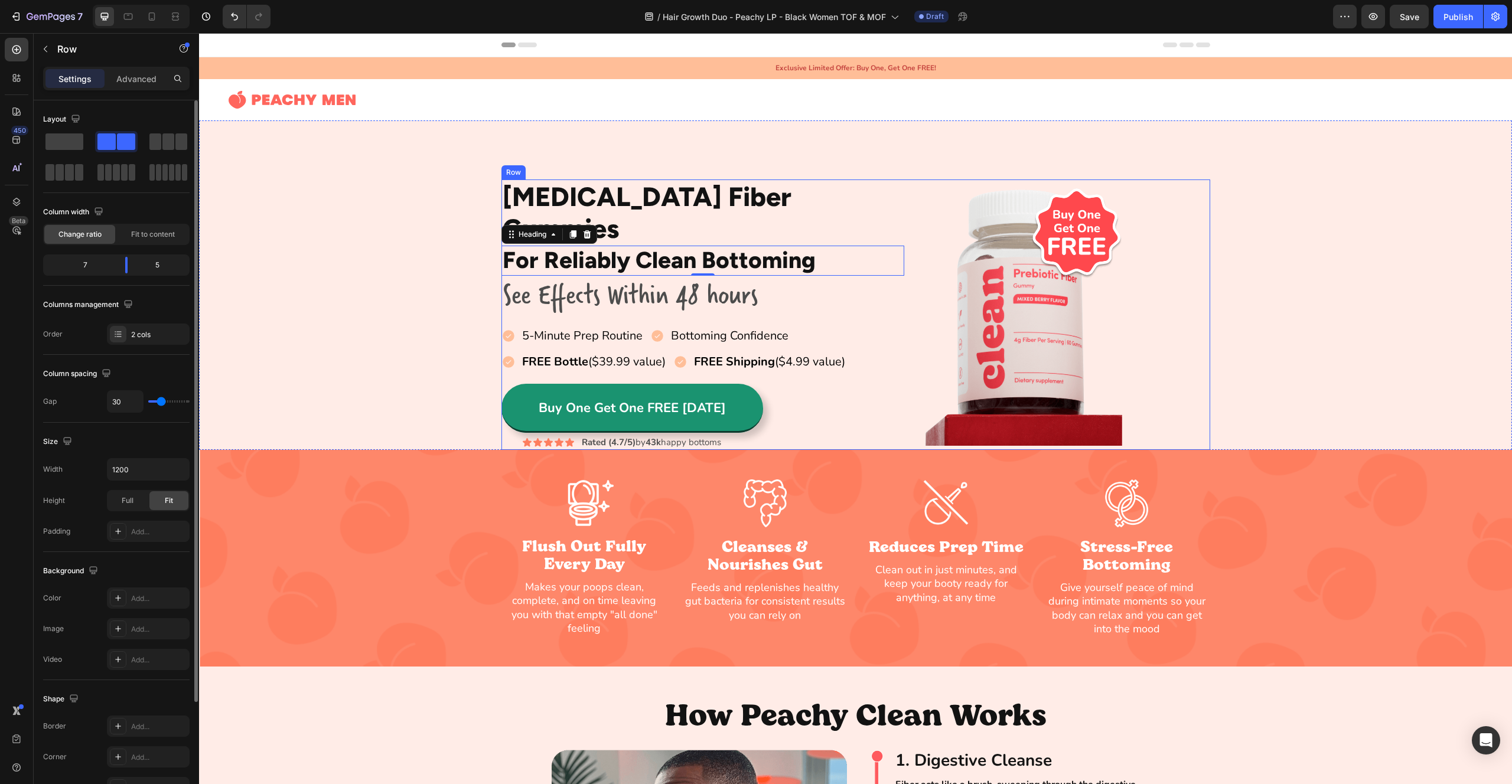
click at [813, 180] on div "[MEDICAL_DATA] Fiber Gummies Heading For Reliably Clean Bottoming Heading 0 Row…" at bounding box center [703, 315] width 404 height 271
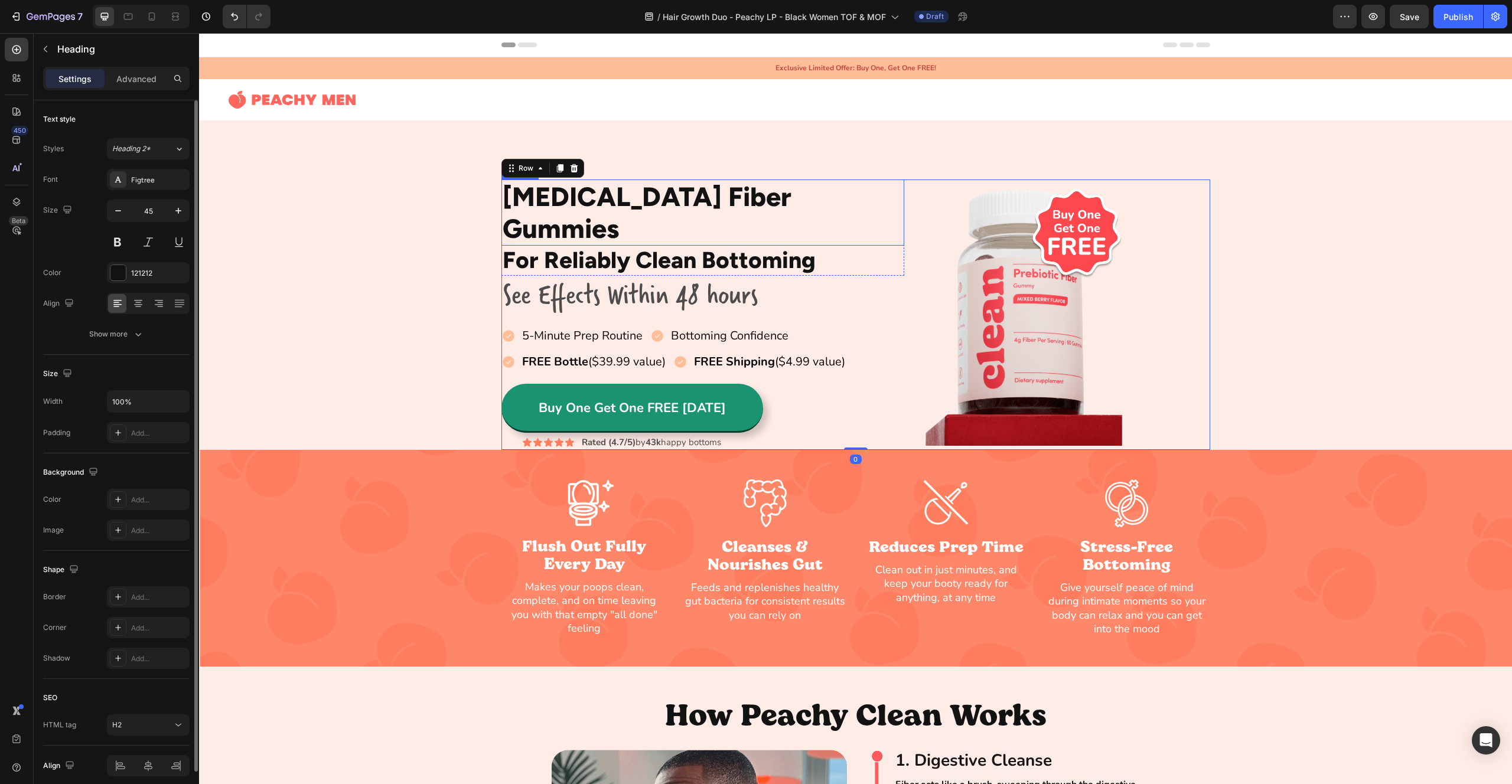
click at [773, 213] on h2 "[MEDICAL_DATA] Fiber Gummies" at bounding box center [703, 213] width 404 height 66
click at [662, 246] on h2 "For Reliably Clean Bottoming" at bounding box center [703, 260] width 404 height 30
click at [669, 211] on h2 "[MEDICAL_DATA] Fiber Gummies" at bounding box center [703, 213] width 404 height 66
click at [126, 274] on div "121212" at bounding box center [148, 273] width 83 height 21
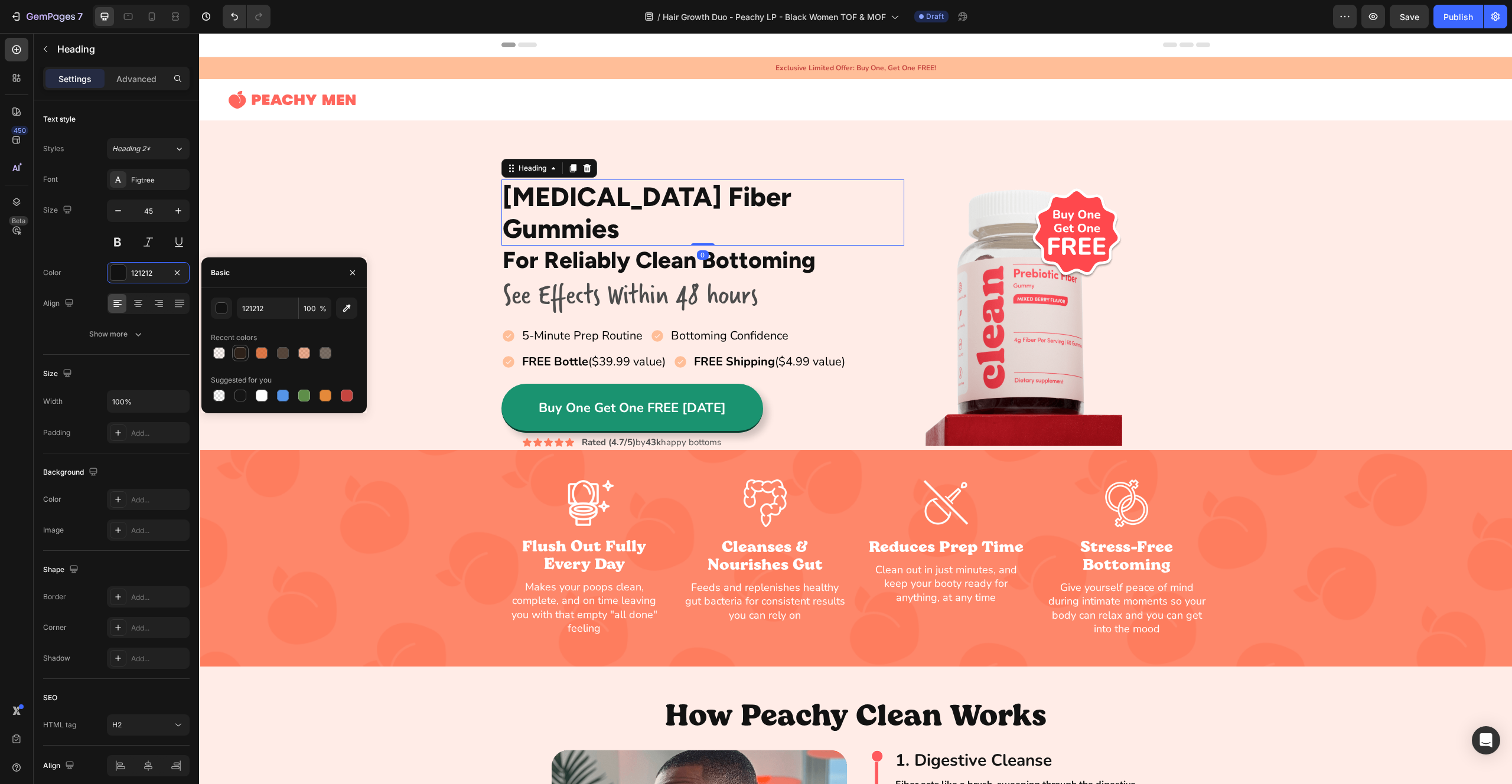
click at [239, 356] on div at bounding box center [240, 353] width 12 height 12
type input "2D2119"
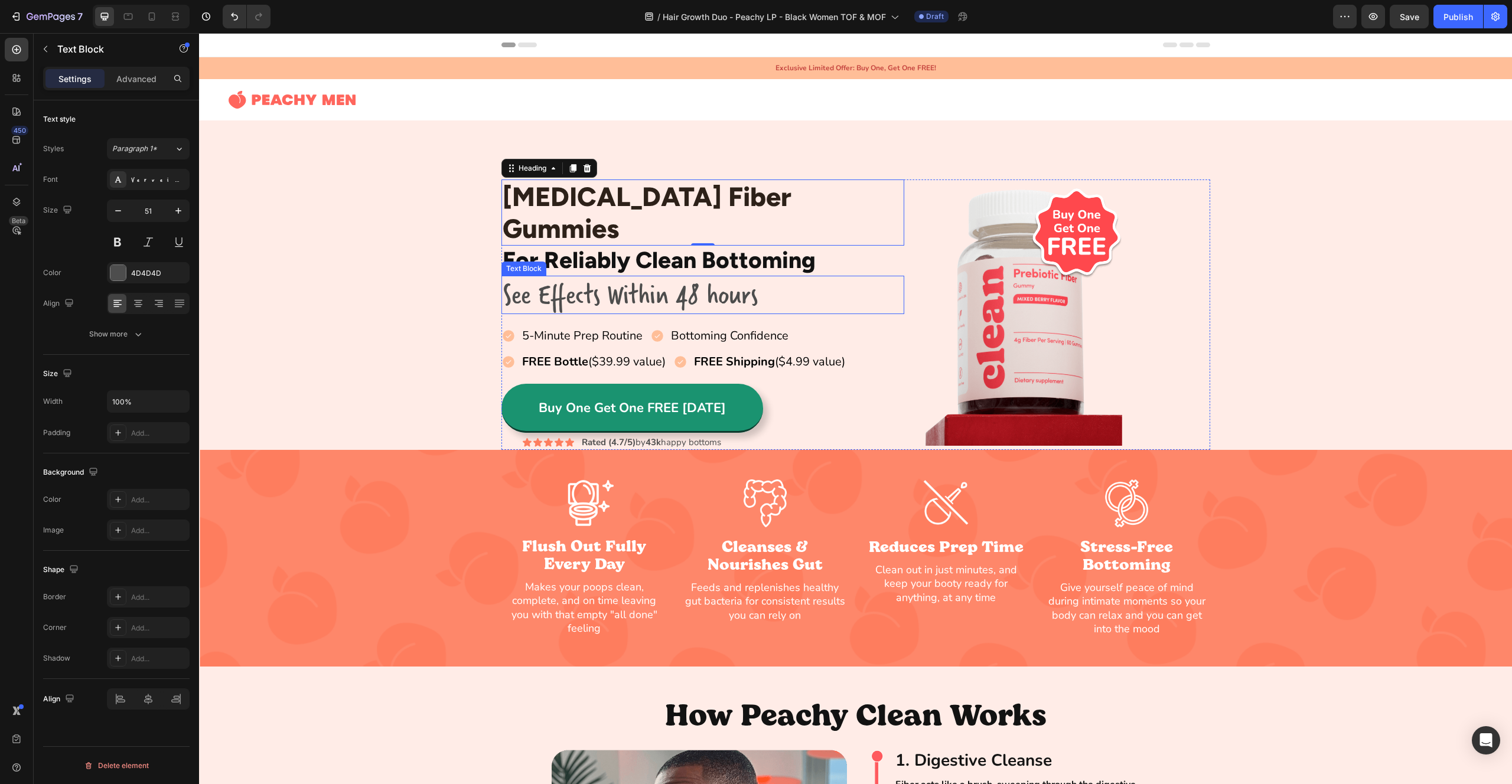
click at [528, 262] on div "Text Block" at bounding box center [524, 269] width 45 height 14
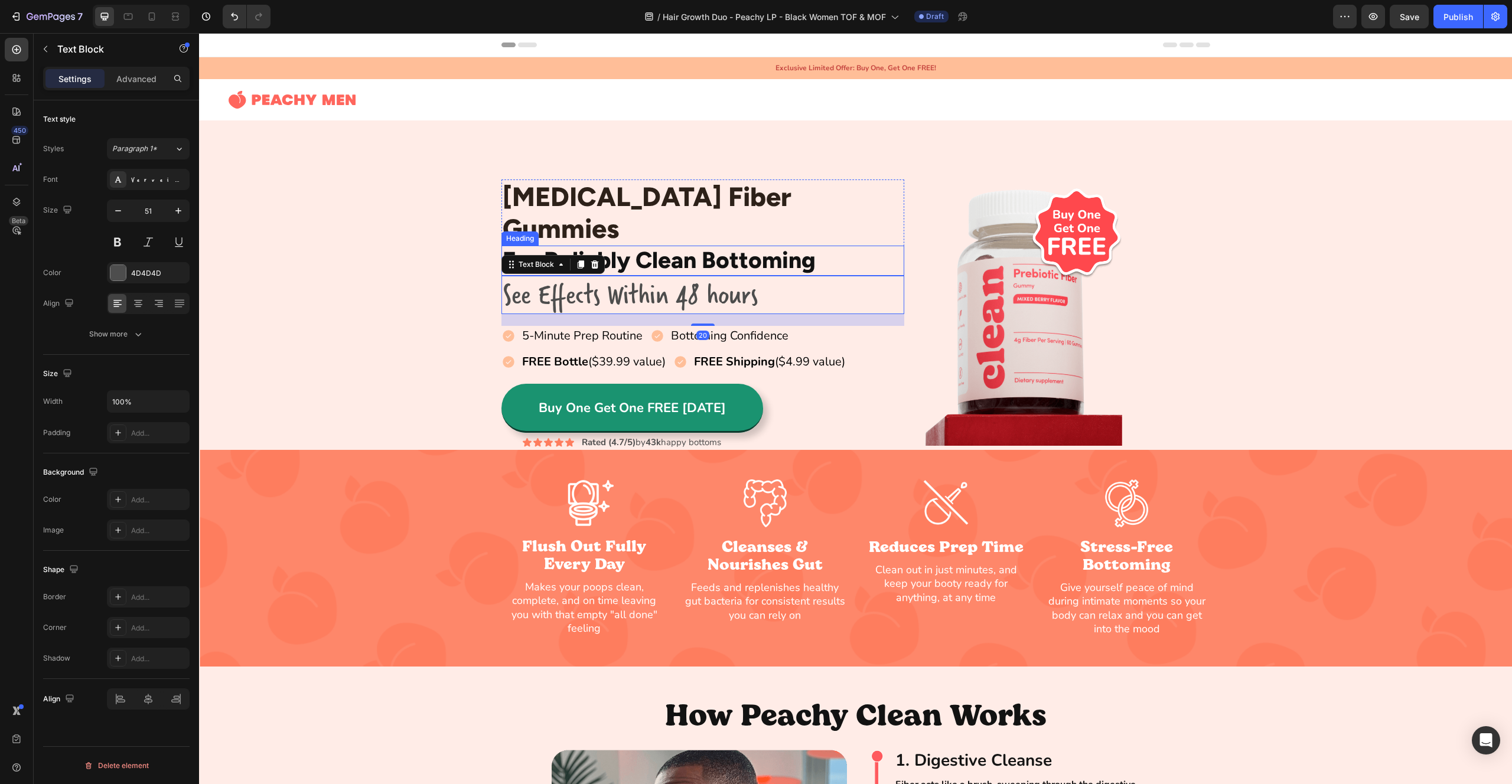
click at [633, 246] on h2 "For Reliably Clean Bottoming" at bounding box center [703, 260] width 404 height 30
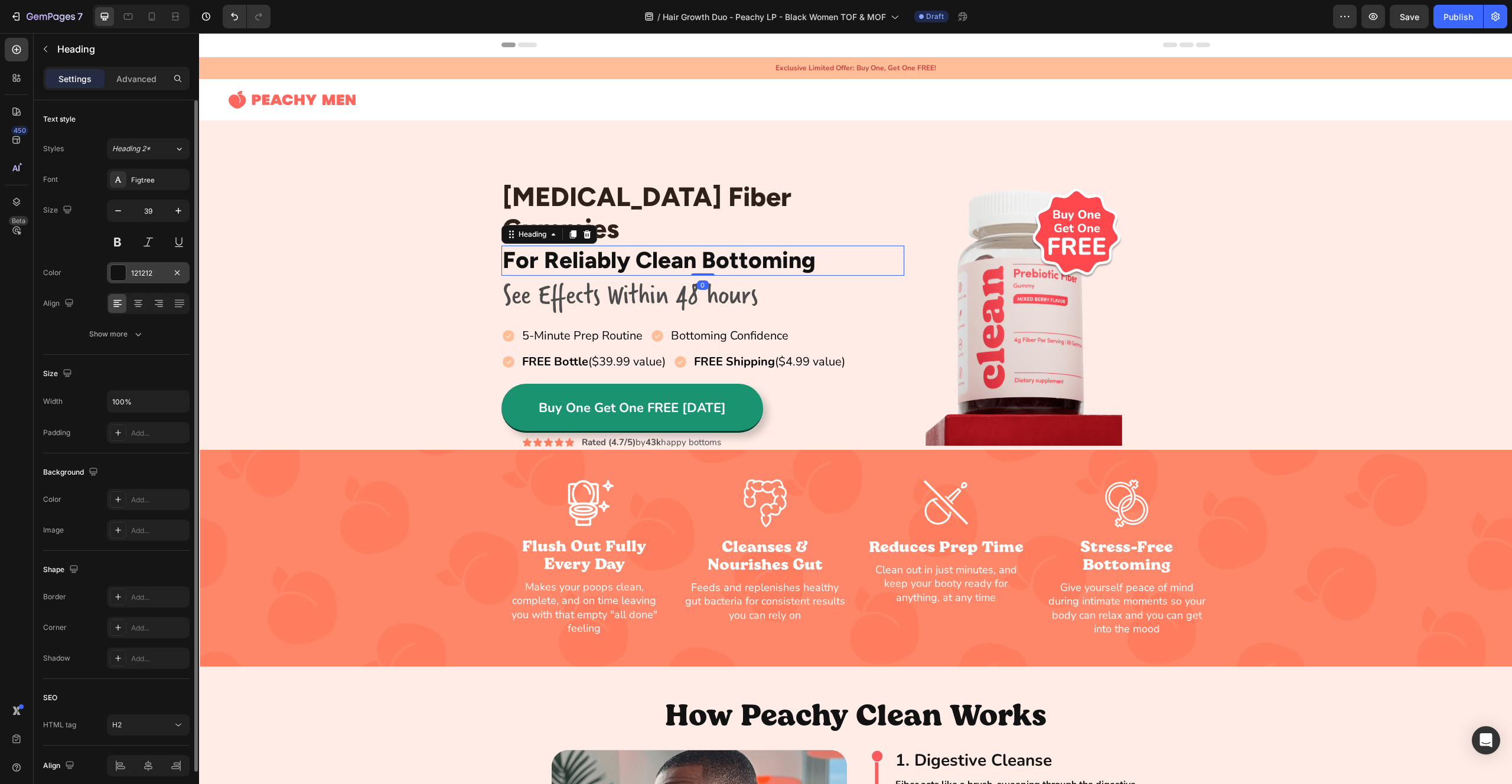
click at [126, 272] on div "121212" at bounding box center [148, 273] width 83 height 21
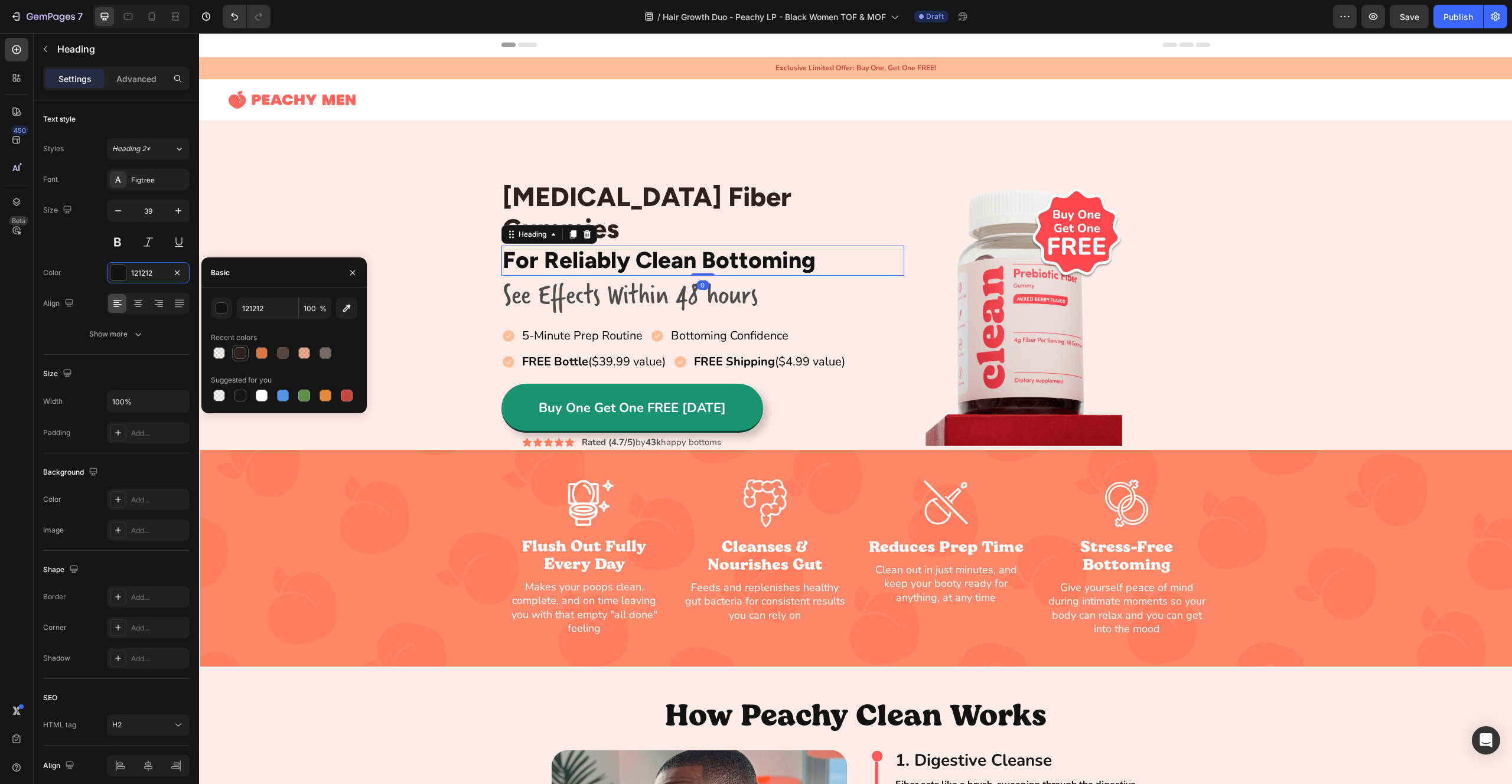
click at [239, 348] on div at bounding box center [240, 353] width 12 height 12
type input "2D2119"
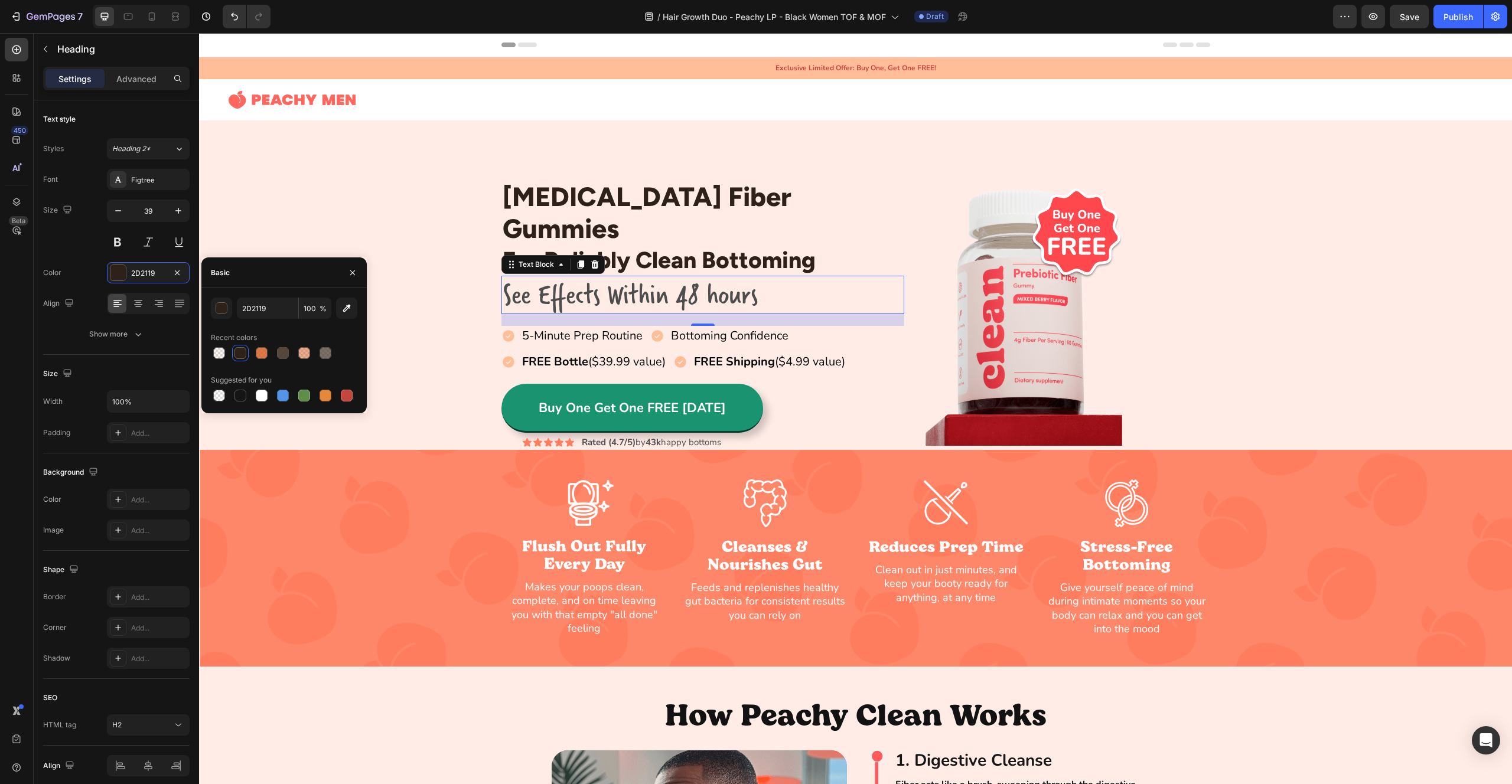
click at [571, 277] on p "See Effects Within 48 hours" at bounding box center [703, 295] width 401 height 36
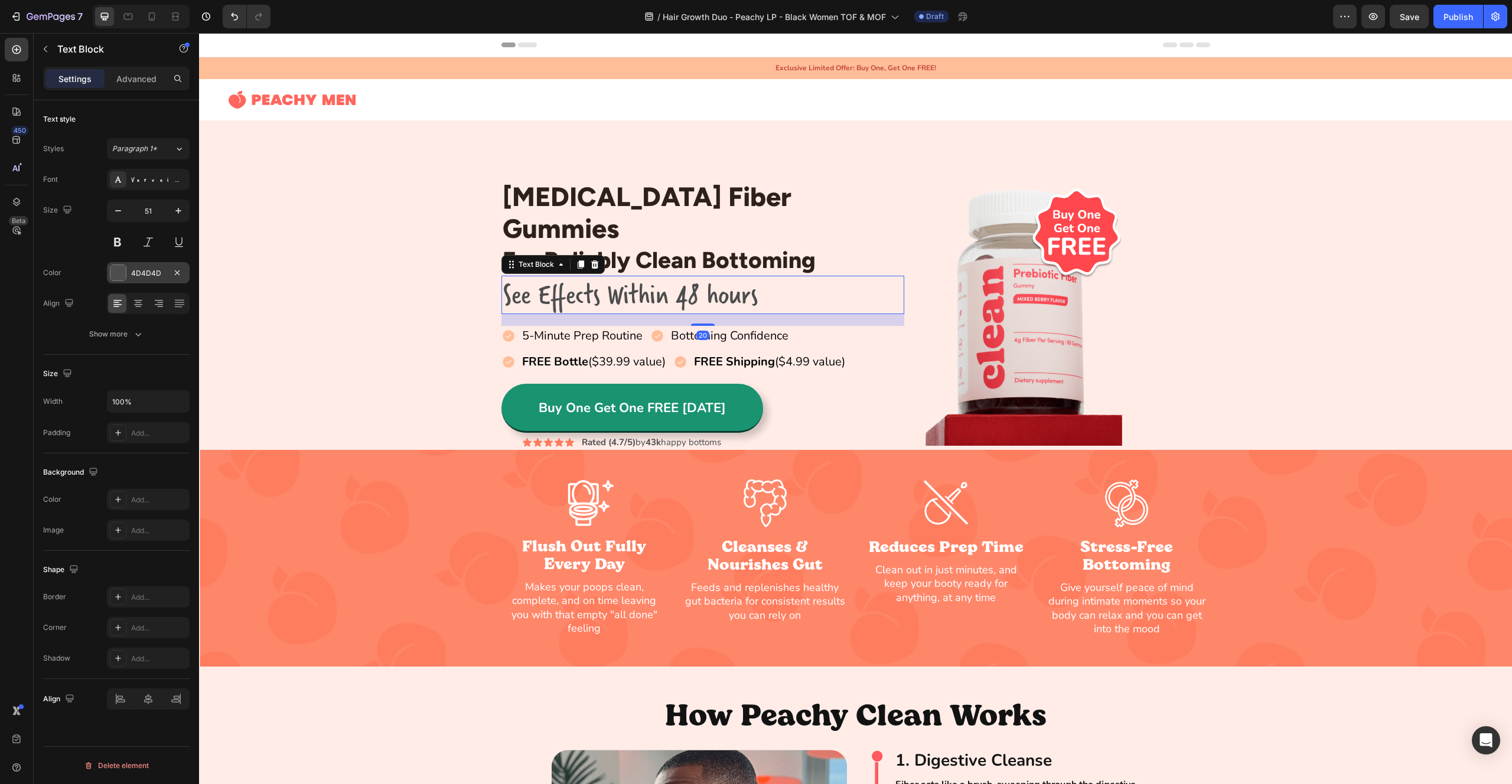
click at [150, 278] on div "4D4D4D" at bounding box center [148, 273] width 34 height 11
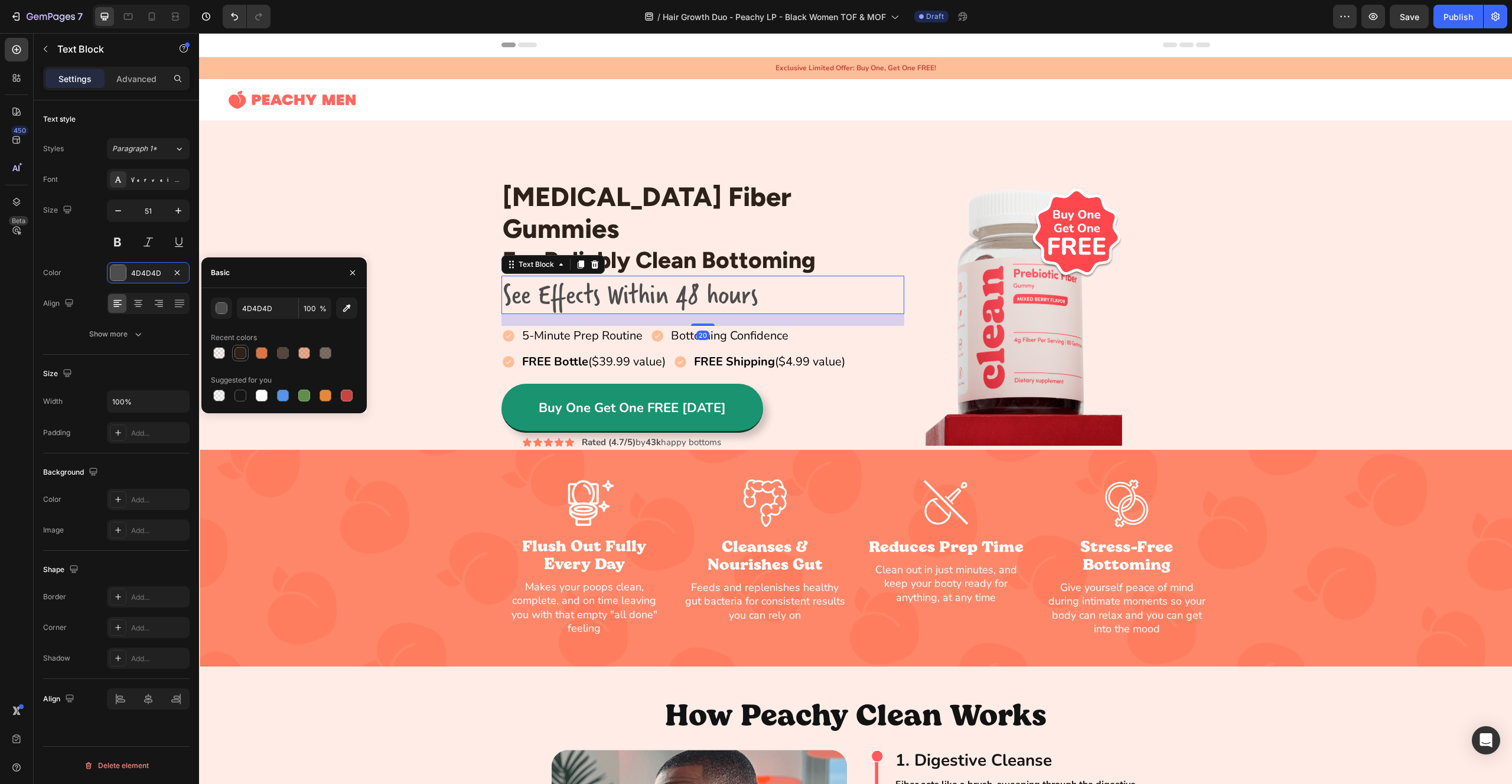
click at [245, 349] on div at bounding box center [240, 353] width 12 height 12
type input "2D2119"
click at [315, 309] on input "100" at bounding box center [315, 308] width 32 height 21
type input "50"
click at [432, 205] on div "[MEDICAL_DATA] Fiber Gummies Heading For Reliably Clean Bottoming Heading Row S…" at bounding box center [855, 315] width 1313 height 271
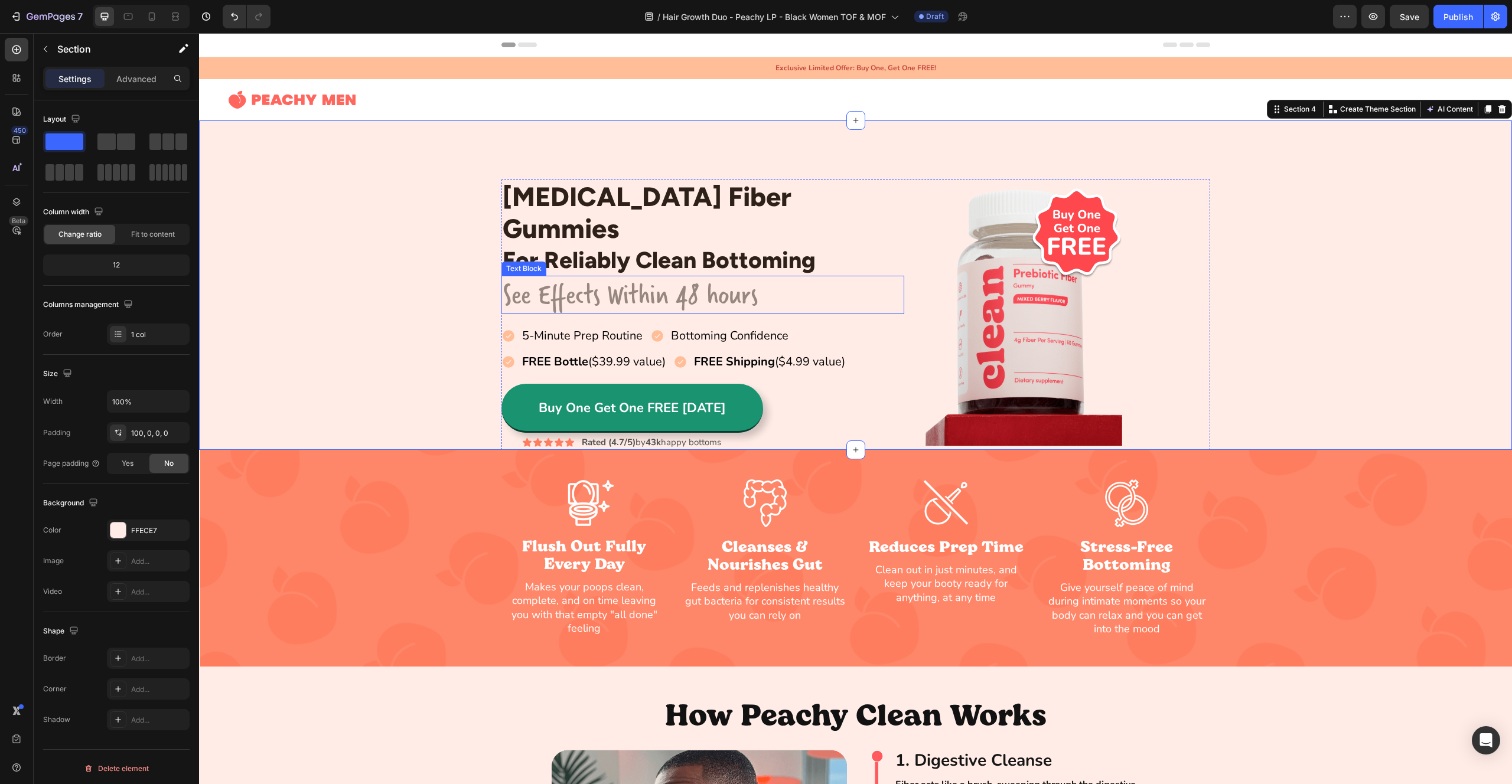
click at [554, 277] on p "See Effects Within 48 hours" at bounding box center [703, 295] width 401 height 36
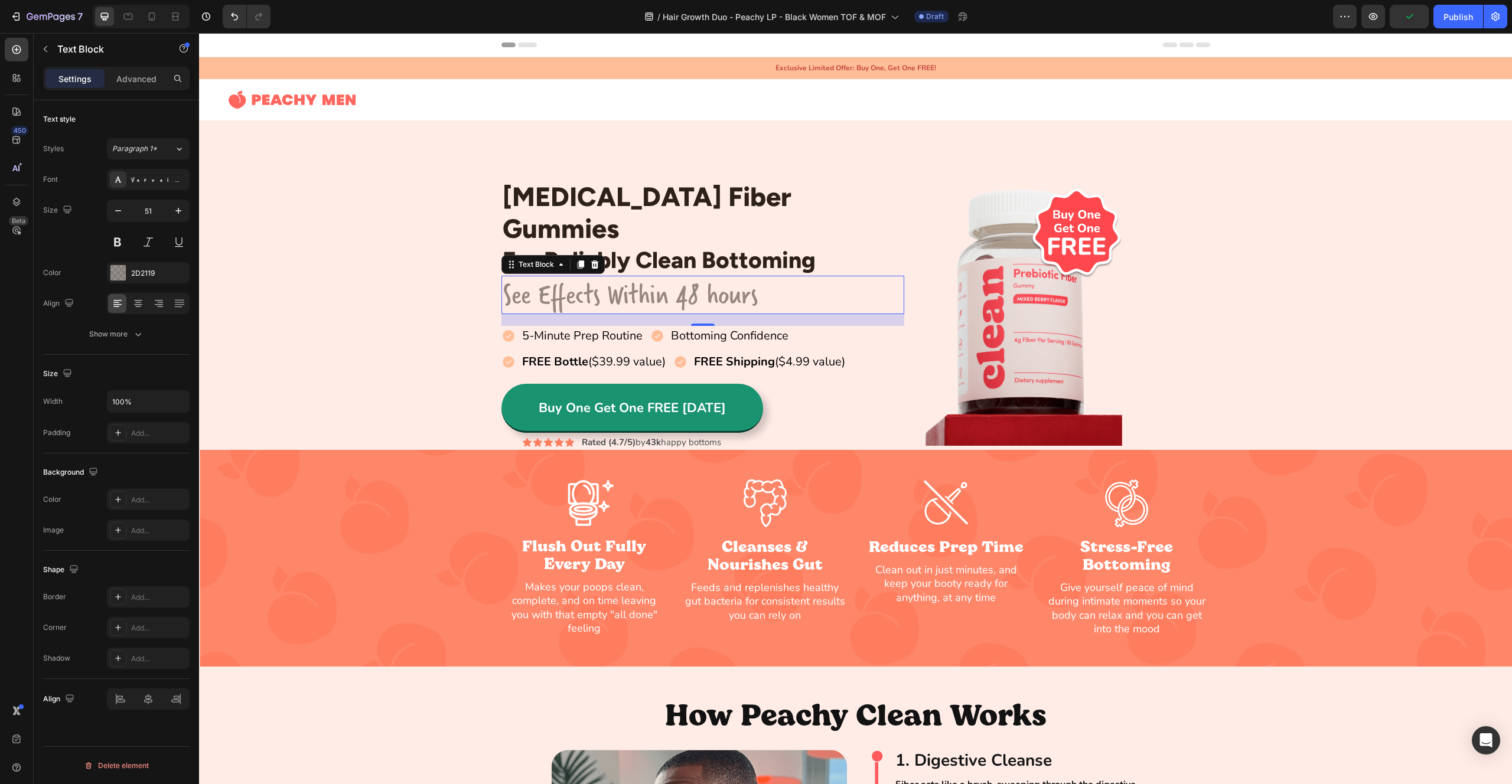
click at [660, 278] on p "See Effects Within 48 hours" at bounding box center [703, 295] width 401 height 36
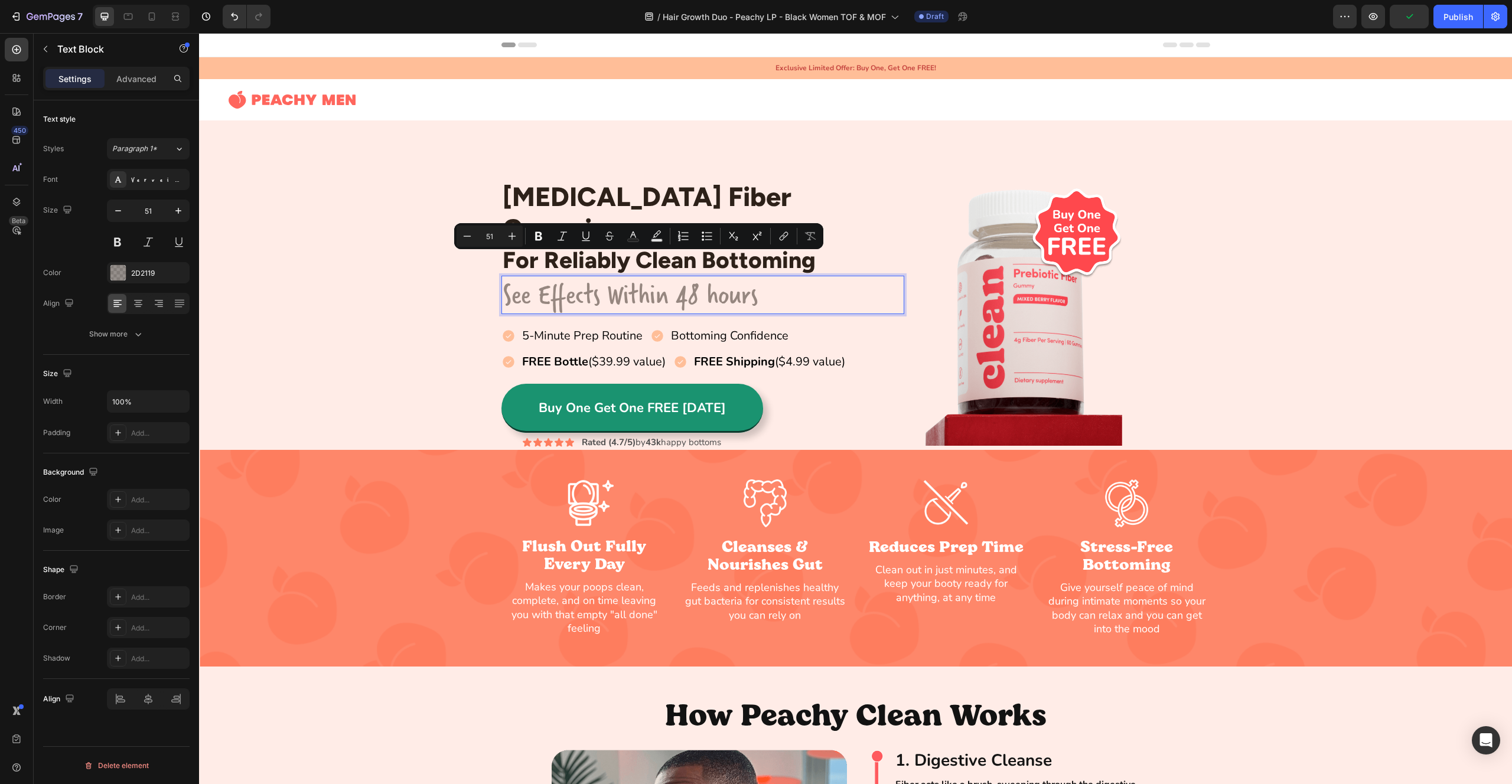
click at [759, 277] on p "See Effects Within 48 hours" at bounding box center [703, 295] width 401 height 36
drag, startPoint x: 766, startPoint y: 275, endPoint x: 538, endPoint y: 274, distance: 228.0
click at [538, 277] on p "See Effects Within 48 hours" at bounding box center [703, 295] width 401 height 36
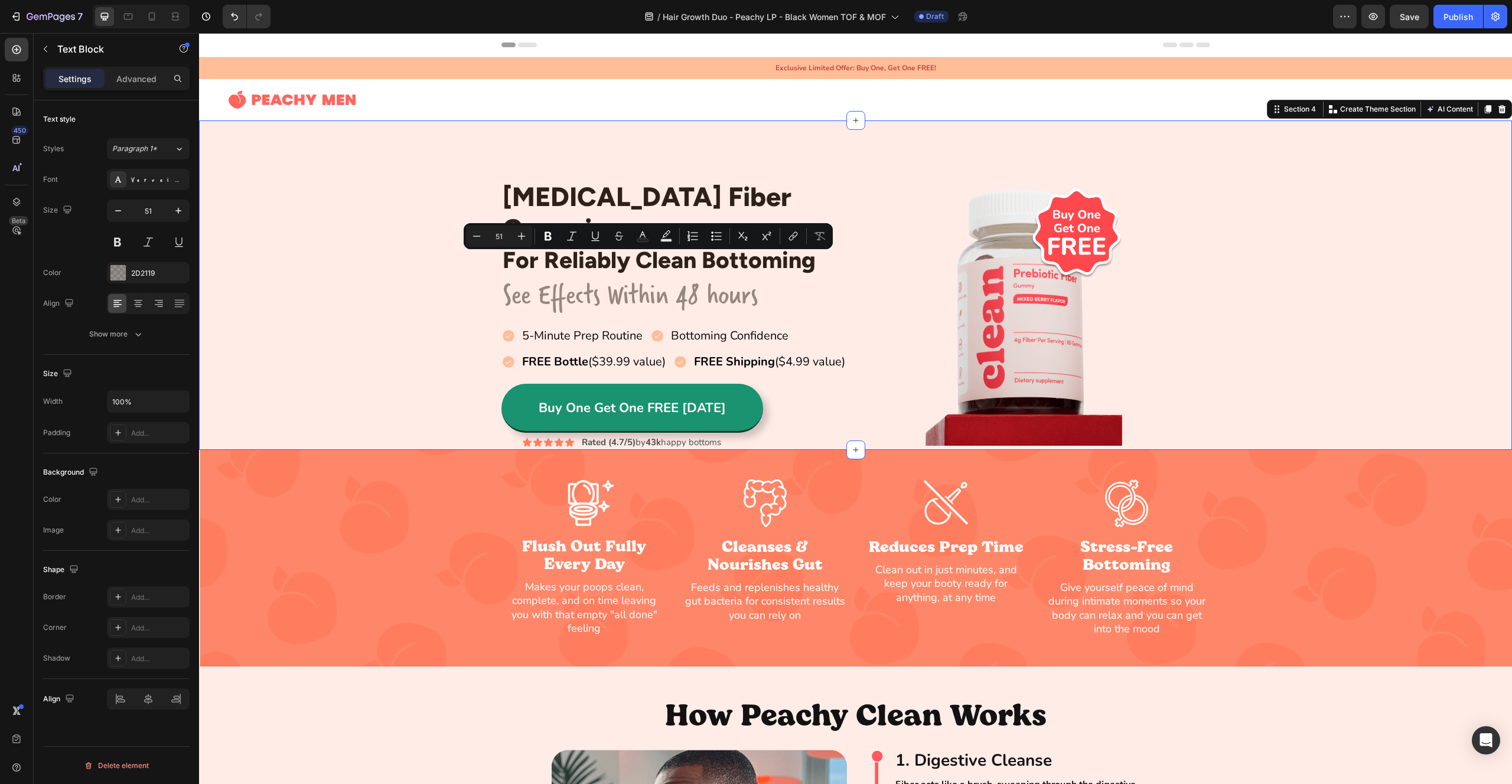
click at [381, 210] on div "[MEDICAL_DATA] Fiber Gummies Heading For Reliably Clean Bottoming Heading Row S…" at bounding box center [855, 315] width 1313 height 271
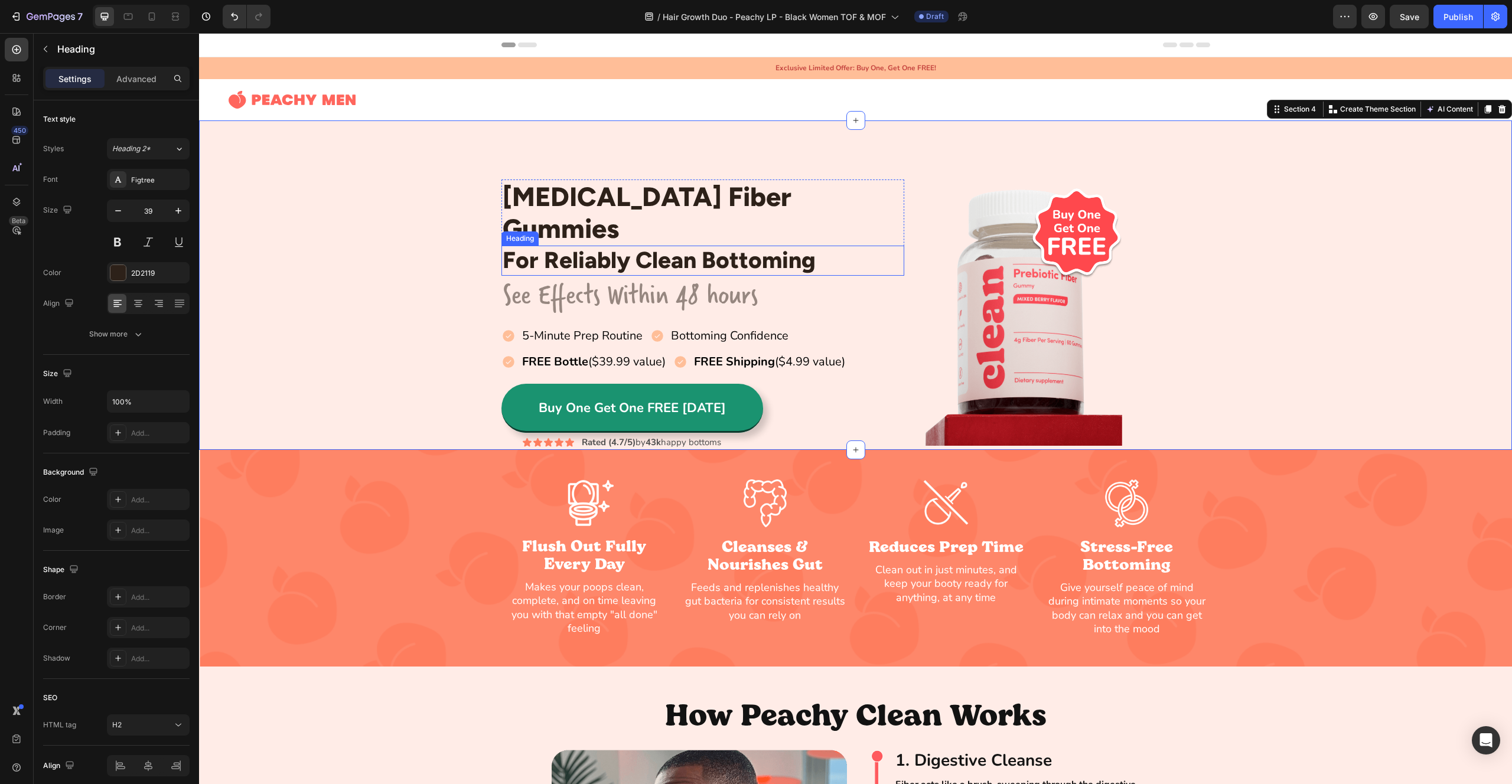
click at [591, 246] on h2 "For Reliably Clean Bottoming" at bounding box center [703, 260] width 404 height 30
click at [695, 213] on h2 "[MEDICAL_DATA] Fiber Gummies" at bounding box center [703, 213] width 404 height 66
click at [575, 247] on h2 "For Reliably Clean Bottoming" at bounding box center [703, 260] width 404 height 30
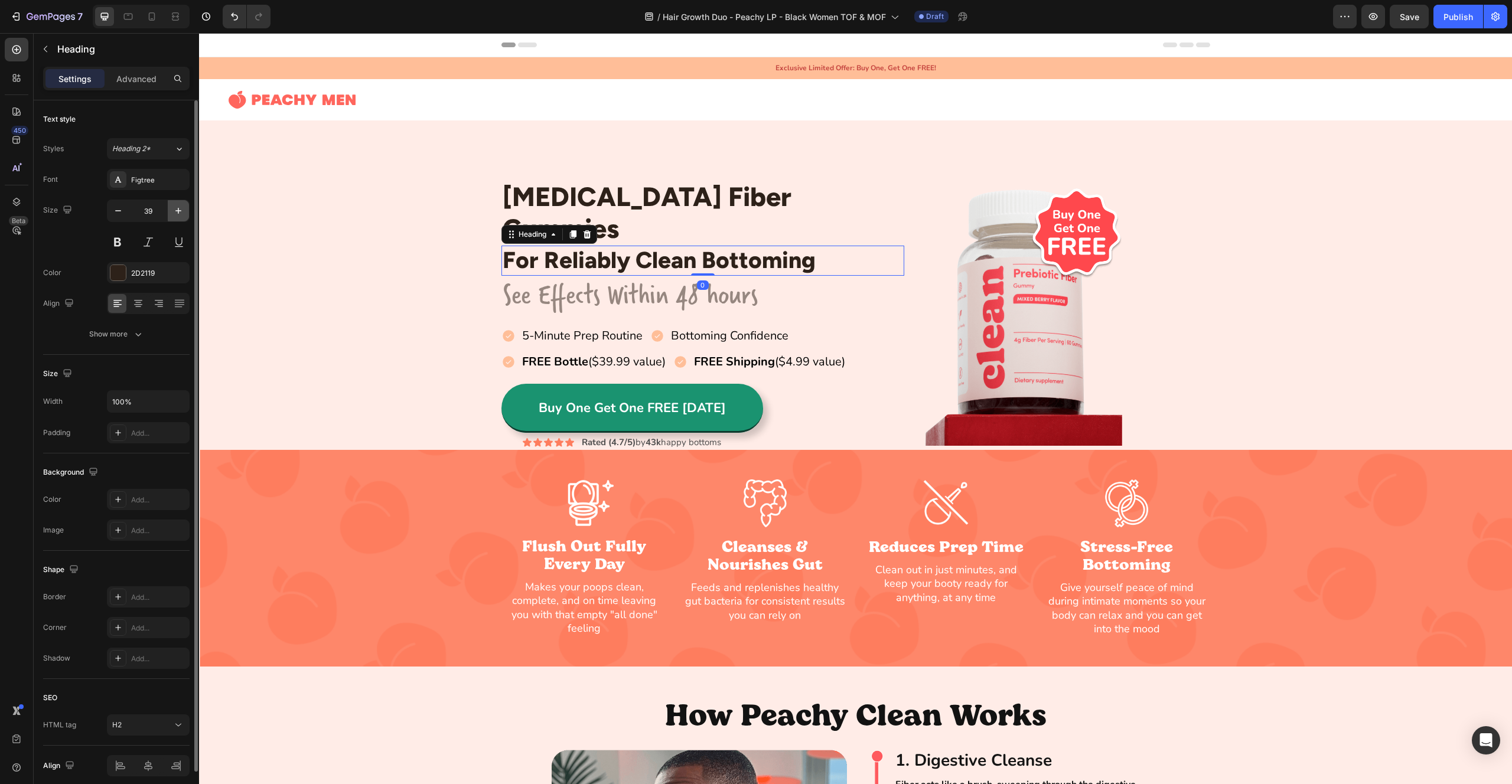
click at [179, 206] on icon "button" at bounding box center [178, 211] width 12 height 12
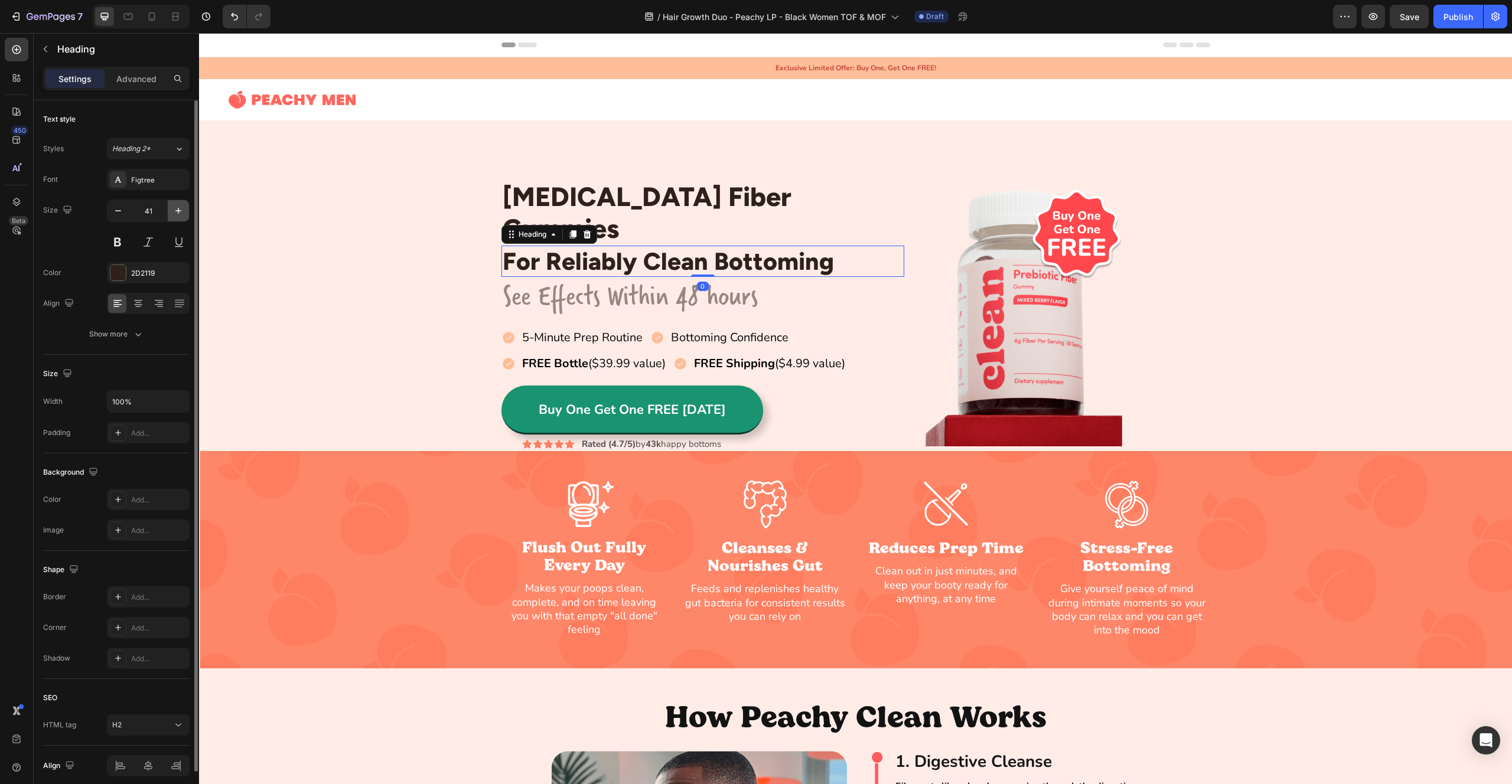
type input "42"
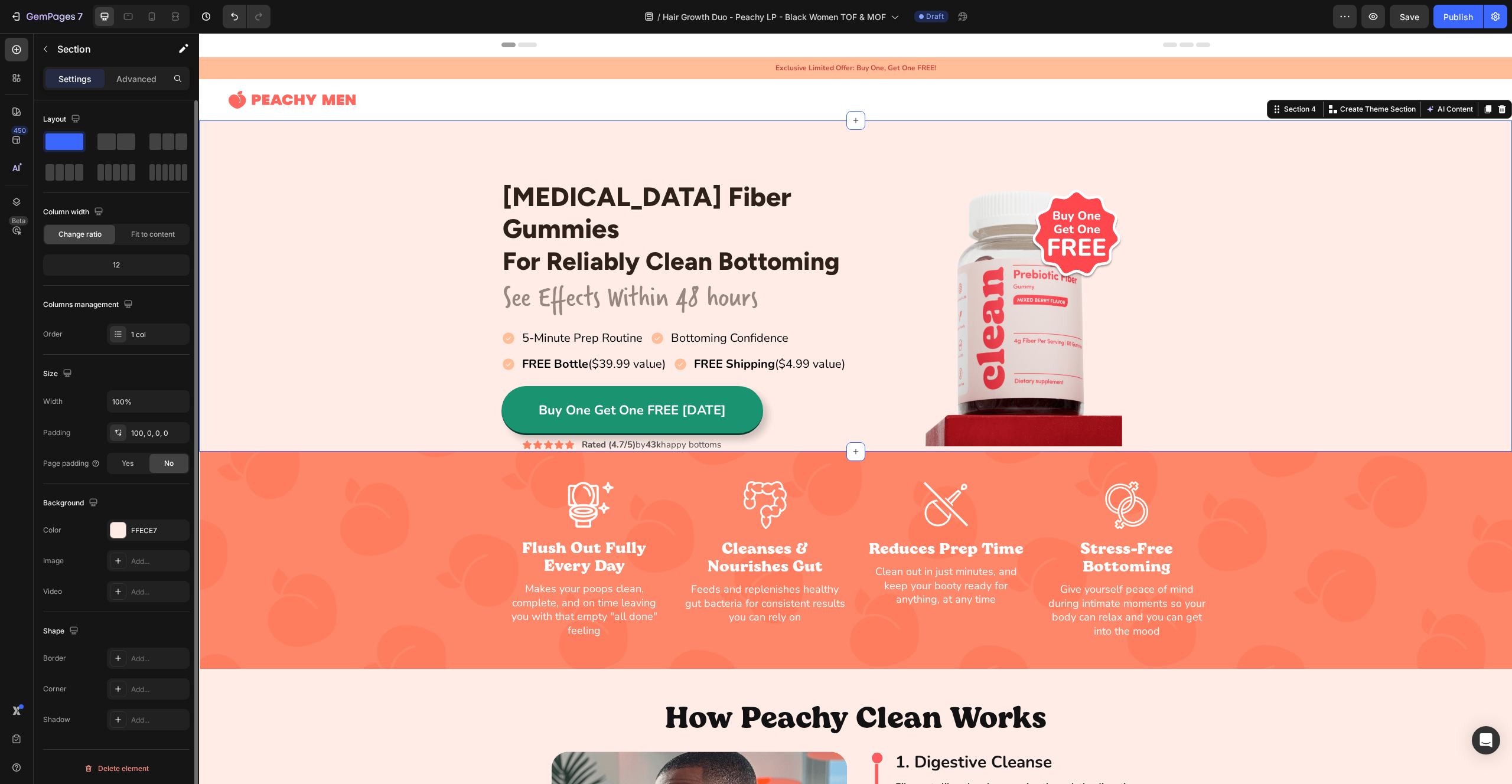
click at [393, 217] on div "[MEDICAL_DATA] Fiber Gummies Heading For Reliably Clean Bottoming Heading Row S…" at bounding box center [855, 316] width 1313 height 272
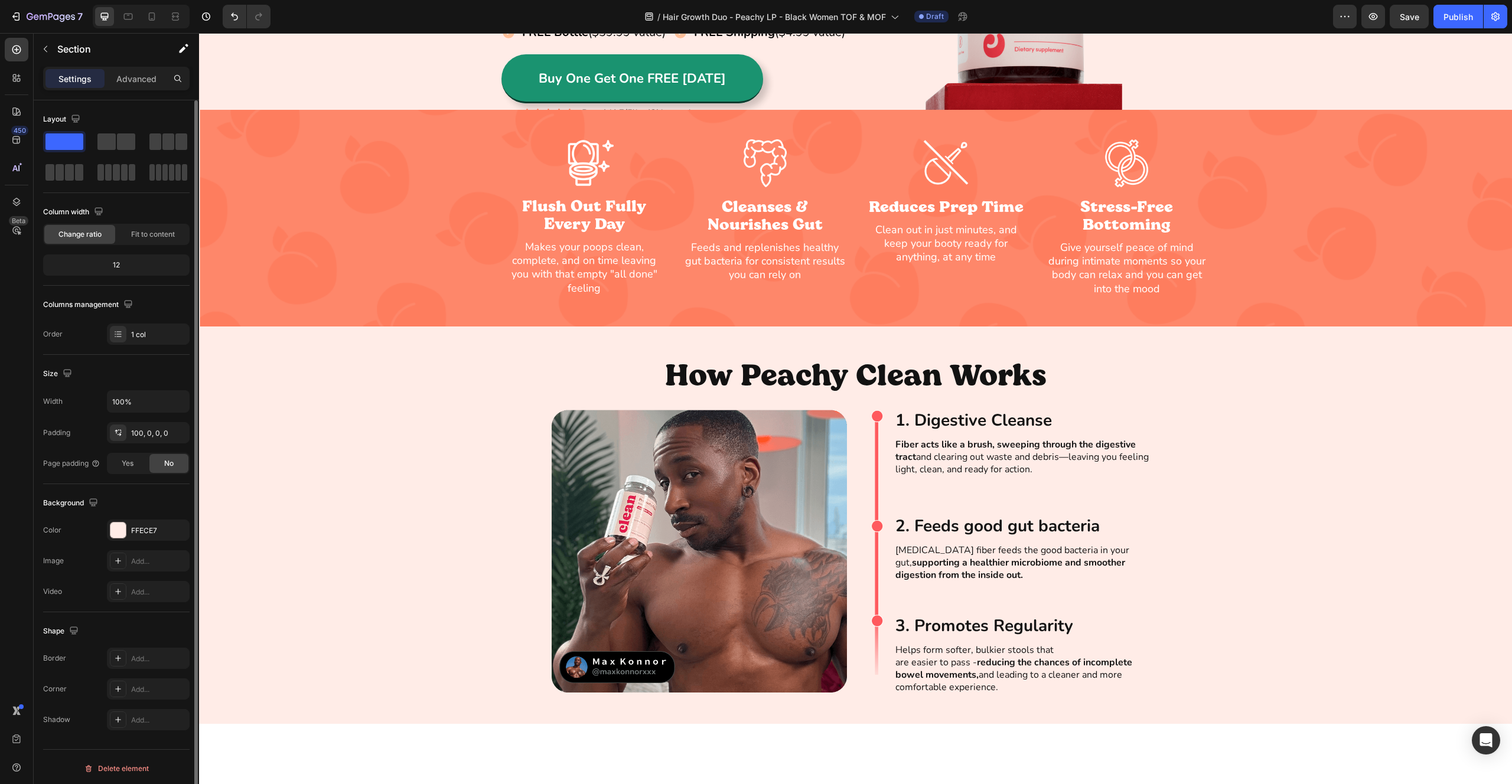
scroll to position [0, 0]
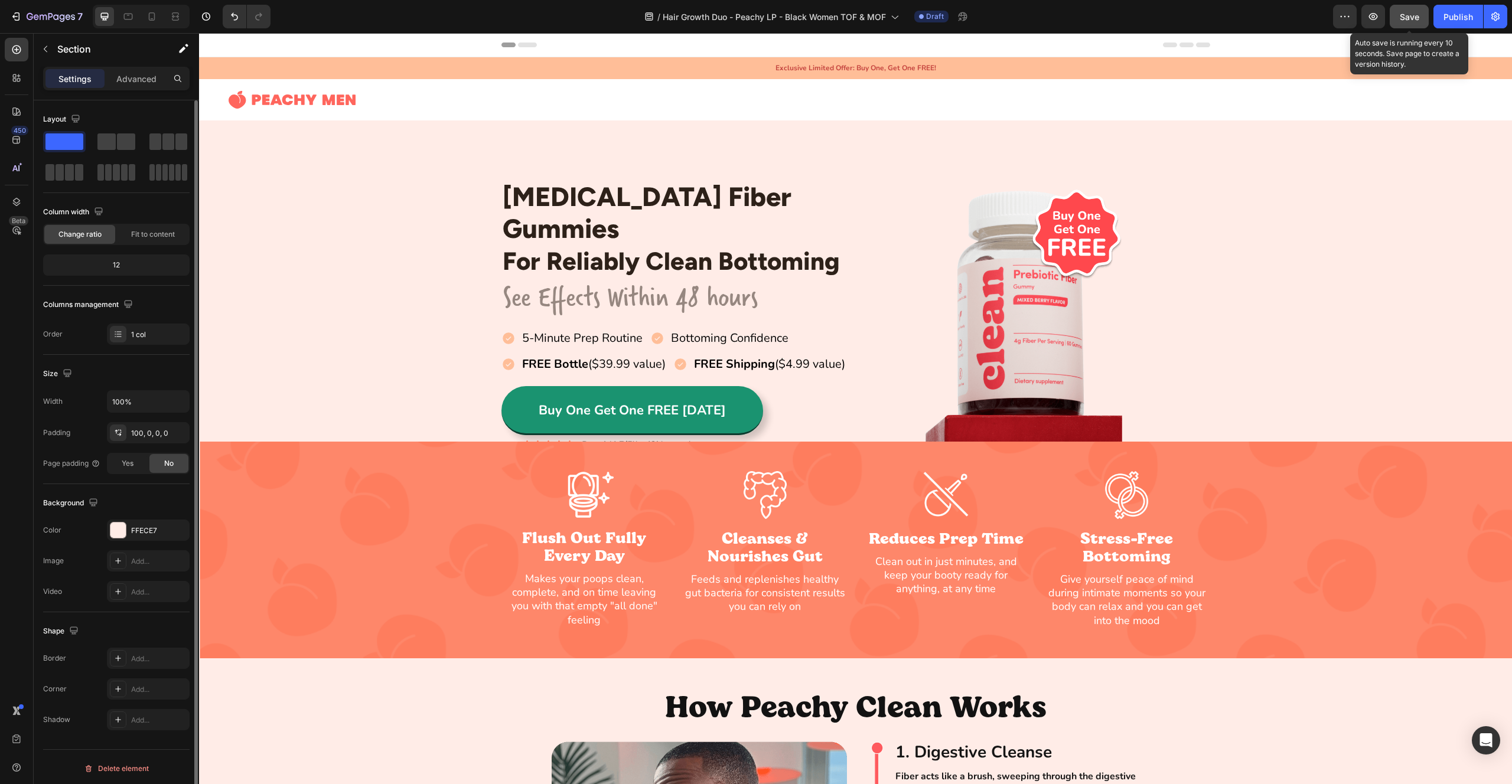
click at [1418, 23] on button "Save" at bounding box center [1409, 16] width 39 height 24
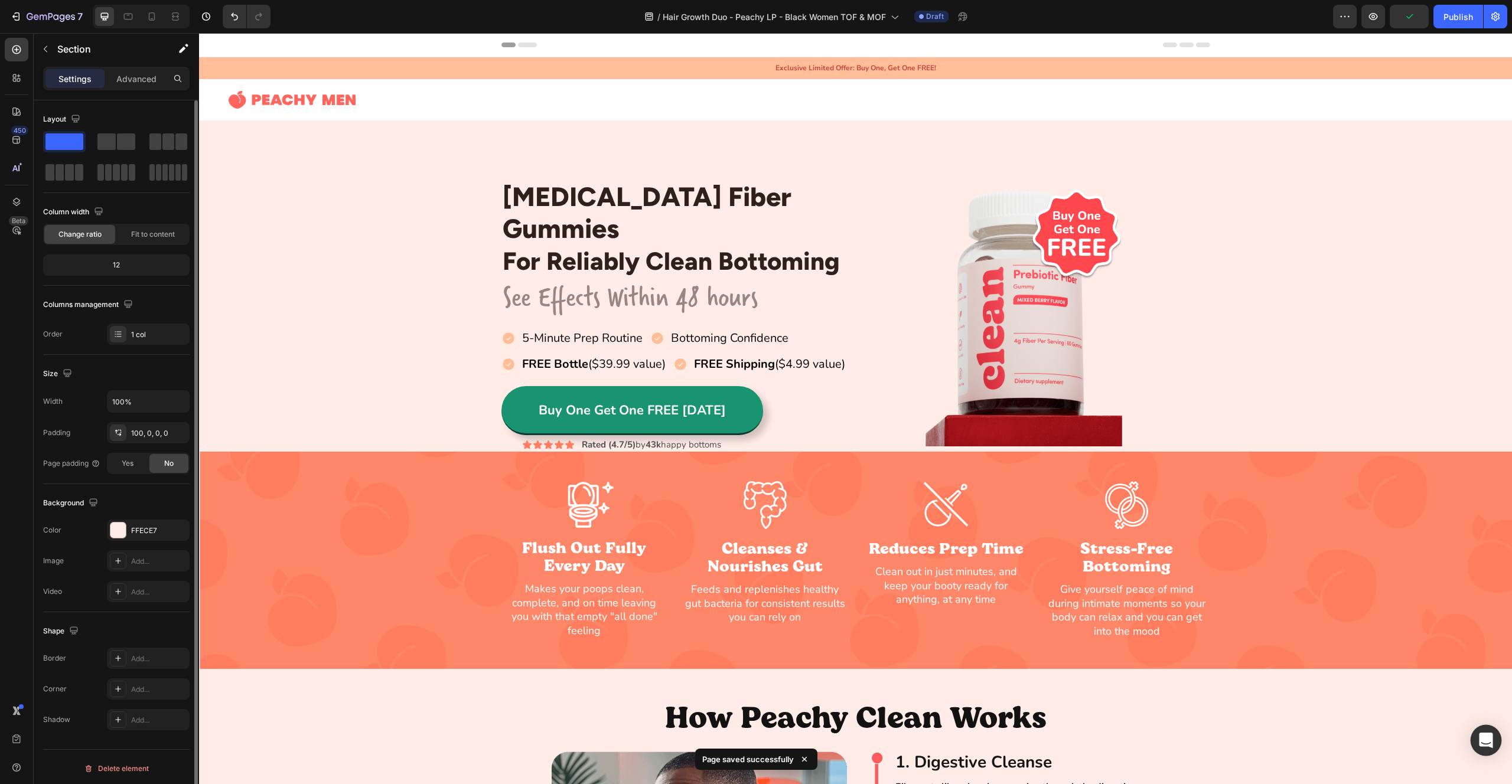
click at [1491, 743] on icon "Open Intercom Messenger" at bounding box center [1487, 740] width 15 height 15
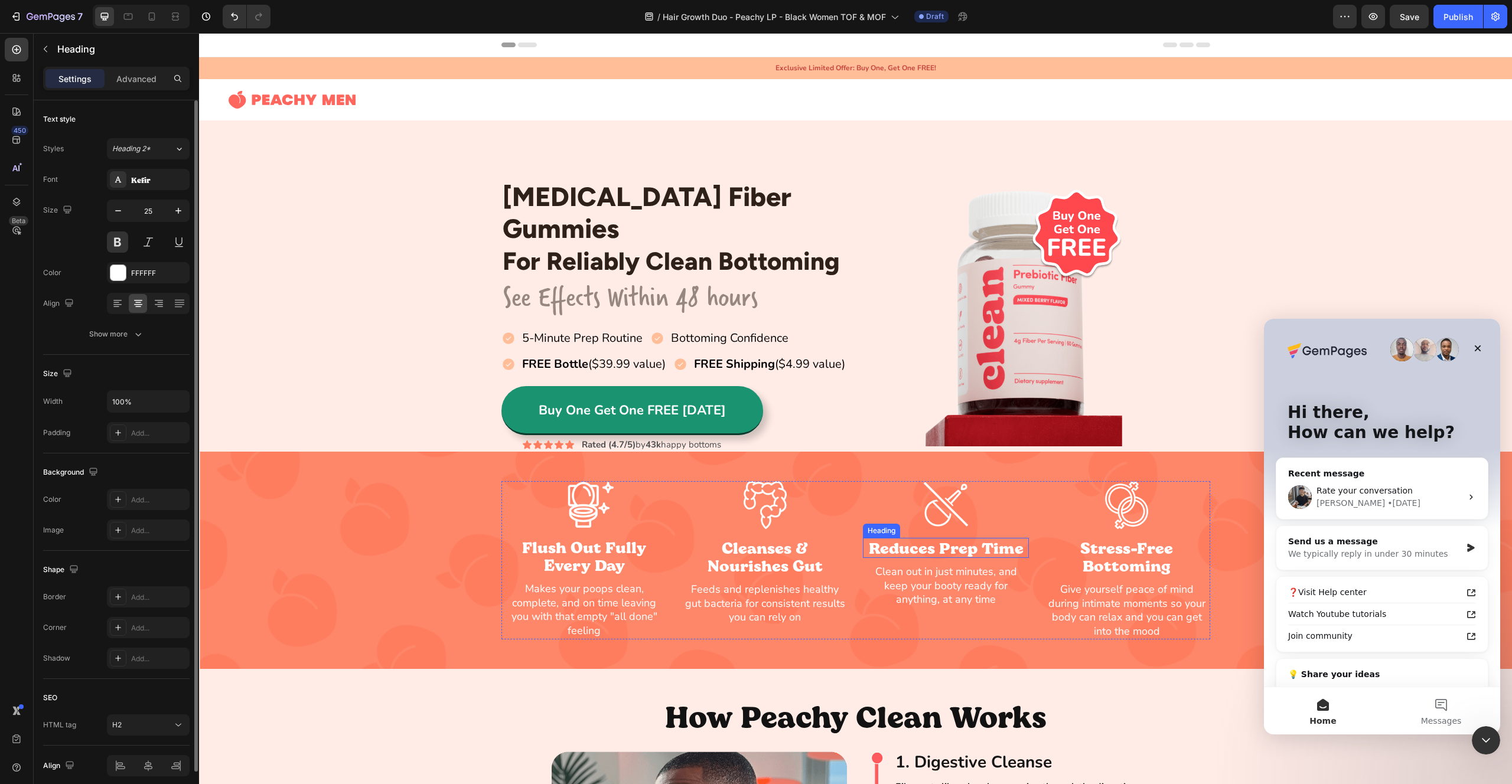
click at [936, 541] on h2 "Reduces Prep Time" at bounding box center [946, 548] width 166 height 20
click at [156, 180] on div "Kefir" at bounding box center [158, 180] width 55 height 11
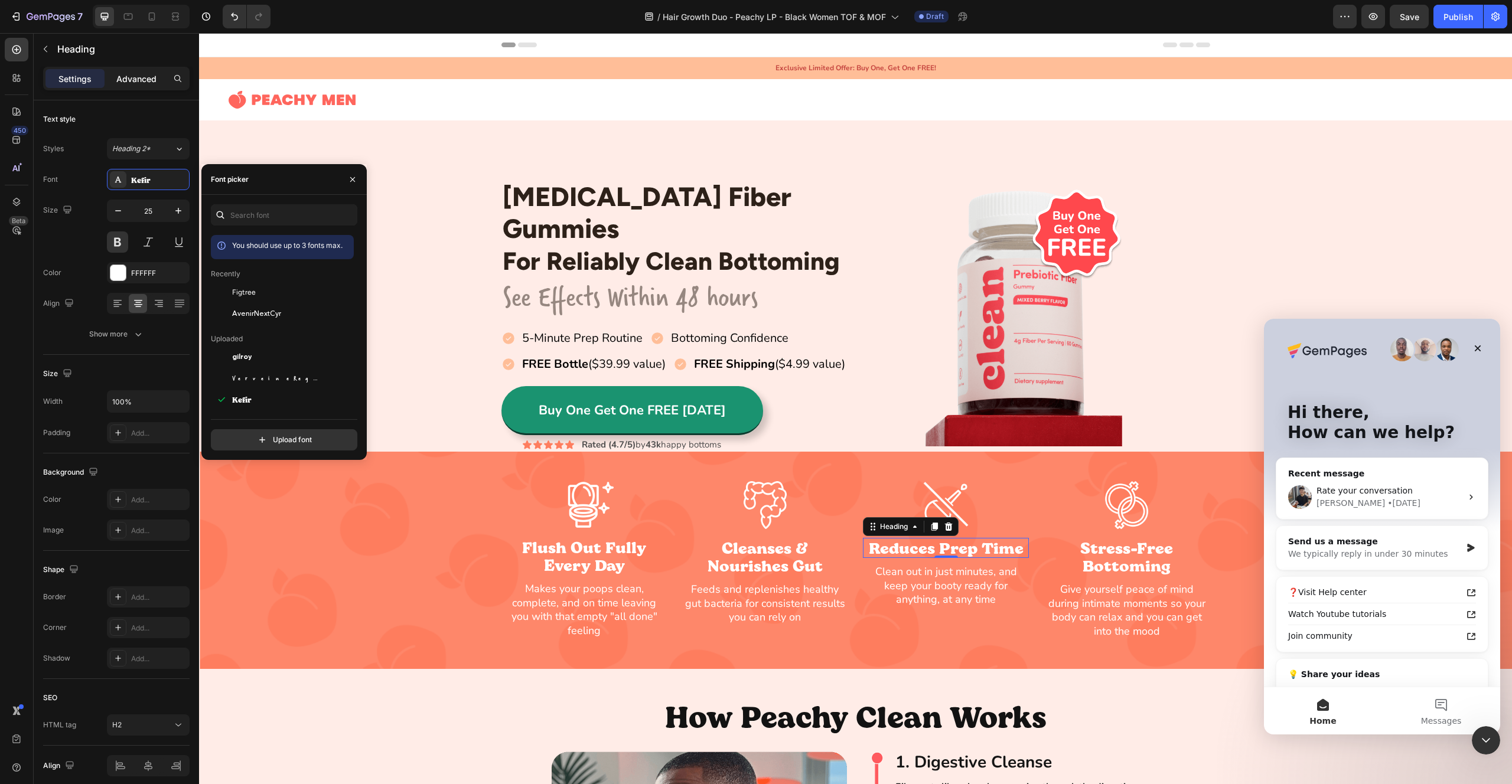
click at [128, 84] on p "Advanced" at bounding box center [136, 79] width 40 height 13
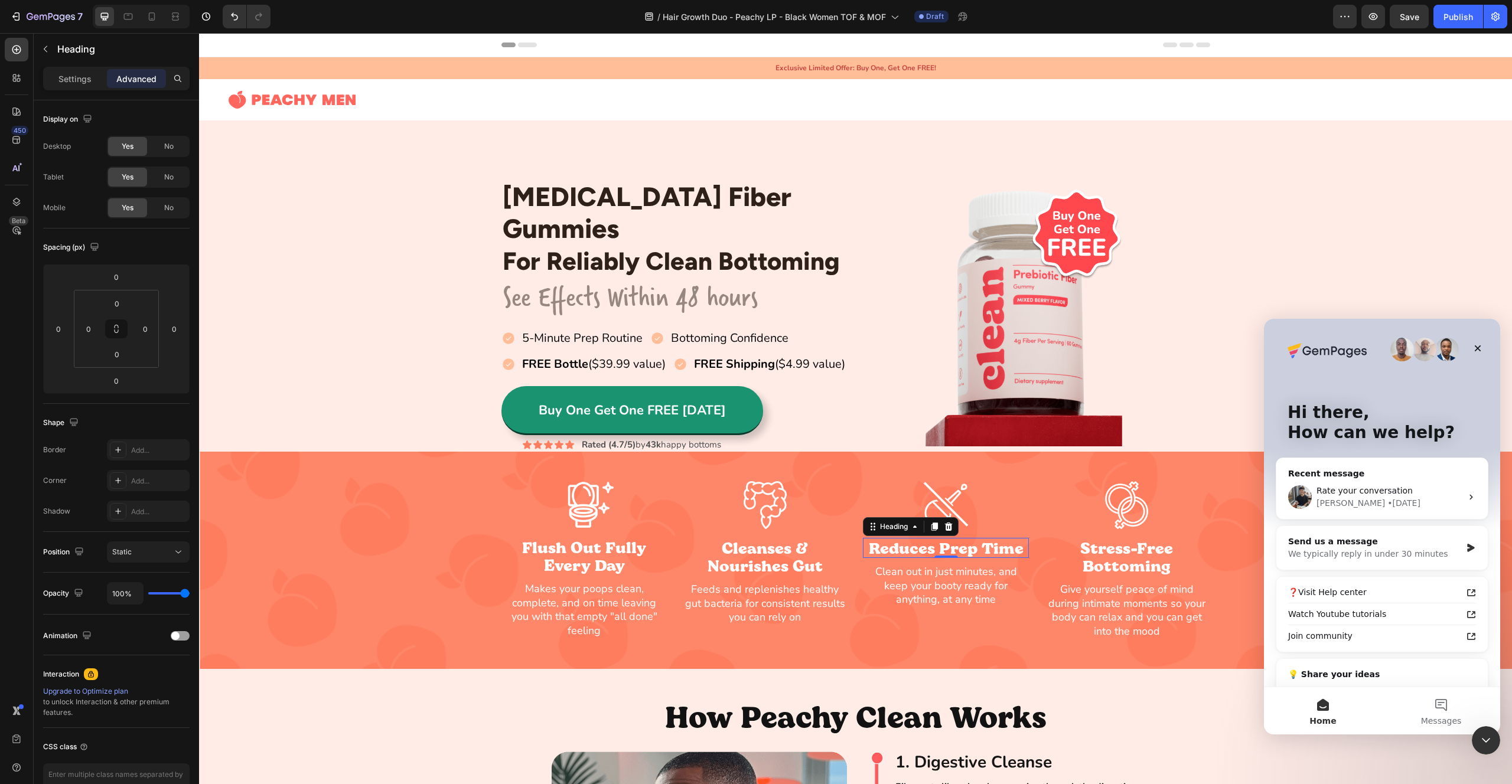
click at [84, 81] on p "Settings" at bounding box center [75, 79] width 33 height 13
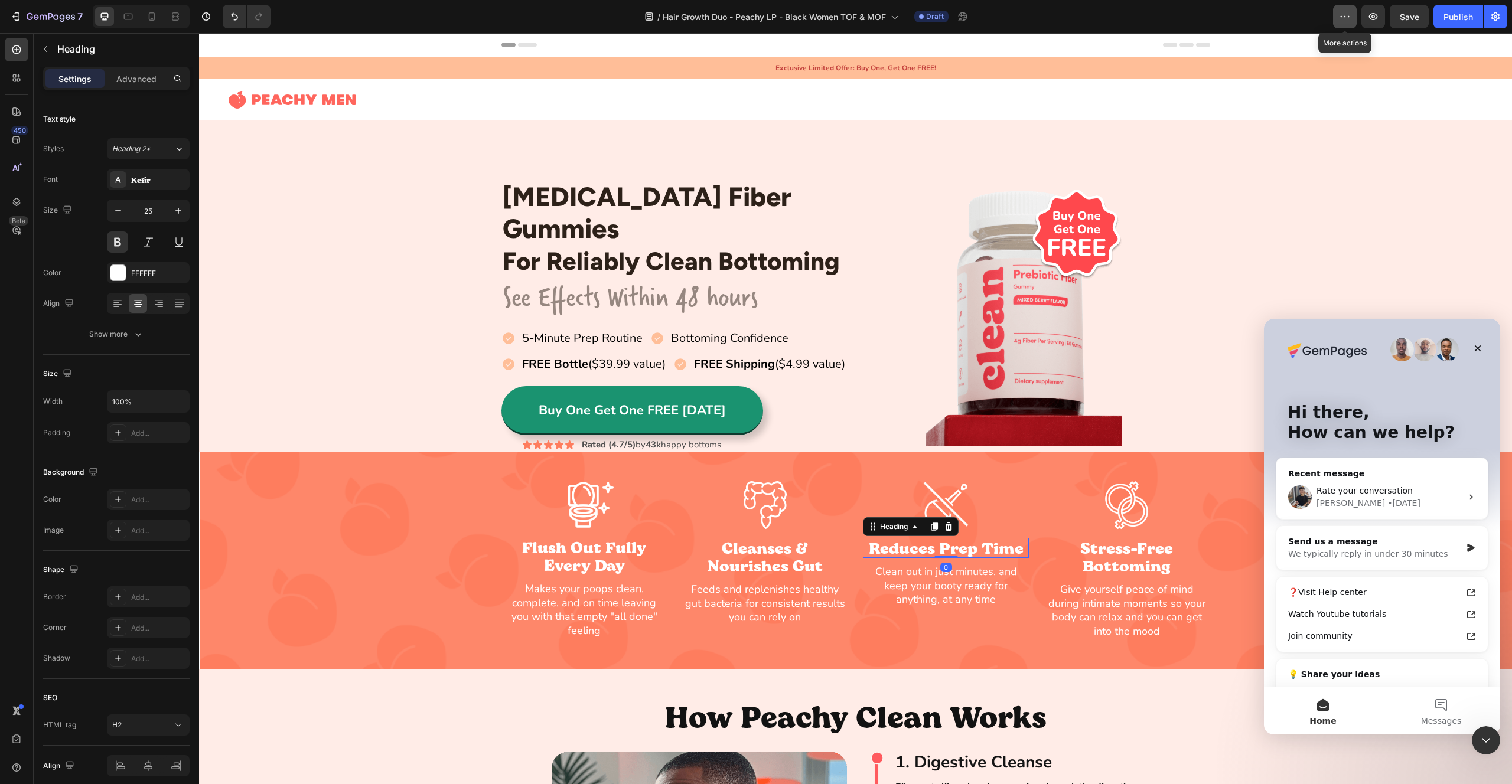
click at [1350, 13] on icon "button" at bounding box center [1345, 17] width 12 height 12
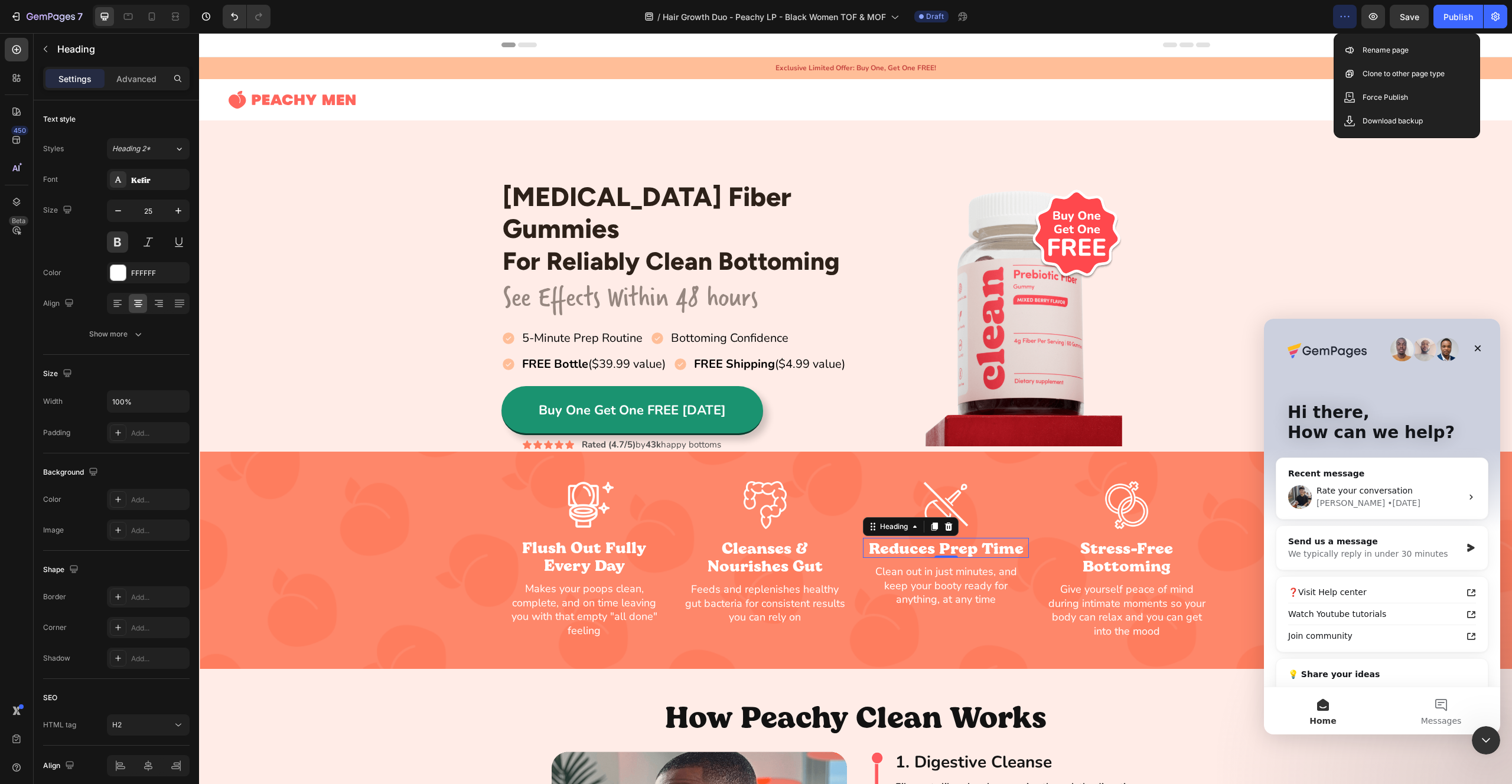
click at [20, 248] on div "450 Beta" at bounding box center [16, 368] width 24 height 661
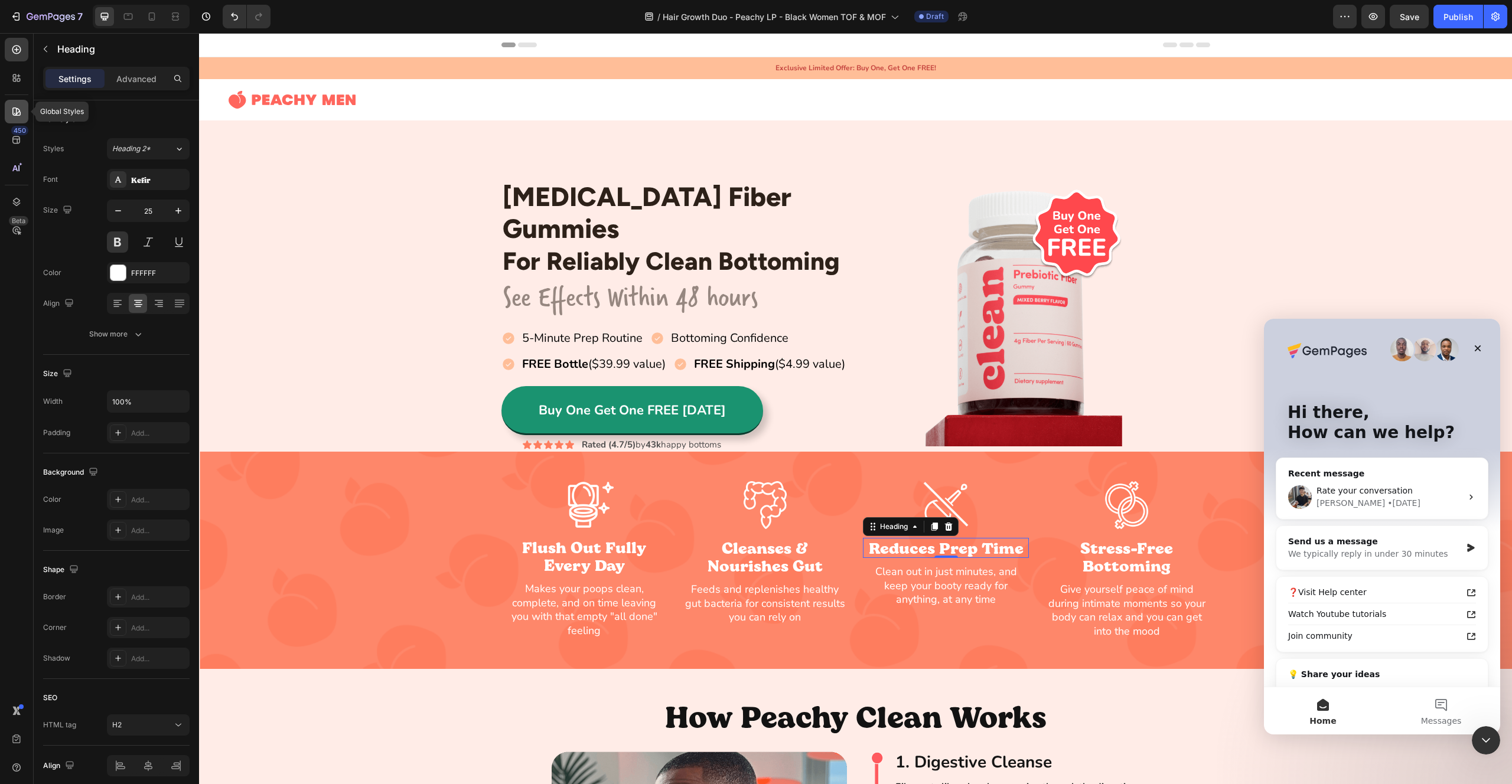
click at [15, 106] on icon at bounding box center [17, 111] width 12 height 12
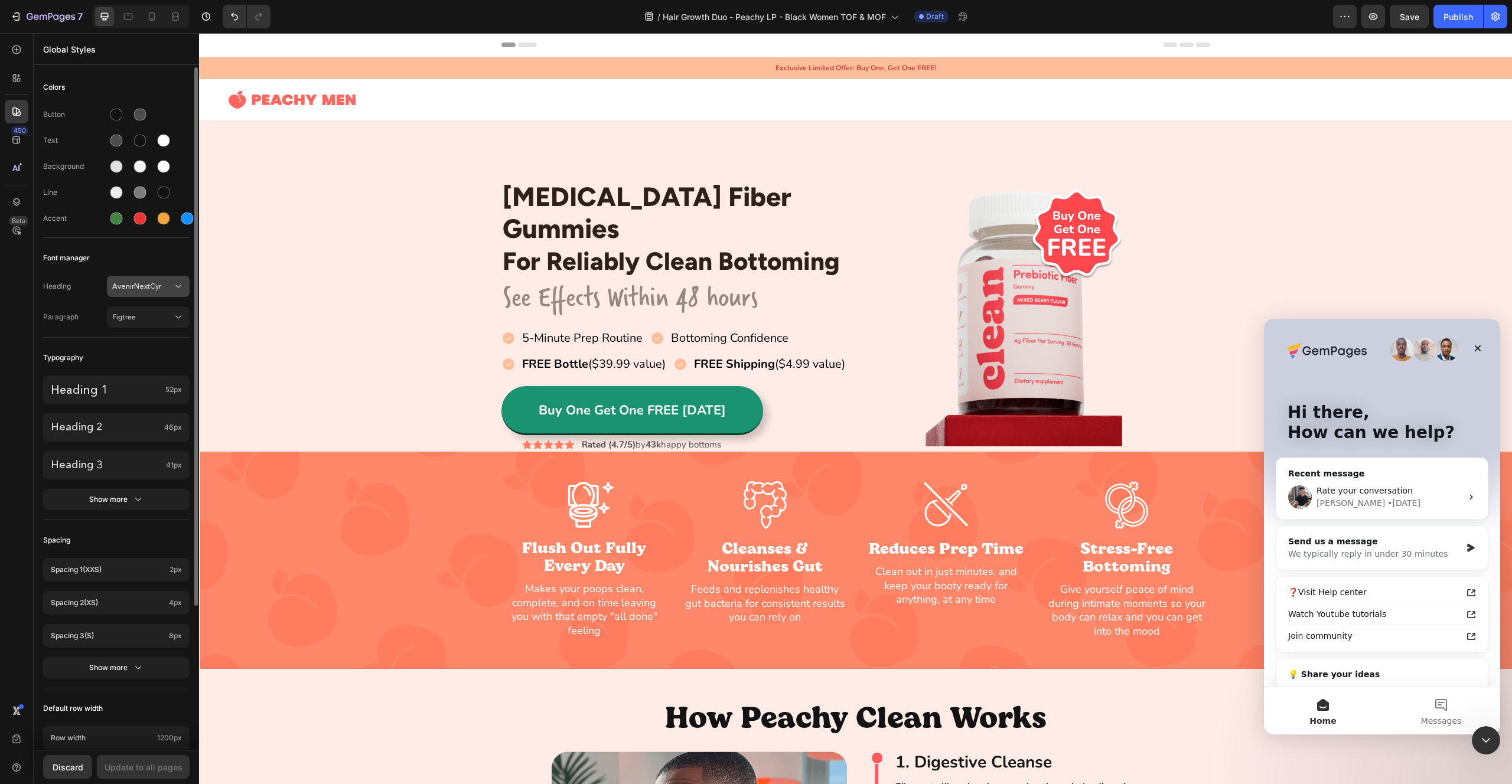
click at [135, 292] on button "AvenirNextCyr" at bounding box center [148, 286] width 83 height 21
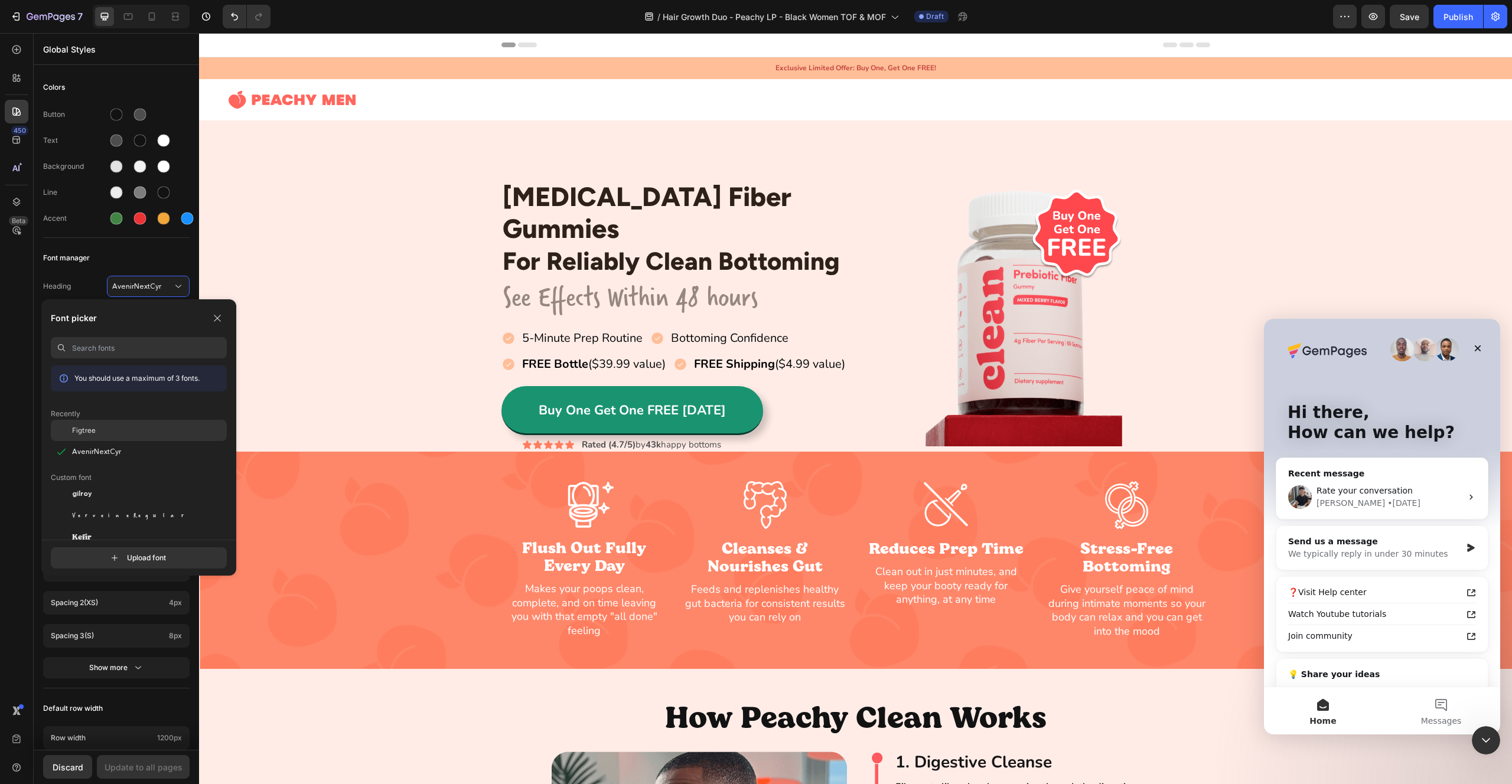
click at [111, 435] on div "Figtree" at bounding box center [149, 430] width 155 height 11
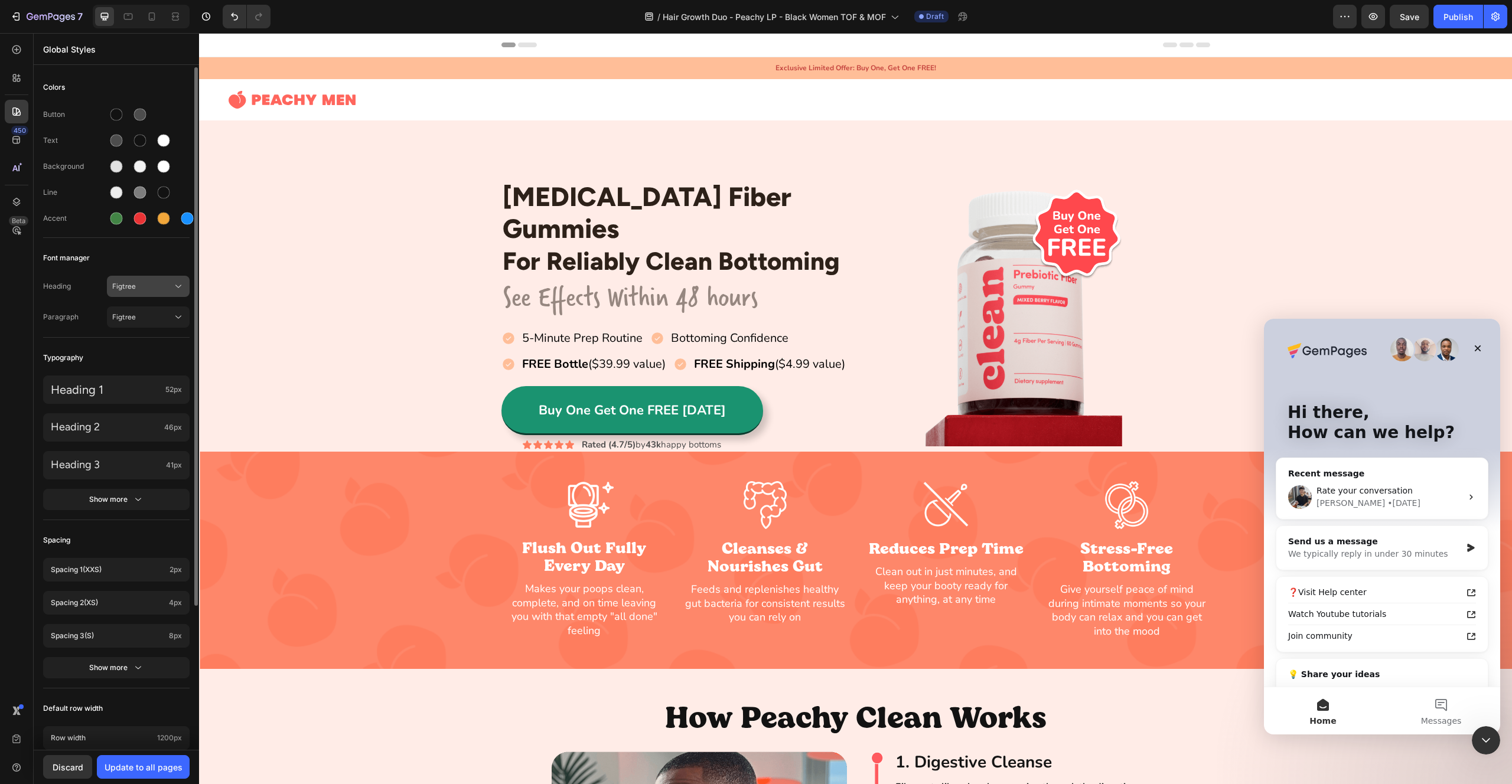
click at [151, 287] on span "Figtree" at bounding box center [142, 286] width 60 height 11
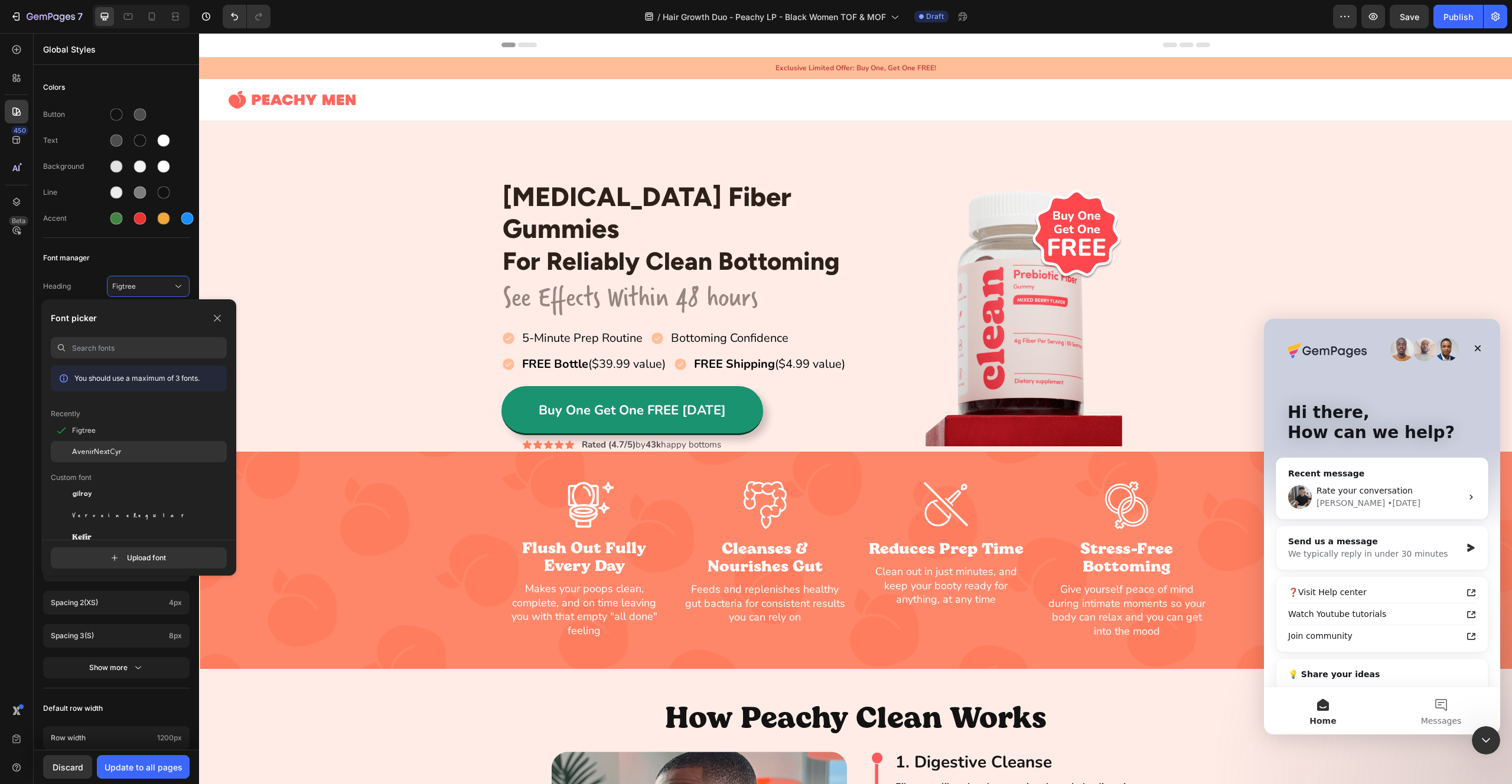
click at [132, 458] on div "AvenirNextCyr" at bounding box center [139, 451] width 176 height 21
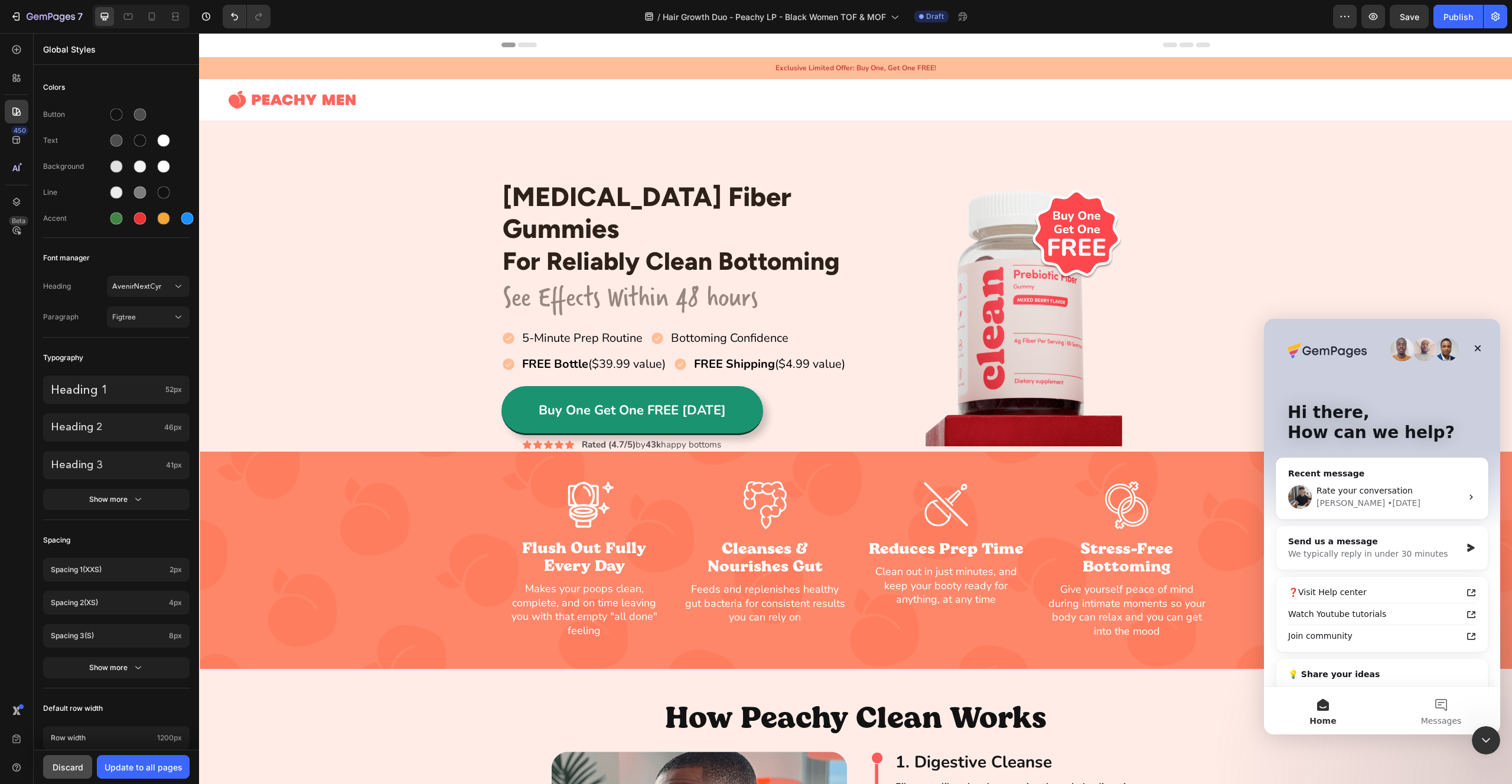
click at [79, 766] on div "Discard" at bounding box center [68, 767] width 31 height 13
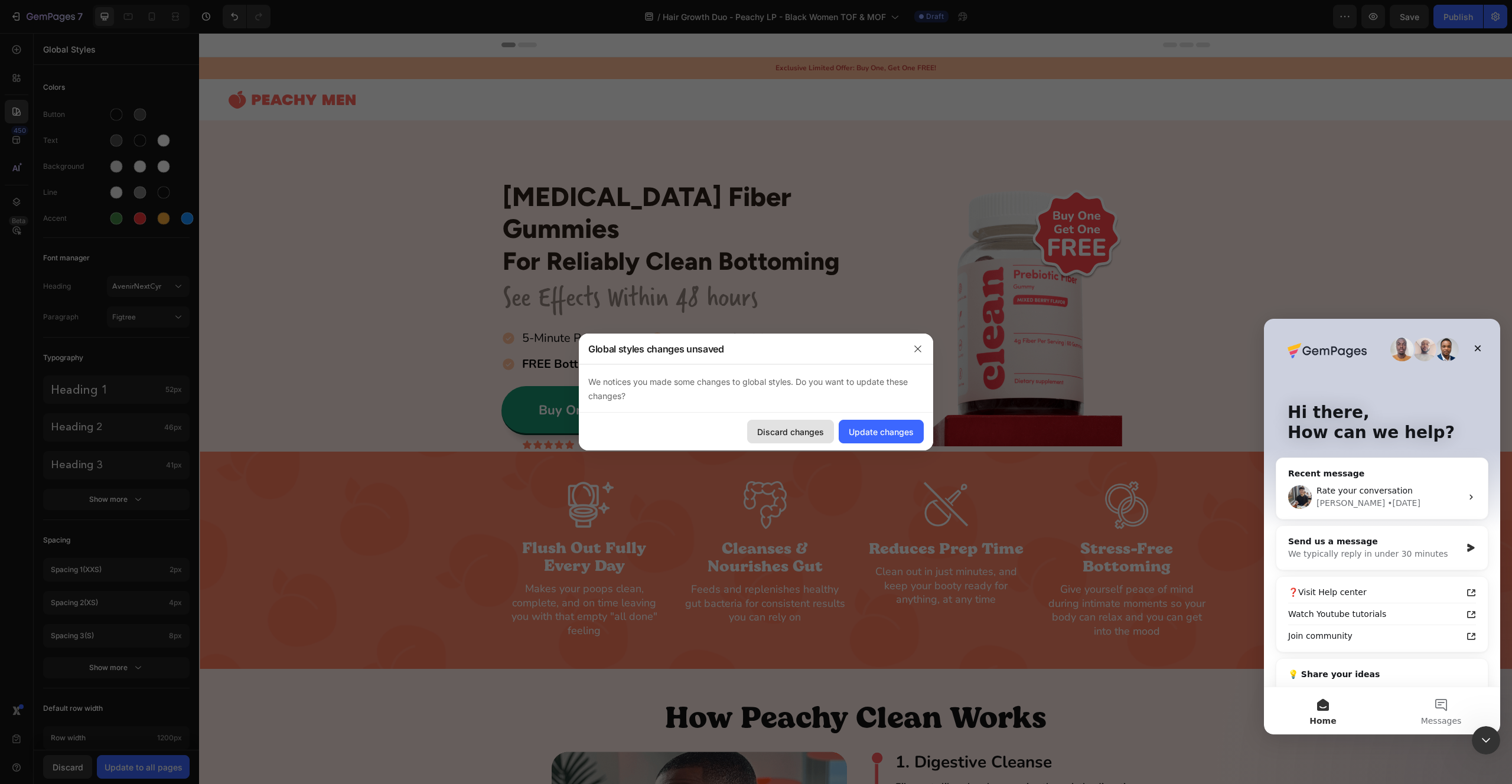
click at [817, 436] on div "Discard changes" at bounding box center [791, 432] width 67 height 13
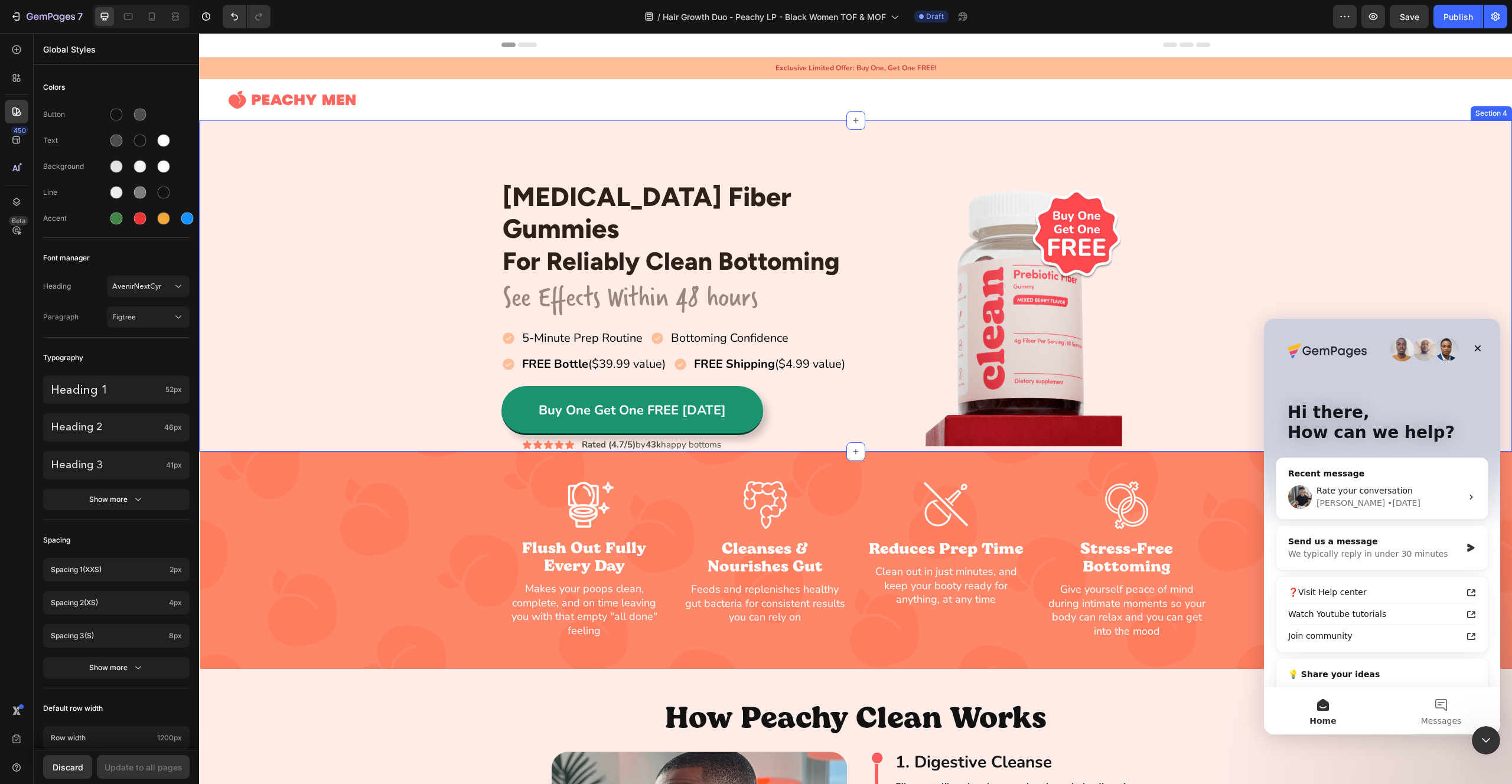
click at [300, 192] on div "[MEDICAL_DATA] Fiber Gummies Heading For Reliably Clean Bottoming Heading Row S…" at bounding box center [855, 316] width 1313 height 272
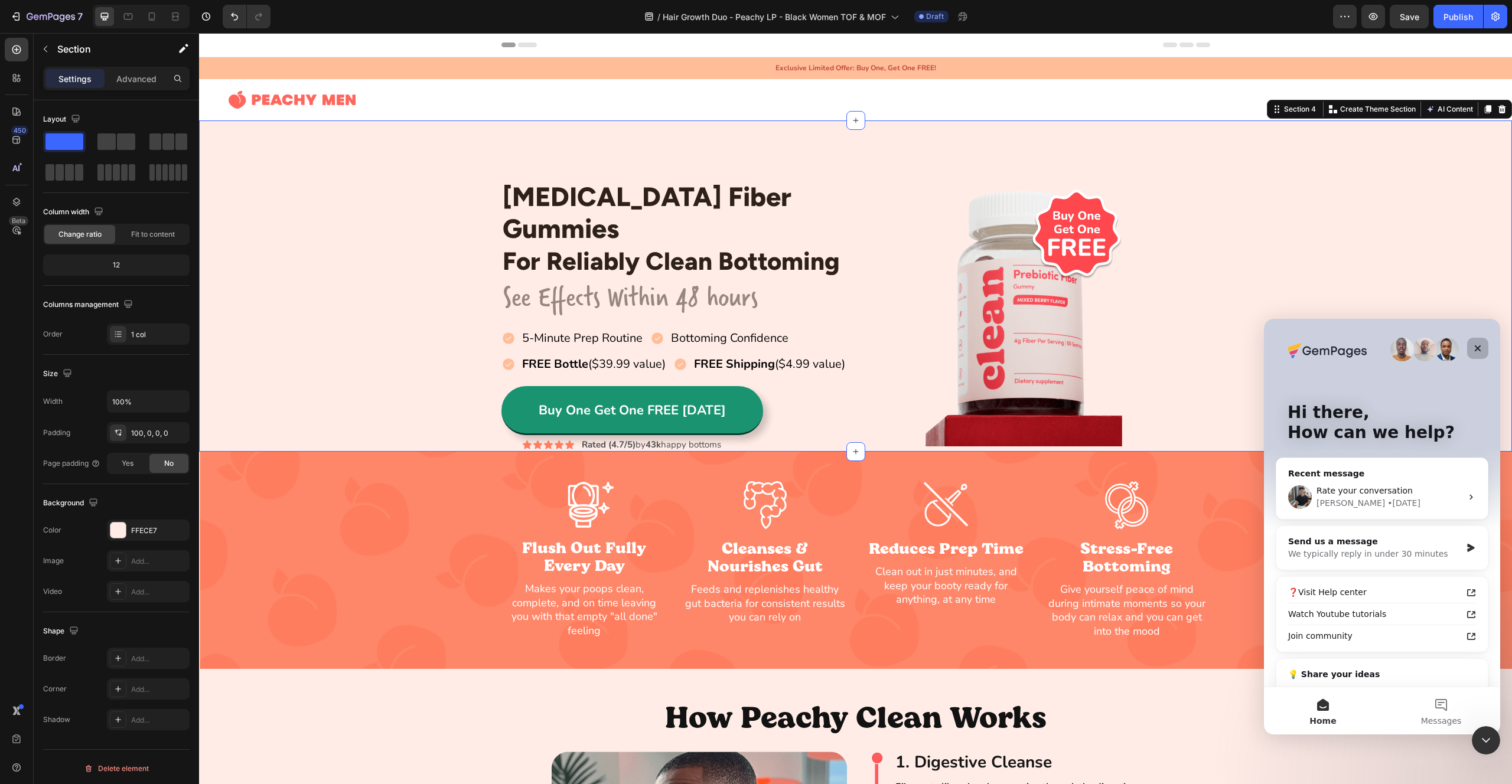
click at [1481, 351] on icon "Close" at bounding box center [1478, 348] width 10 height 10
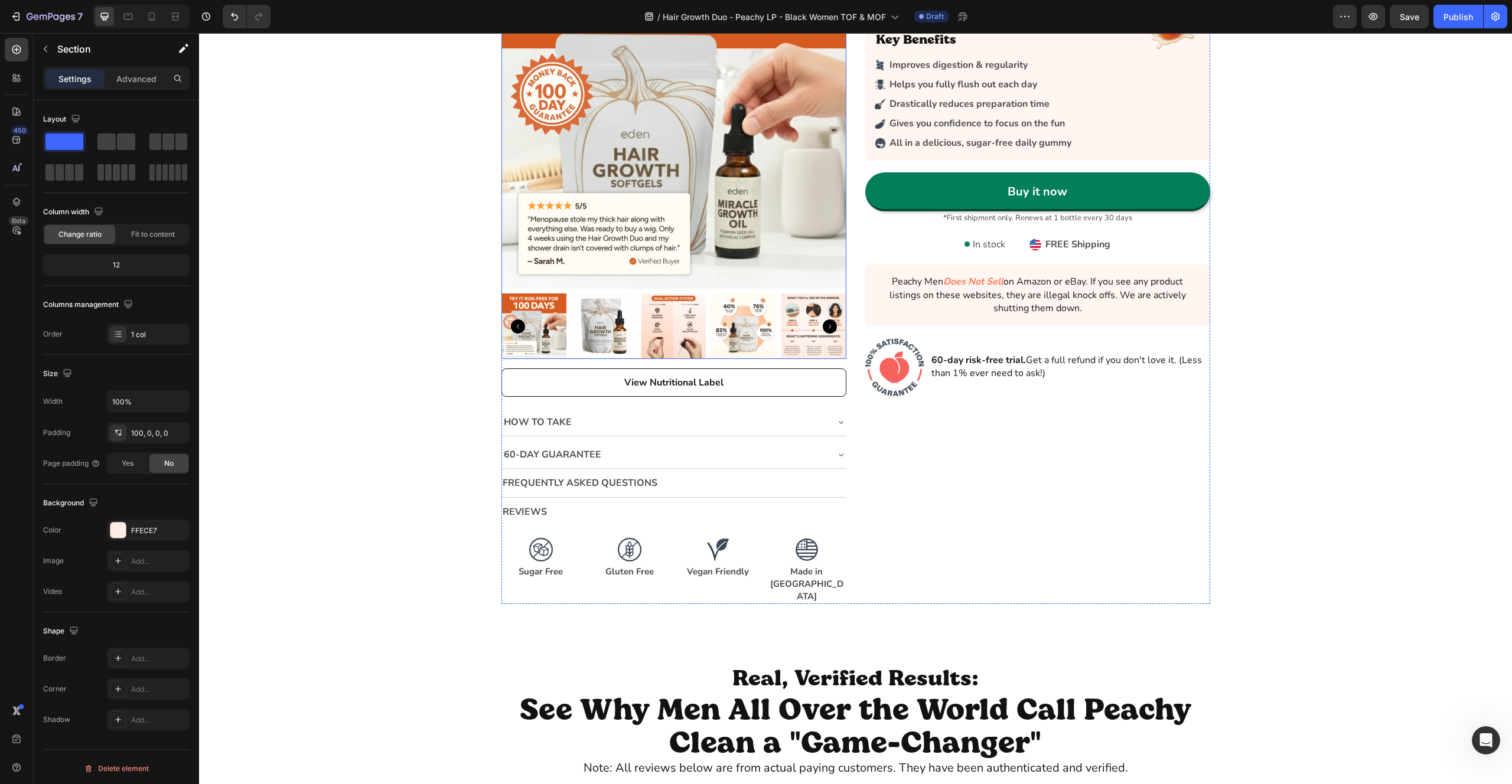
scroll to position [2440, 0]
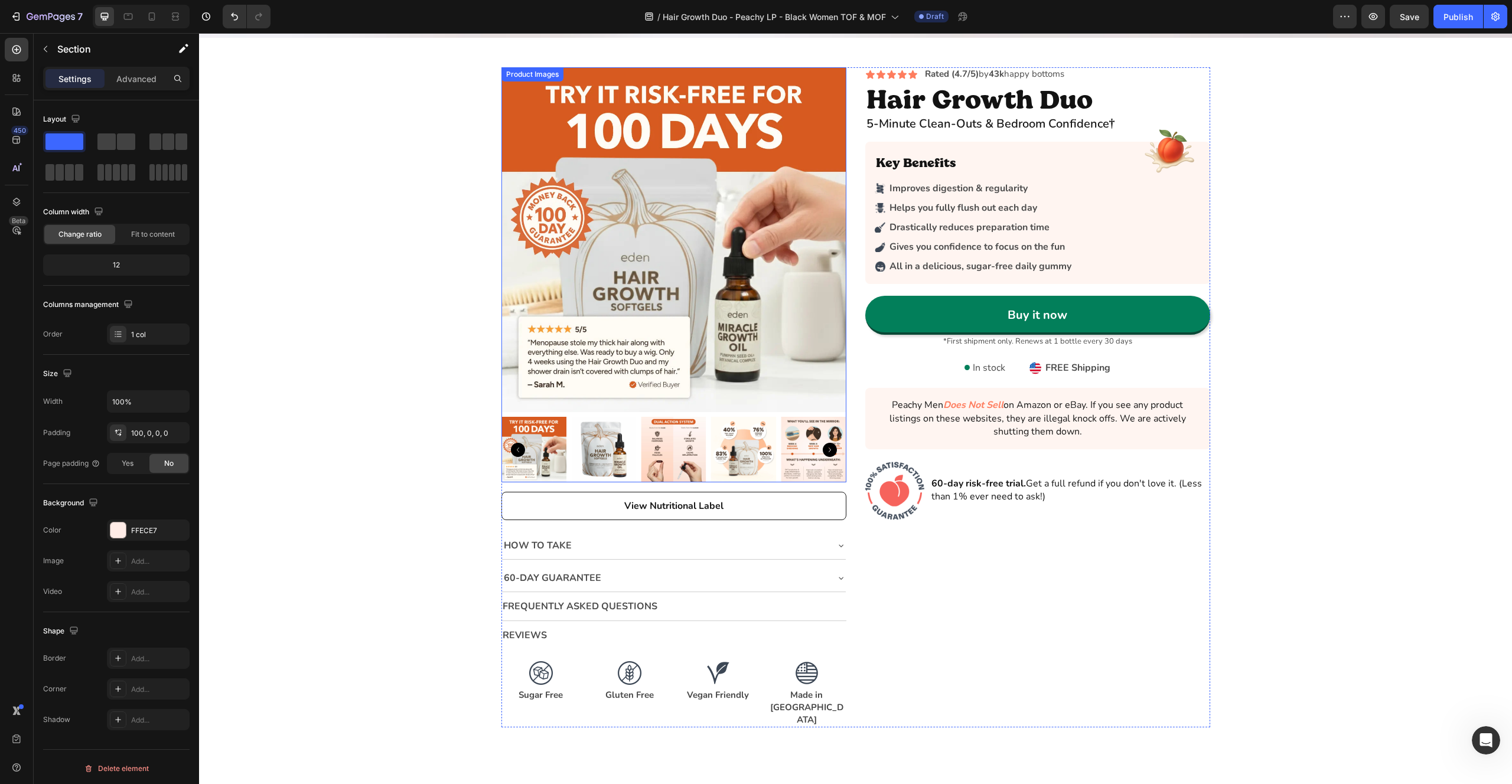
click at [831, 450] on icon "Carousel Next Arrow" at bounding box center [830, 450] width 14 height 14
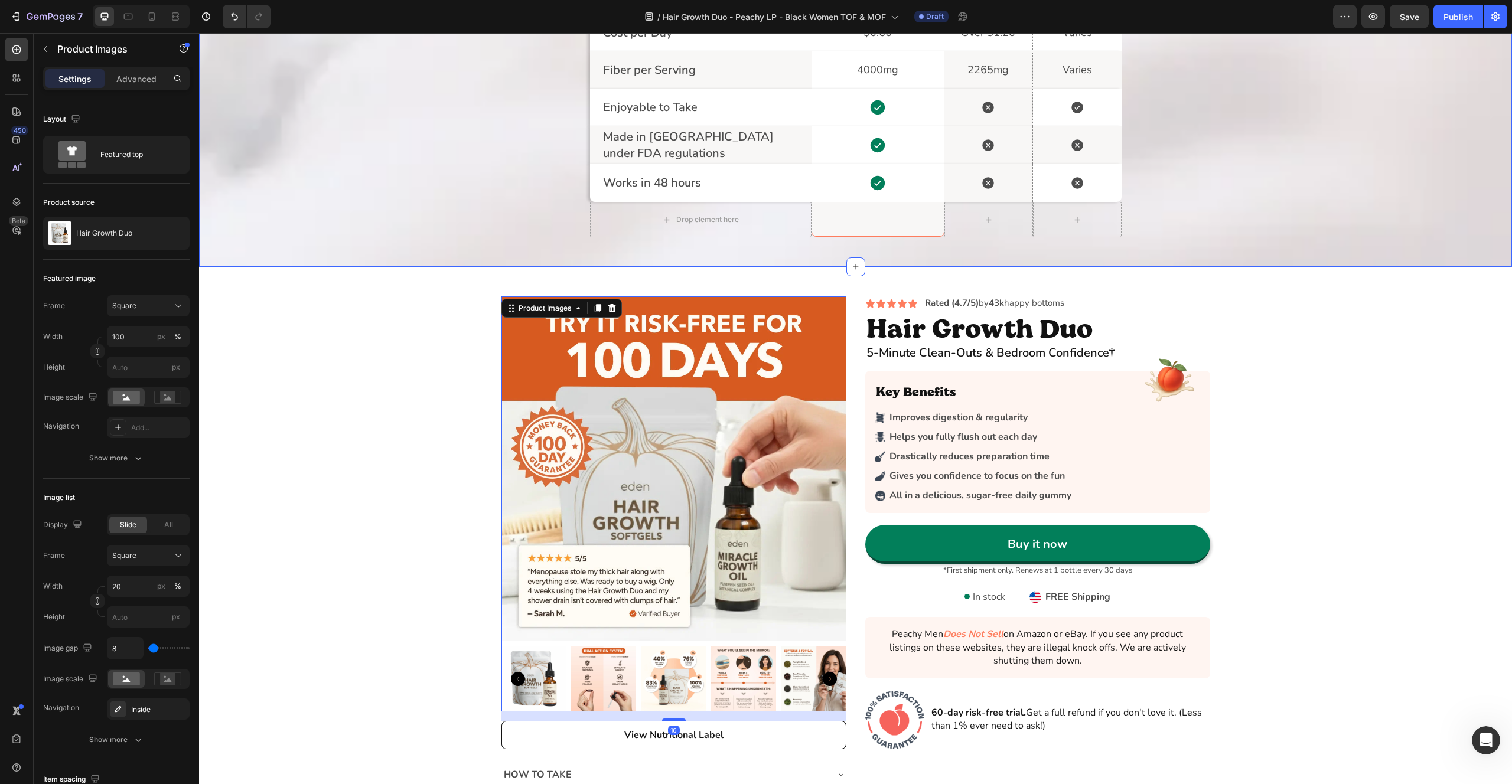
scroll to position [2196, 0]
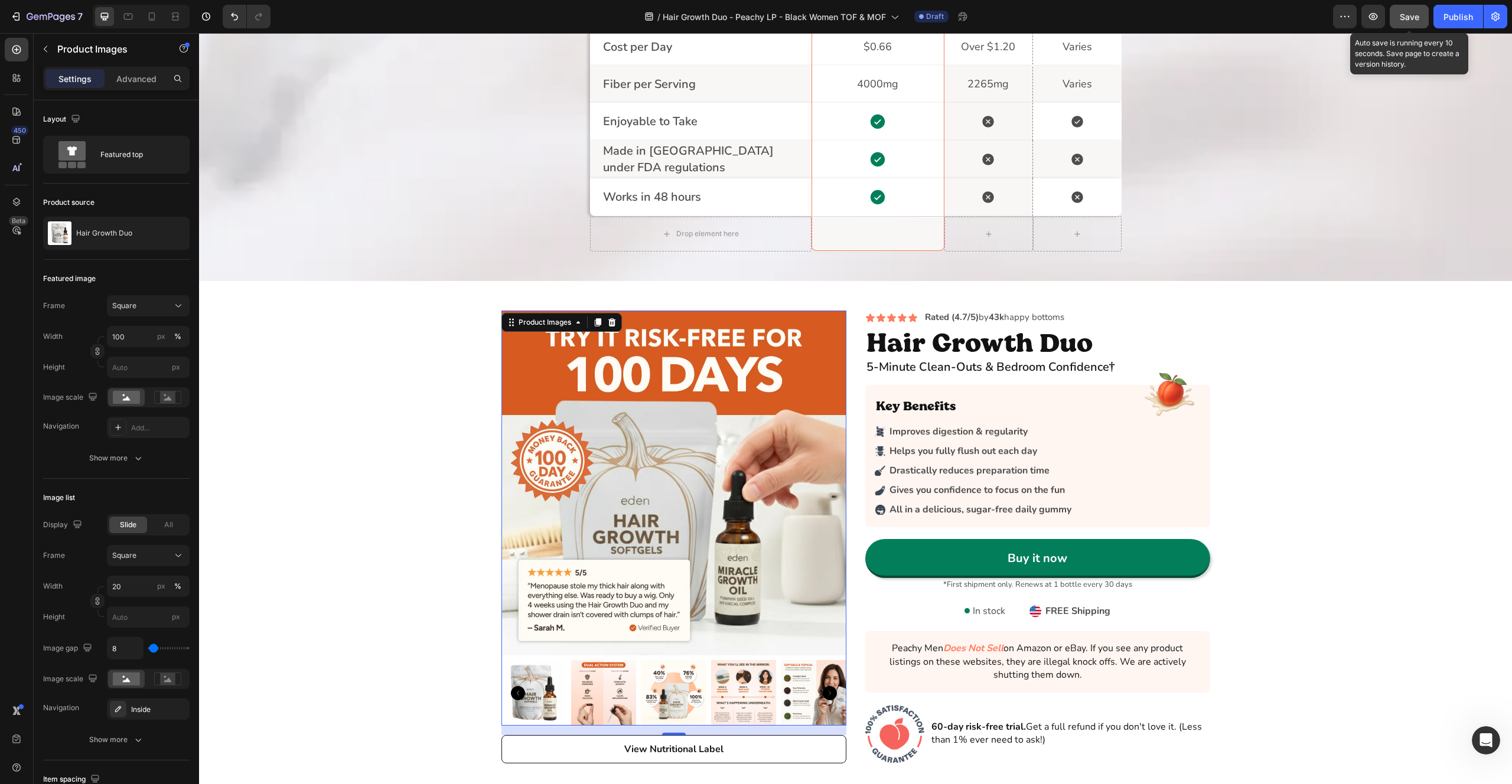
click at [1415, 25] on button "Save" at bounding box center [1409, 16] width 39 height 24
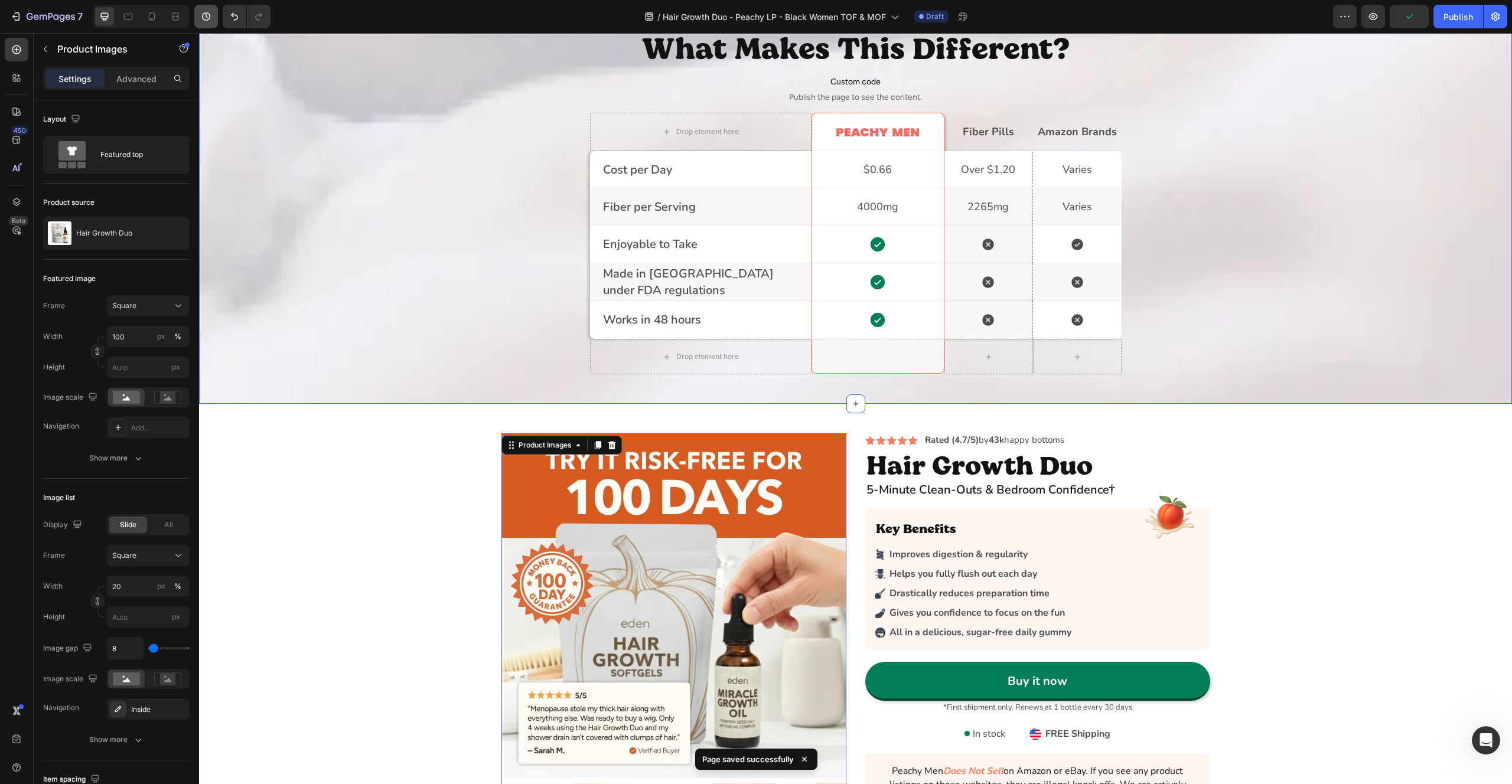
scroll to position [2064, 0]
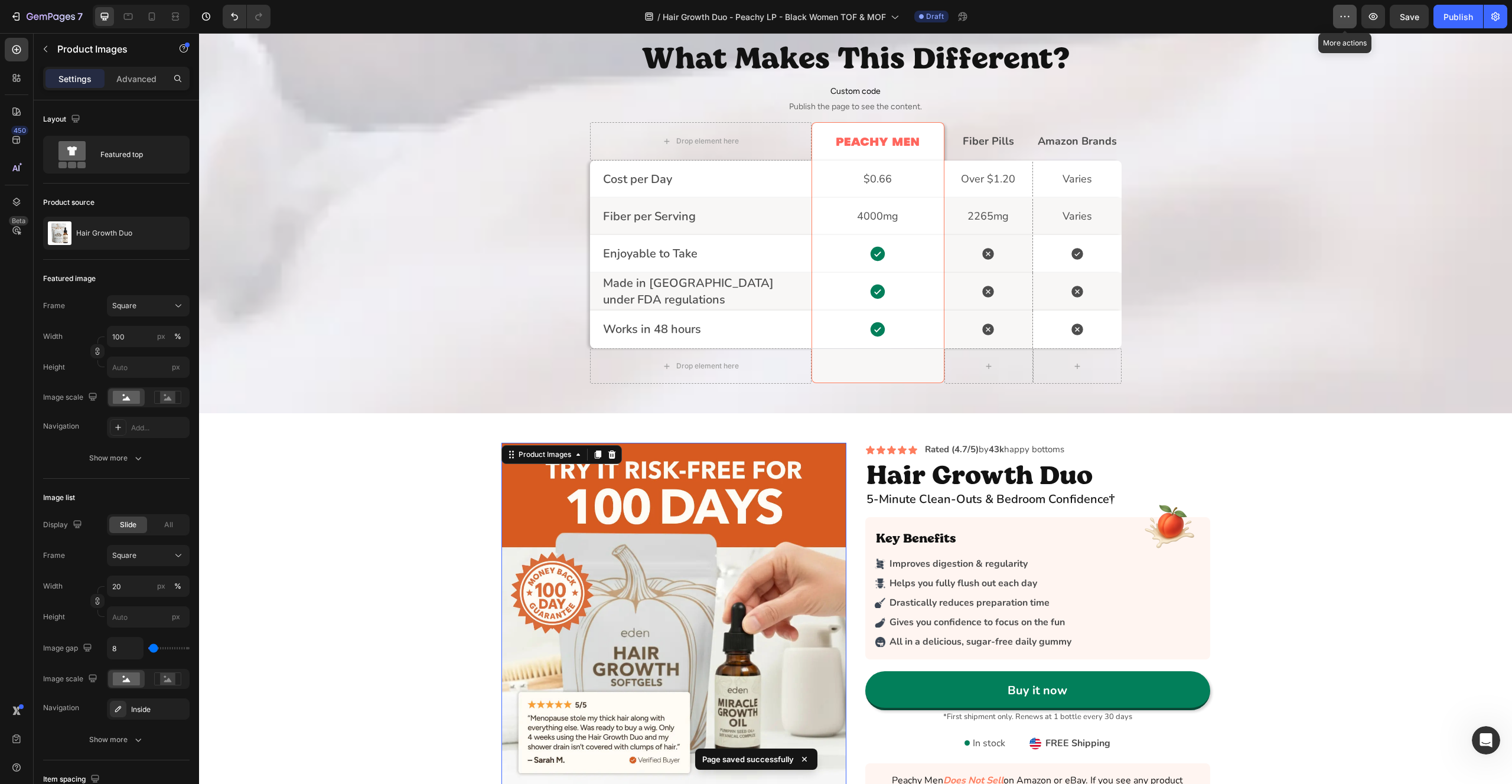
click at [1338, 17] on button "button" at bounding box center [1345, 16] width 24 height 24
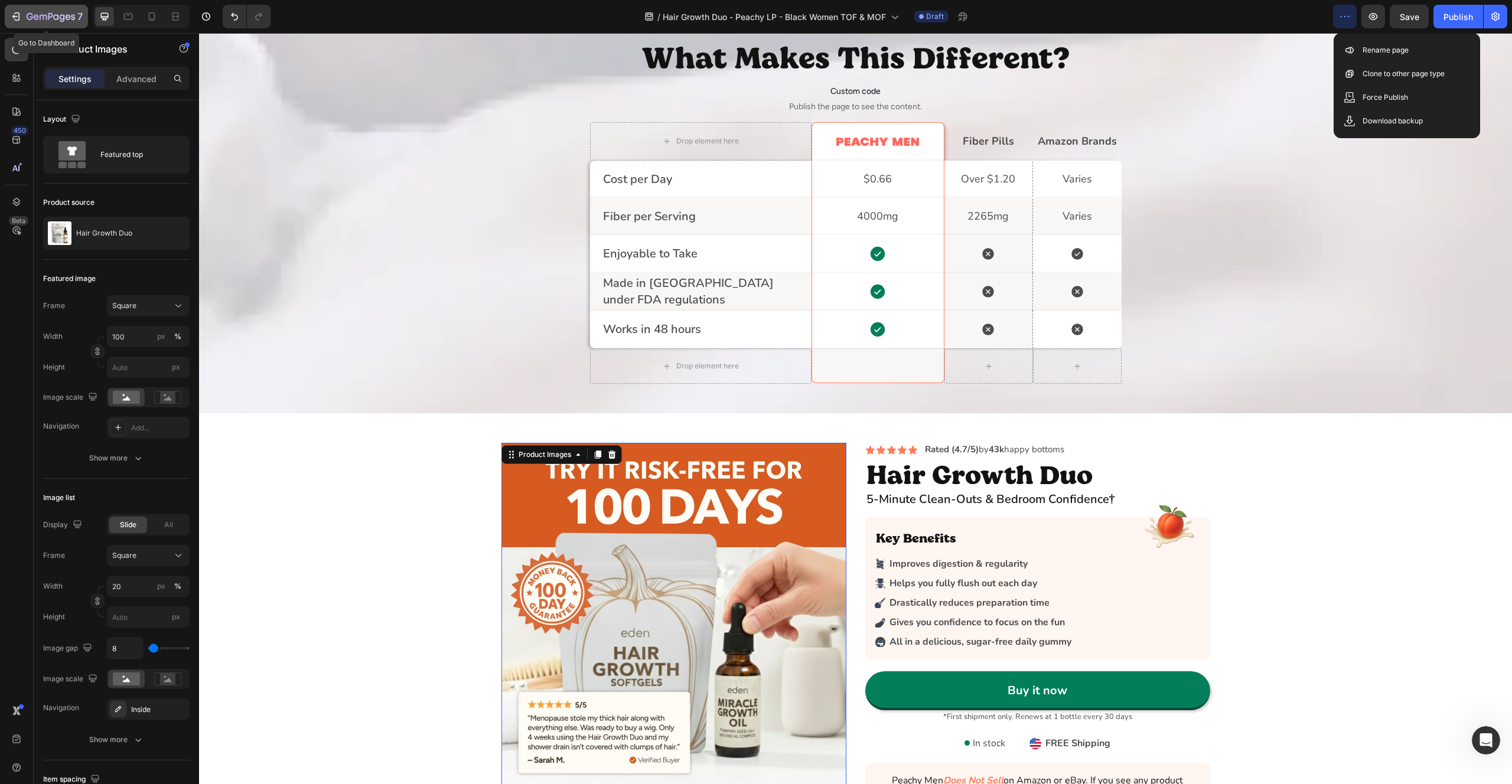
click at [46, 18] on icon "button" at bounding box center [43, 17] width 7 height 5
